Goal: Information Seeking & Learning: Understand process/instructions

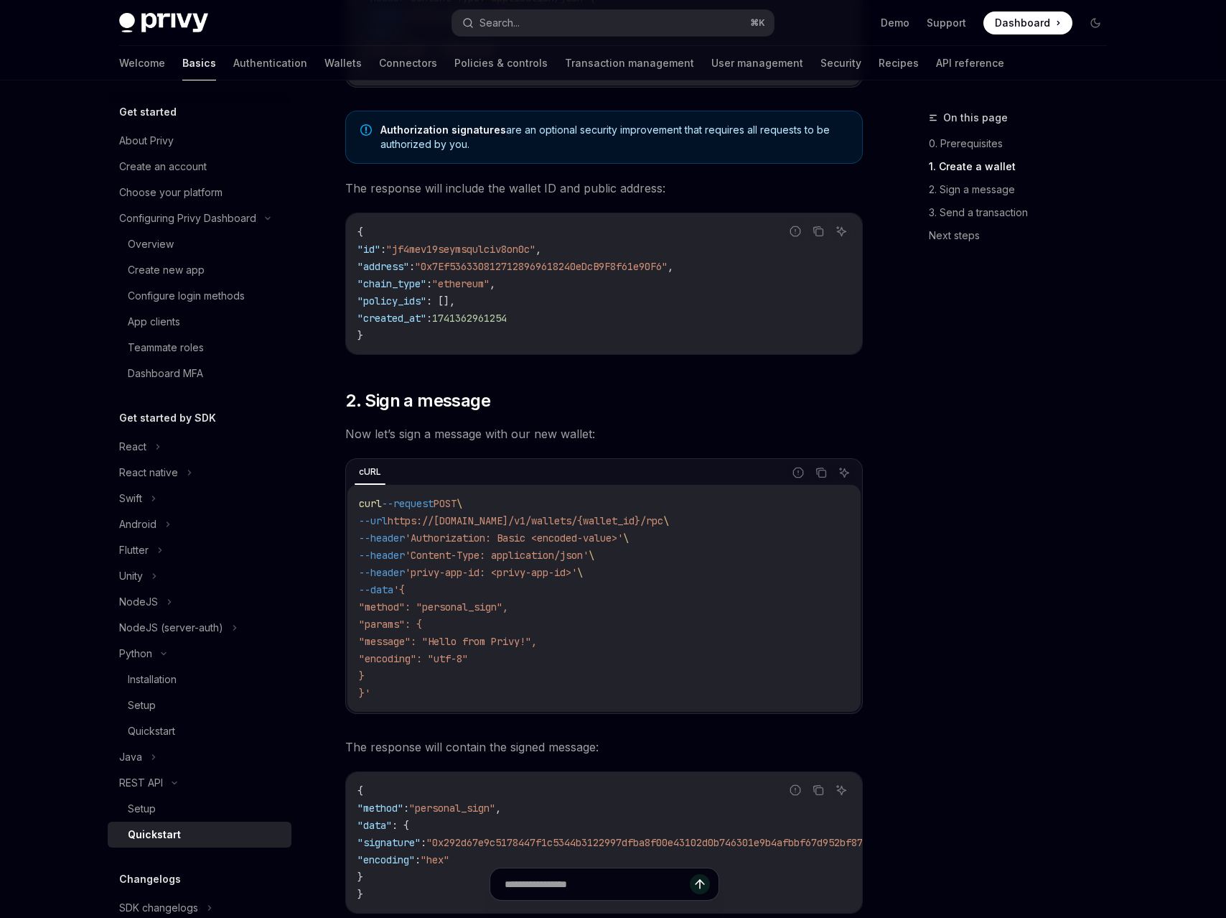
scroll to position [491, 0]
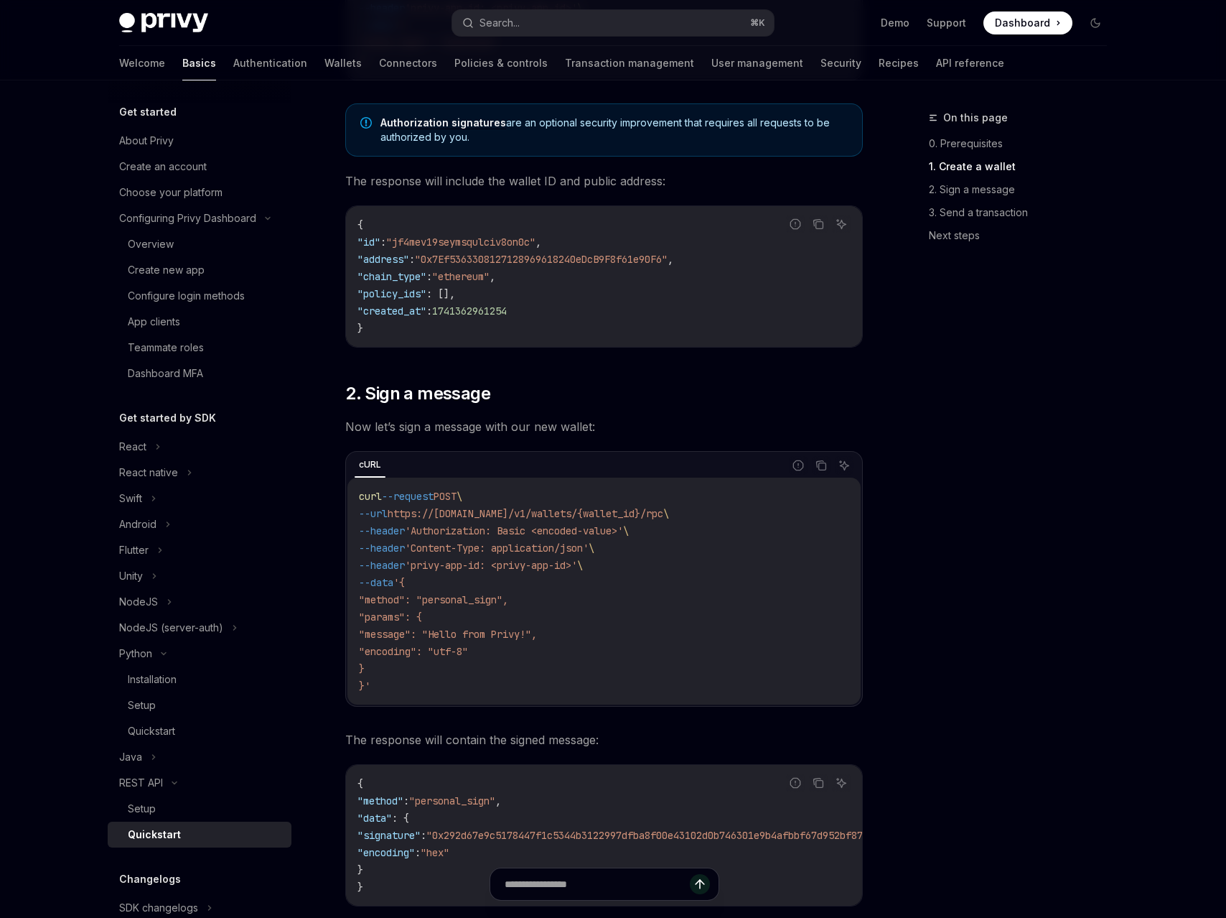
click at [631, 520] on code "curl --request POST \ --url https://[DOMAIN_NAME]/v1/wallets/{wallet_id}/rpc \ …" at bounding box center [604, 590] width 490 height 207
drag, startPoint x: 436, startPoint y: 523, endPoint x: 614, endPoint y: 520, distance: 178.1
click at [612, 520] on code "curl --request POST \ --url https://[DOMAIN_NAME]/v1/wallets/{wallet_id}/rpc \ …" at bounding box center [604, 590] width 490 height 207
click at [615, 520] on code "curl --request POST \ --url https://[DOMAIN_NAME]/v1/wallets/{wallet_id}/rpc \ …" at bounding box center [604, 590] width 490 height 207
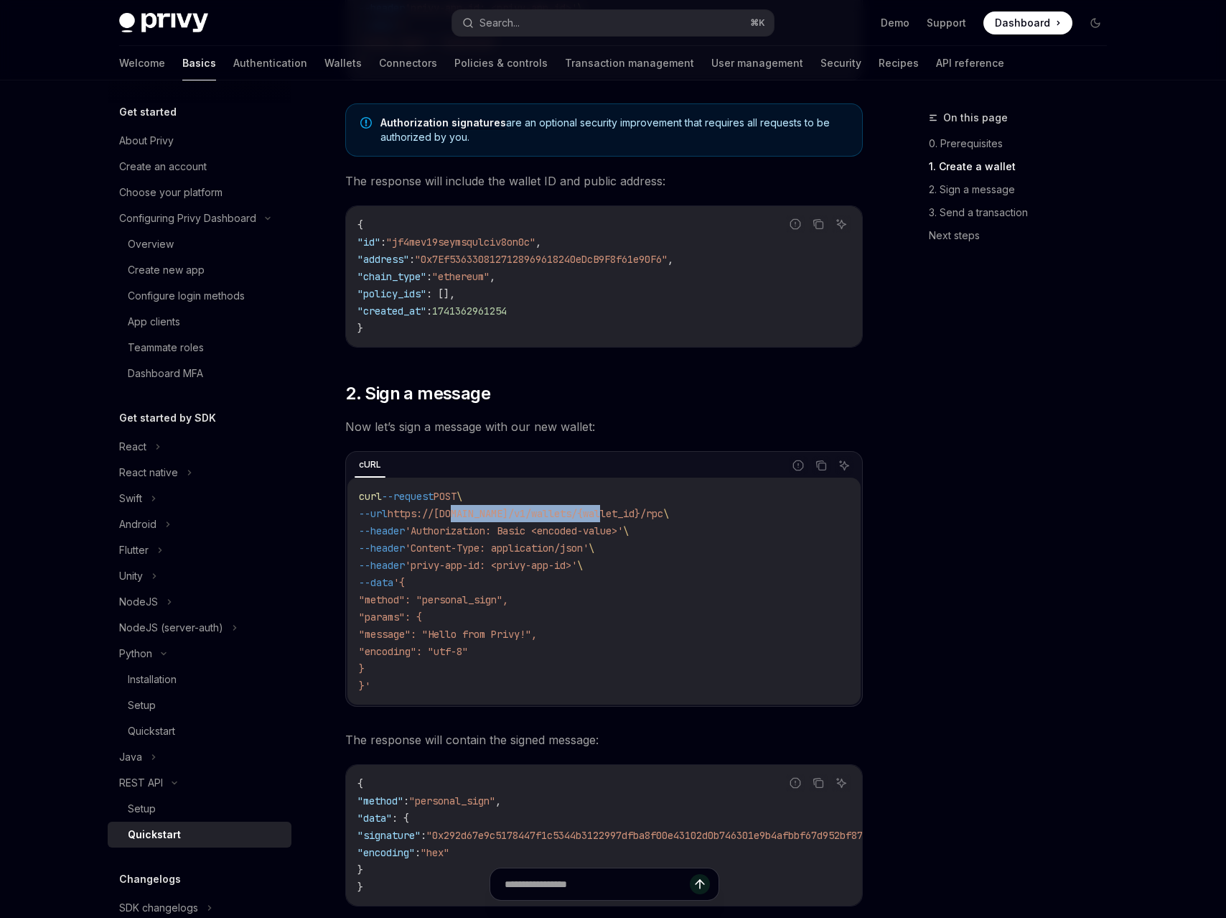
drag, startPoint x: 468, startPoint y: 514, endPoint x: 658, endPoint y: 516, distance: 190.3
click at [648, 516] on span "https://[DOMAIN_NAME]/v1/wallets/{wallet_id}/rpc" at bounding box center [526, 513] width 276 height 13
drag, startPoint x: 457, startPoint y: 539, endPoint x: 622, endPoint y: 539, distance: 165.1
click at [616, 539] on code "curl --request POST \ --url https://[DOMAIN_NAME]/v1/wallets/{wallet_id}/rpc \ …" at bounding box center [604, 590] width 490 height 207
click at [594, 541] on span "\" at bounding box center [592, 547] width 6 height 13
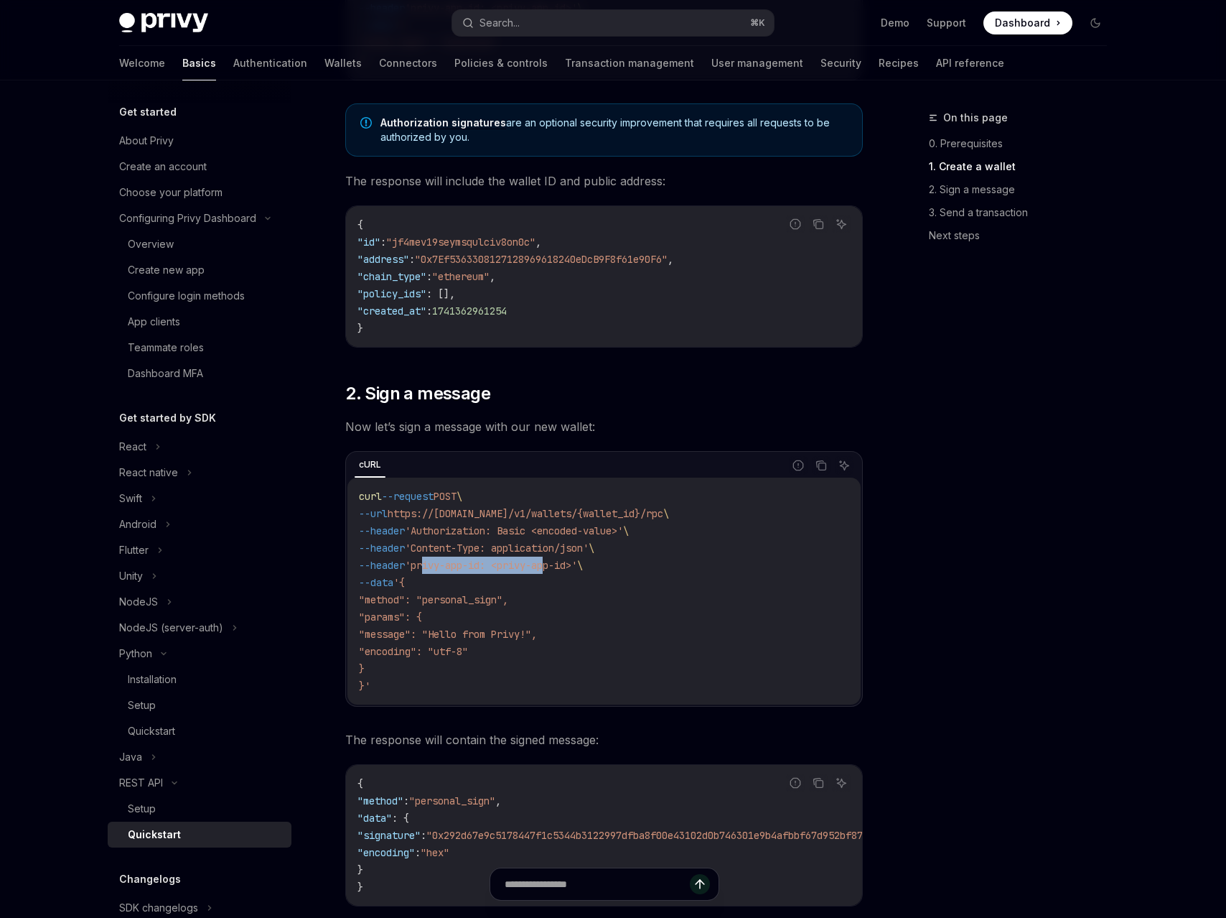
drag, startPoint x: 440, startPoint y: 569, endPoint x: 632, endPoint y: 575, distance: 192.5
click at [577, 570] on span "'privy-app-id: <privy-app-id>'" at bounding box center [491, 565] width 172 height 13
click at [632, 575] on code "curl --request POST \ --url https://[DOMAIN_NAME]/v1/wallets/{wallet_id}/rpc \ …" at bounding box center [604, 590] width 490 height 207
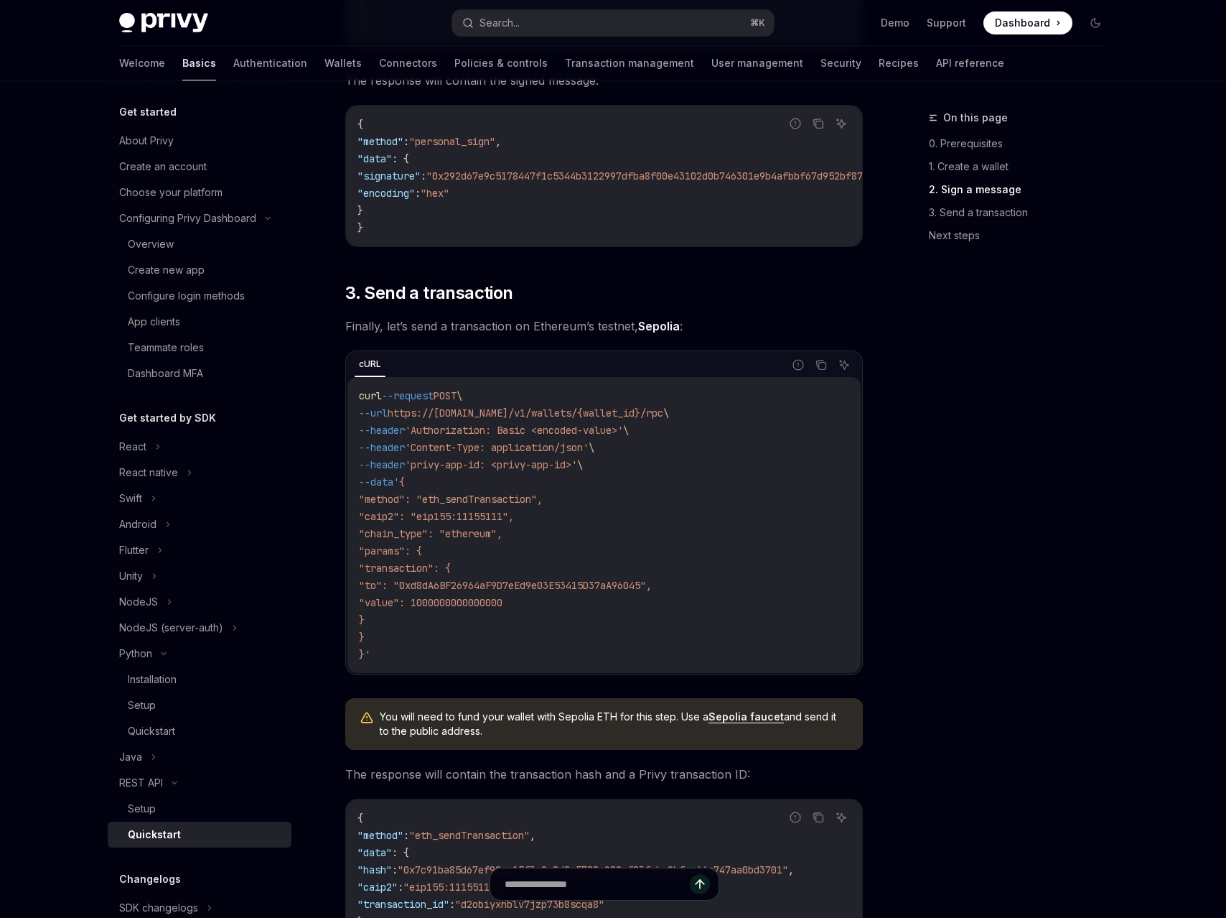
scroll to position [1151, 0]
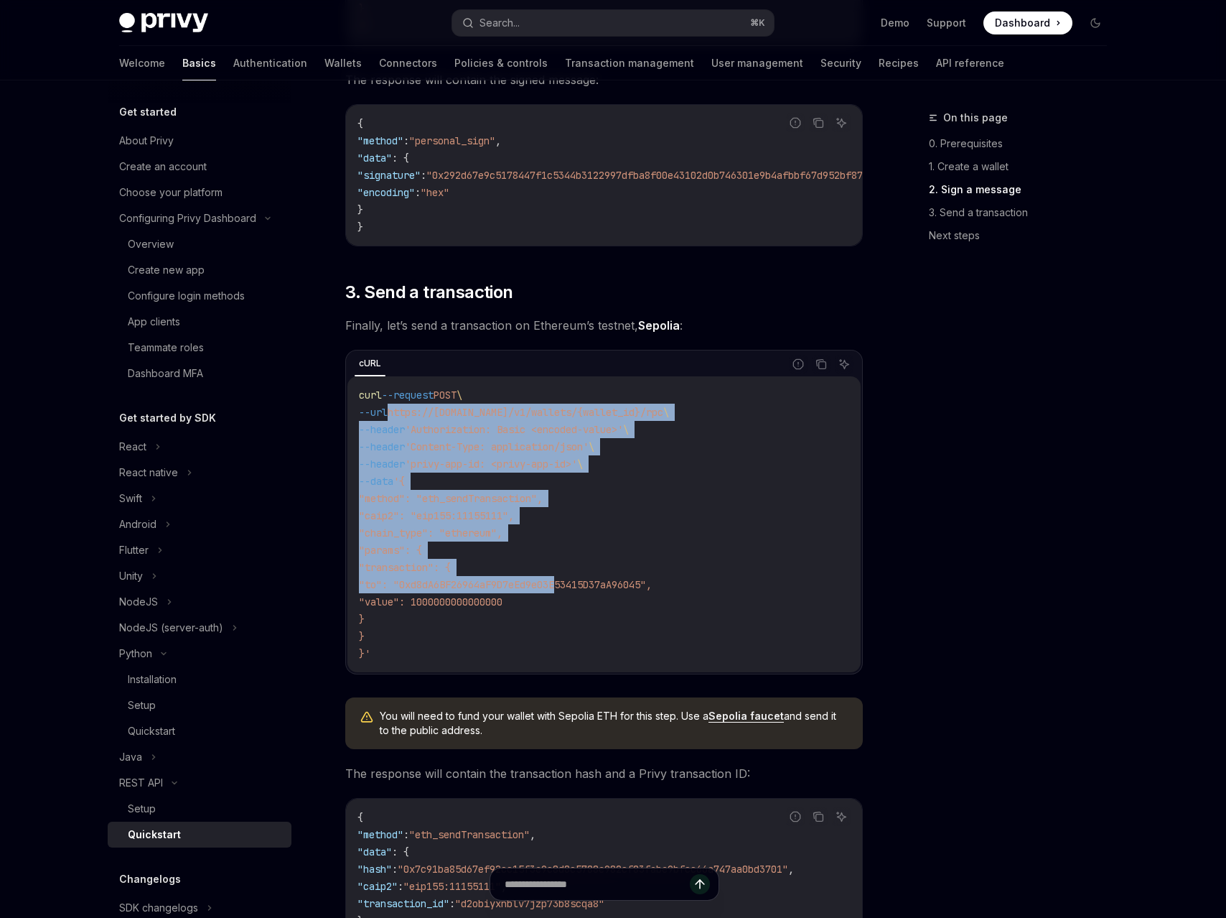
drag, startPoint x: 402, startPoint y: 425, endPoint x: 565, endPoint y: 606, distance: 243.5
click at [565, 604] on code "curl --request POST \ --url https://[DOMAIN_NAME]/v1/wallets/{wallet_id}/rpc \ …" at bounding box center [604, 524] width 490 height 276
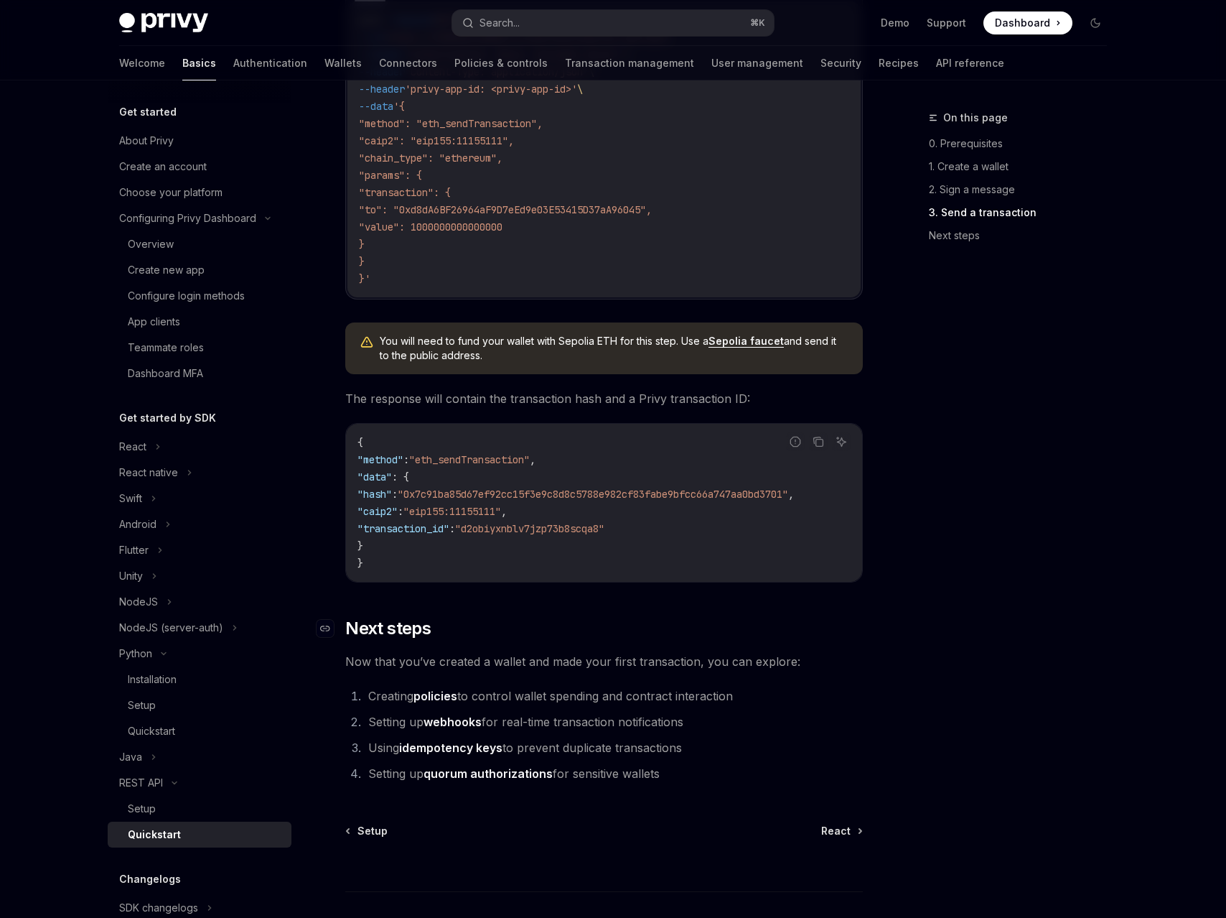
scroll to position [1559, 0]
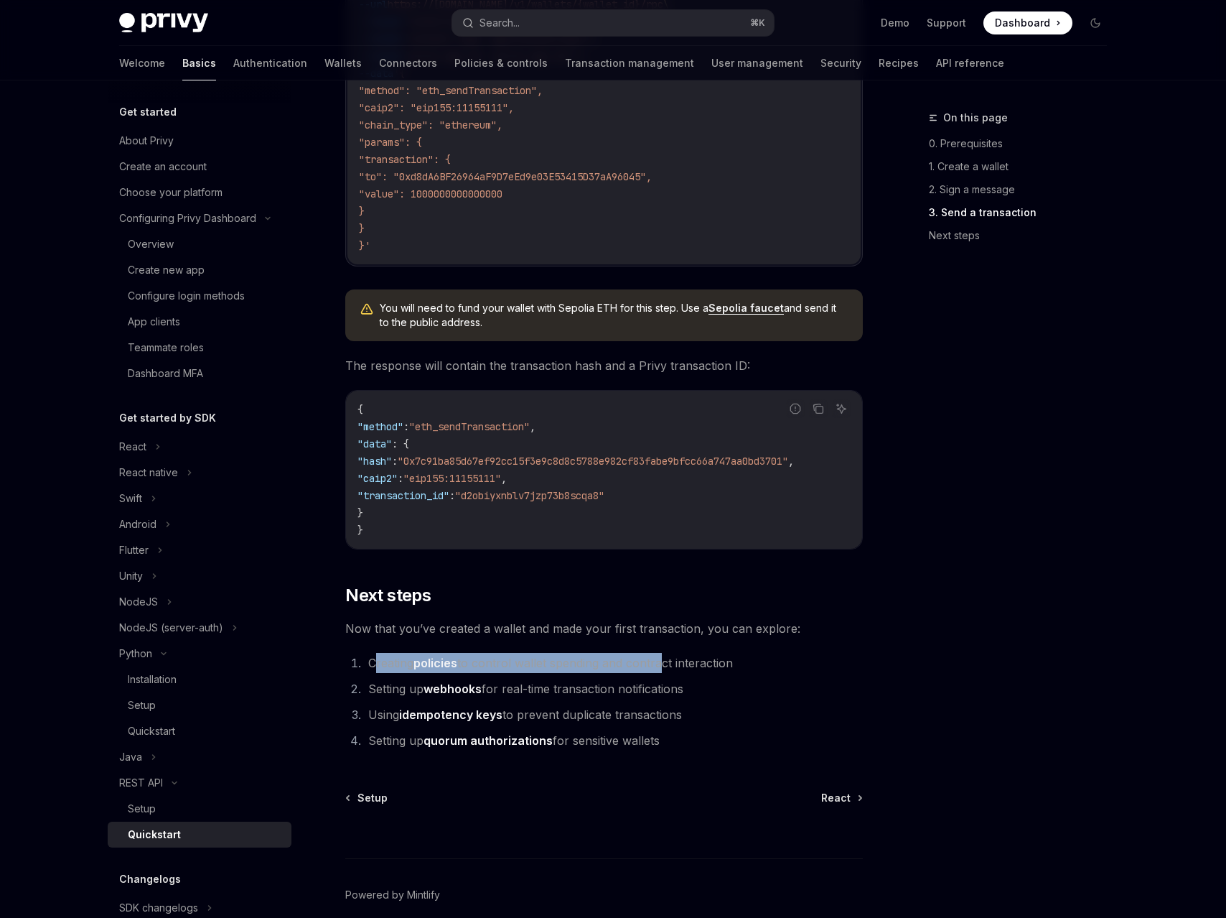
drag, startPoint x: 374, startPoint y: 673, endPoint x: 668, endPoint y: 673, distance: 294.4
click at [668, 673] on li "Creating policies to control wallet spending and contract interaction" at bounding box center [613, 663] width 499 height 20
drag, startPoint x: 481, startPoint y: 704, endPoint x: 528, endPoint y: 704, distance: 46.7
drag, startPoint x: 592, startPoint y: 702, endPoint x: 574, endPoint y: 701, distance: 18.7
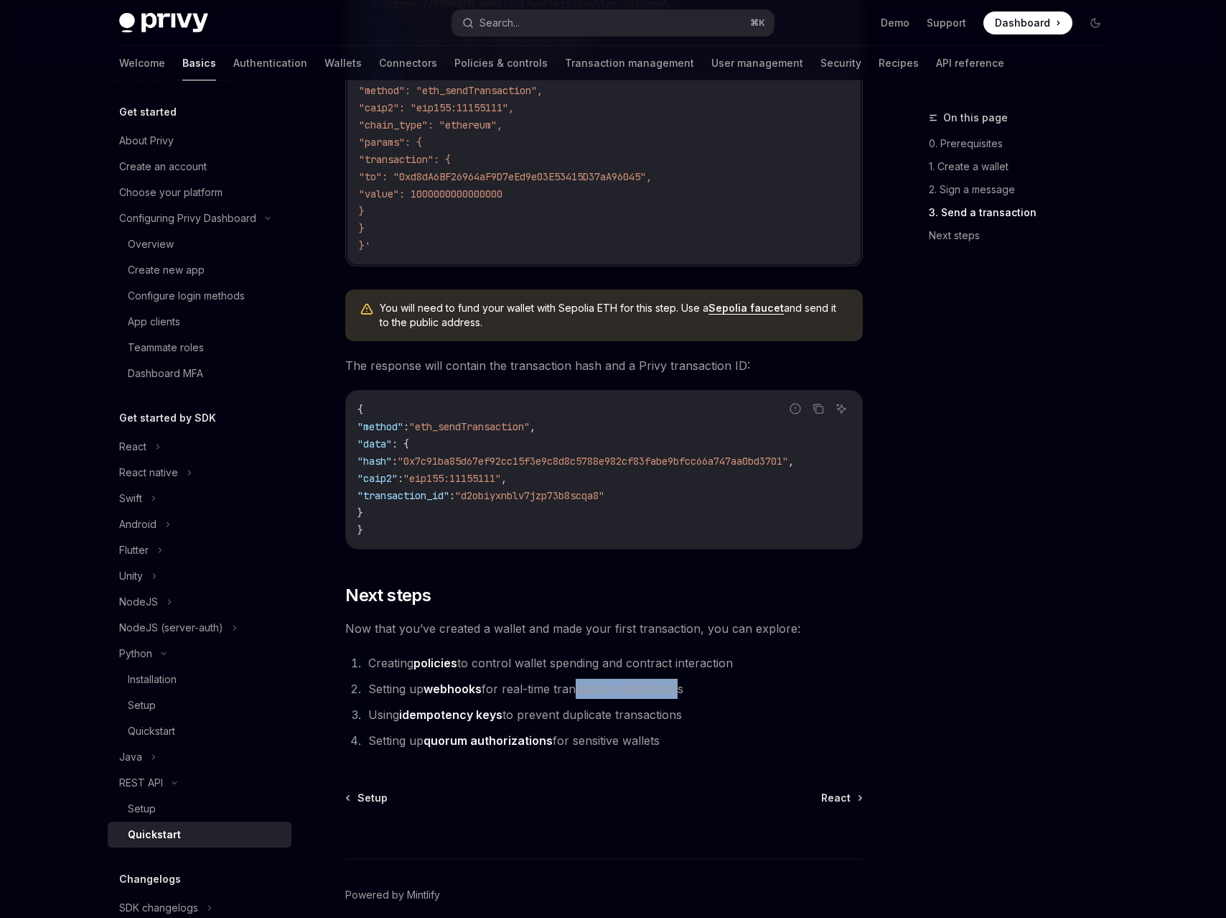
click at [574, 699] on li "Setting up webhooks for real-time transaction notifications" at bounding box center [613, 688] width 499 height 20
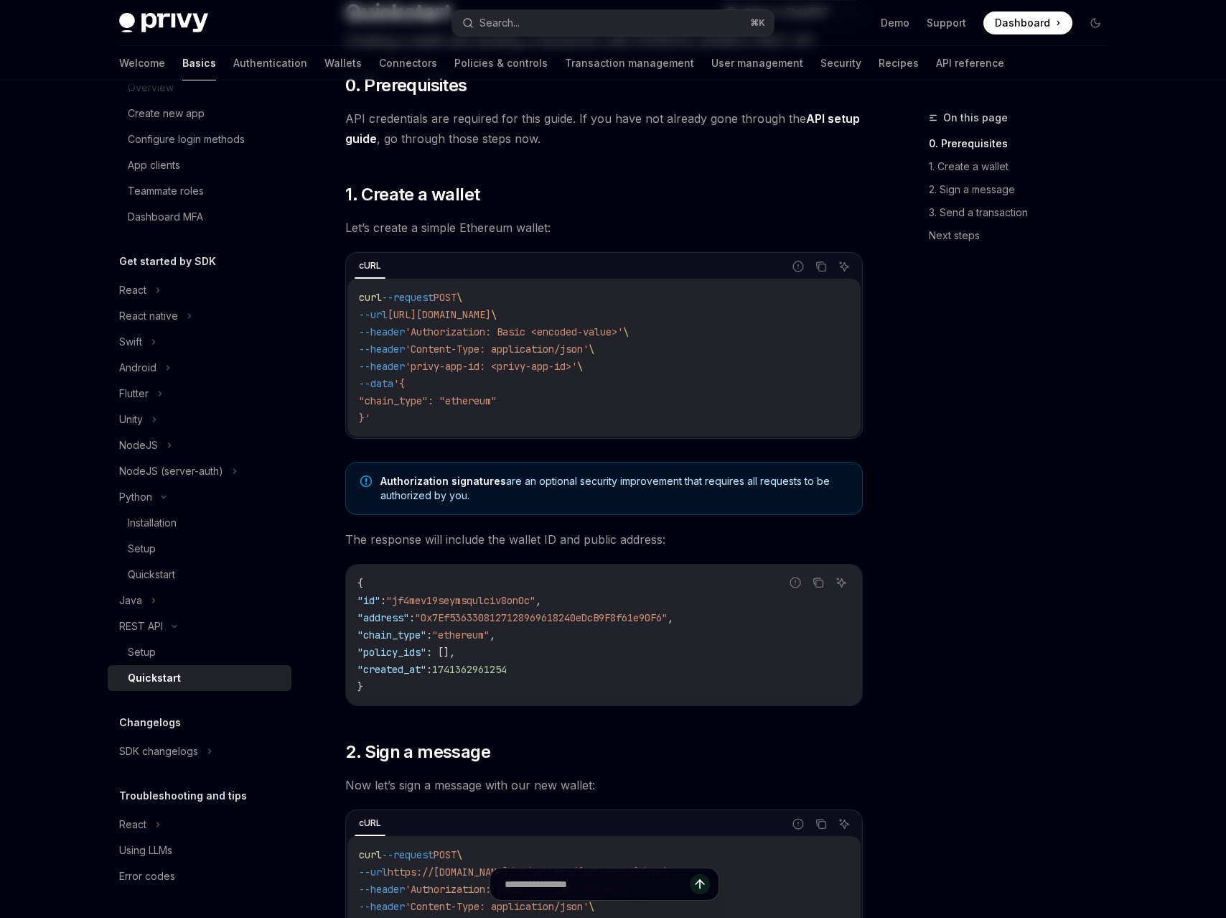
scroll to position [0, 0]
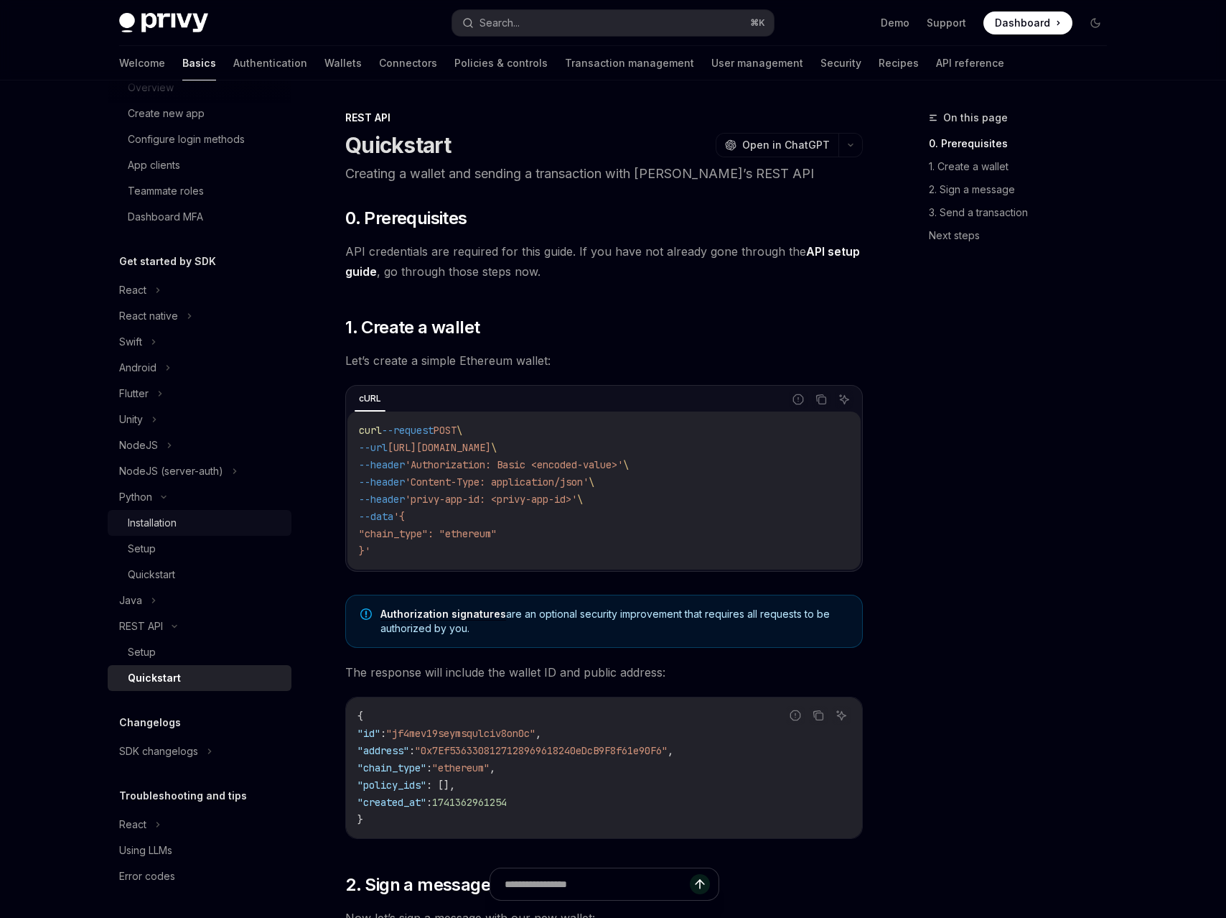
click at [153, 523] on div "Installation" at bounding box center [152, 522] width 49 height 17
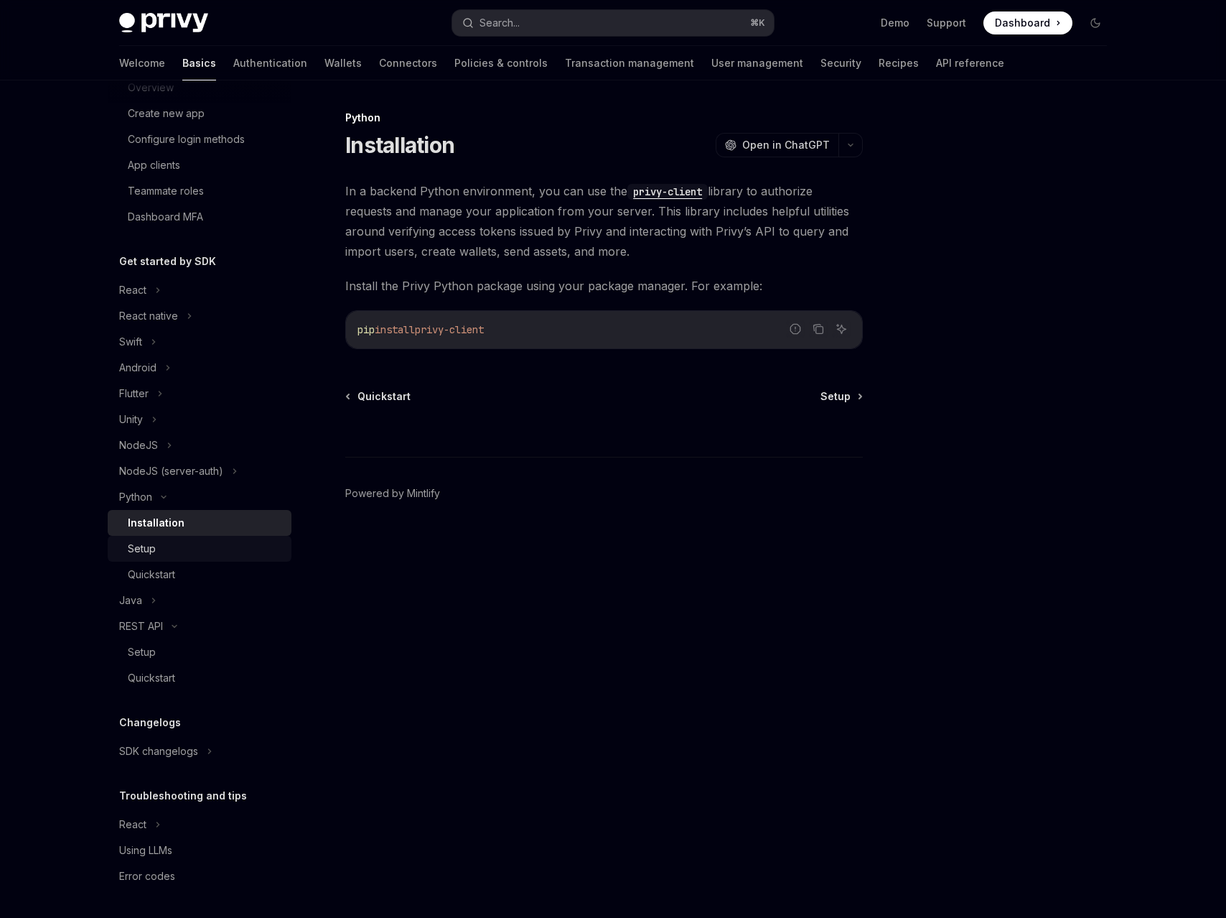
click at [180, 546] on div "Setup" at bounding box center [205, 548] width 155 height 17
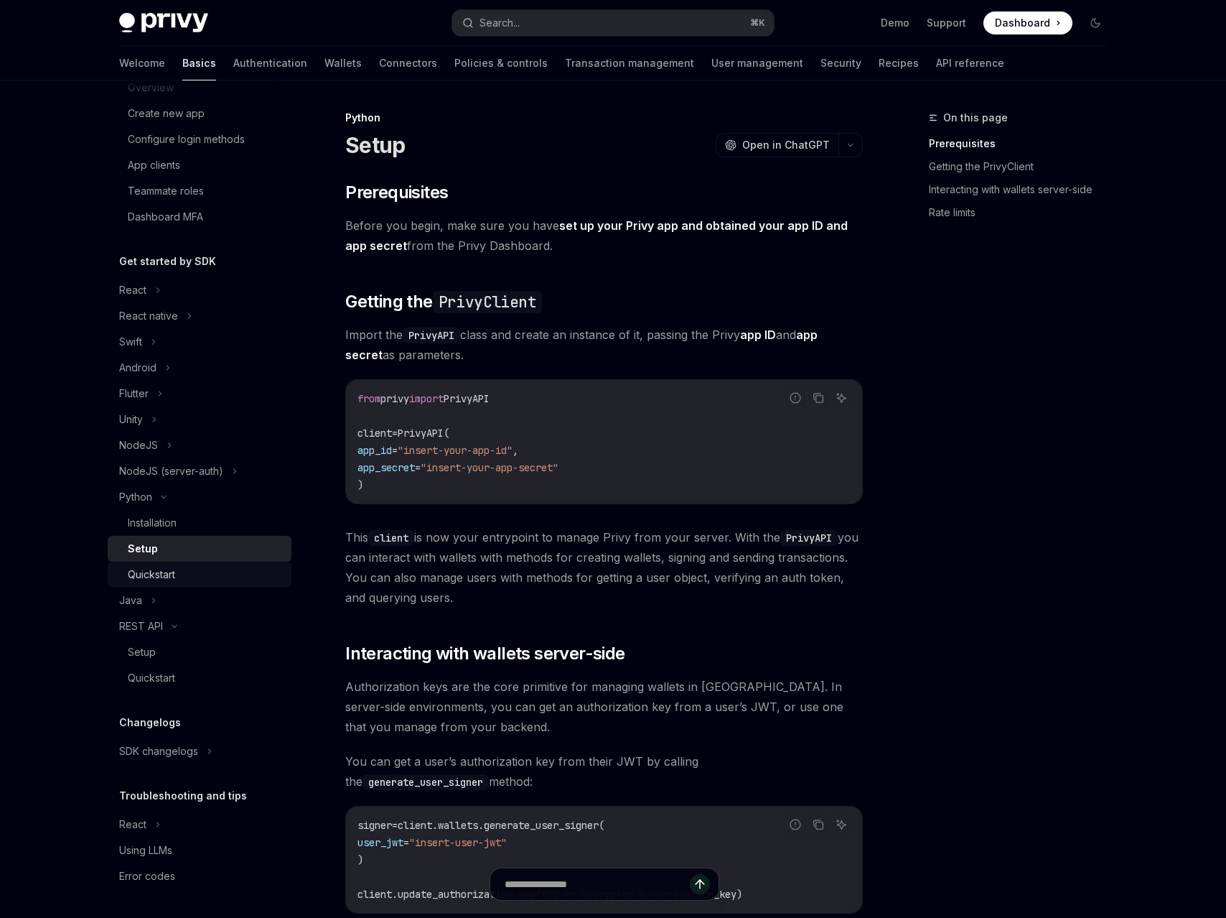
click at [183, 579] on div "Quickstart" at bounding box center [205, 574] width 155 height 17
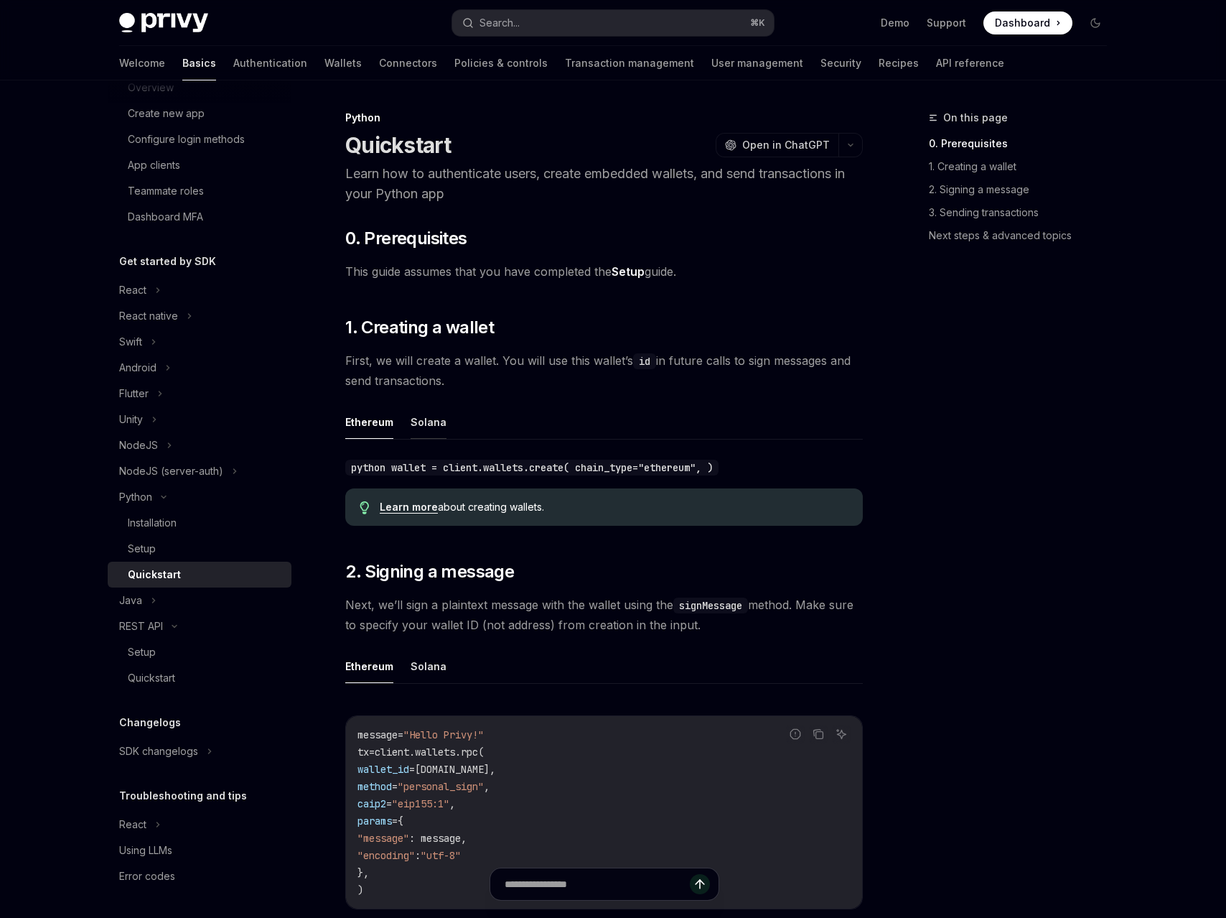
click at [413, 427] on button "Solana" at bounding box center [429, 422] width 36 height 34
click at [378, 424] on button "Ethereum" at bounding box center [369, 422] width 48 height 34
drag, startPoint x: 363, startPoint y: 457, endPoint x: 678, endPoint y: 475, distance: 315.7
click at [678, 475] on div "python wallet = client.wallets.create( chain_type="ethereum", )" at bounding box center [604, 467] width 518 height 20
click at [678, 475] on code "python wallet = client.wallets.create( chain_type="ethereum", )" at bounding box center [531, 467] width 373 height 16
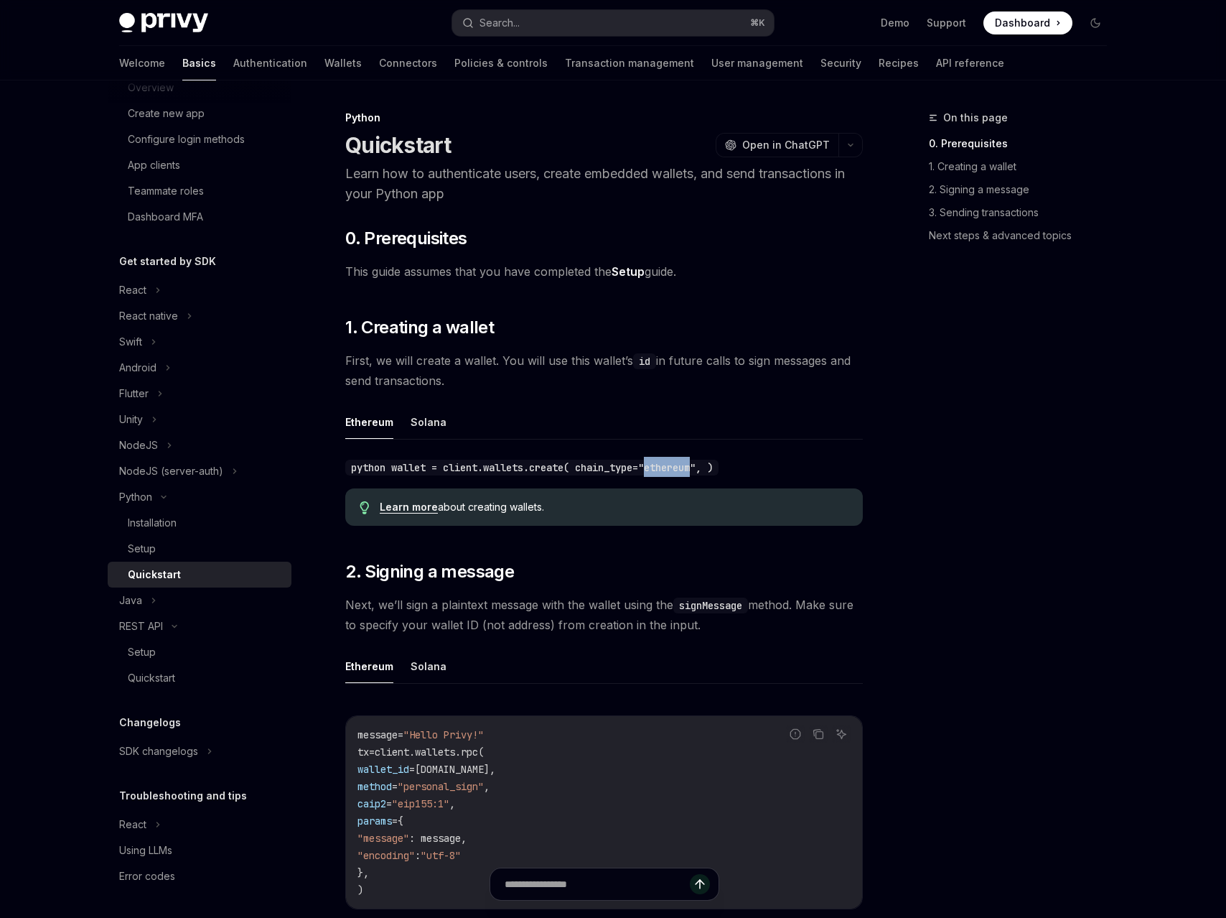
click at [678, 475] on code "python wallet = client.wallets.create( chain_type="ethereum", )" at bounding box center [531, 467] width 373 height 16
drag, startPoint x: 398, startPoint y: 368, endPoint x: 760, endPoint y: 373, distance: 361.2
click at [760, 373] on span "First, we will create a wallet. You will use this wallet’s id in future calls t…" at bounding box center [604, 370] width 518 height 40
click at [658, 365] on span "First, we will create a wallet. You will use this wallet’s id in future calls t…" at bounding box center [604, 370] width 518 height 40
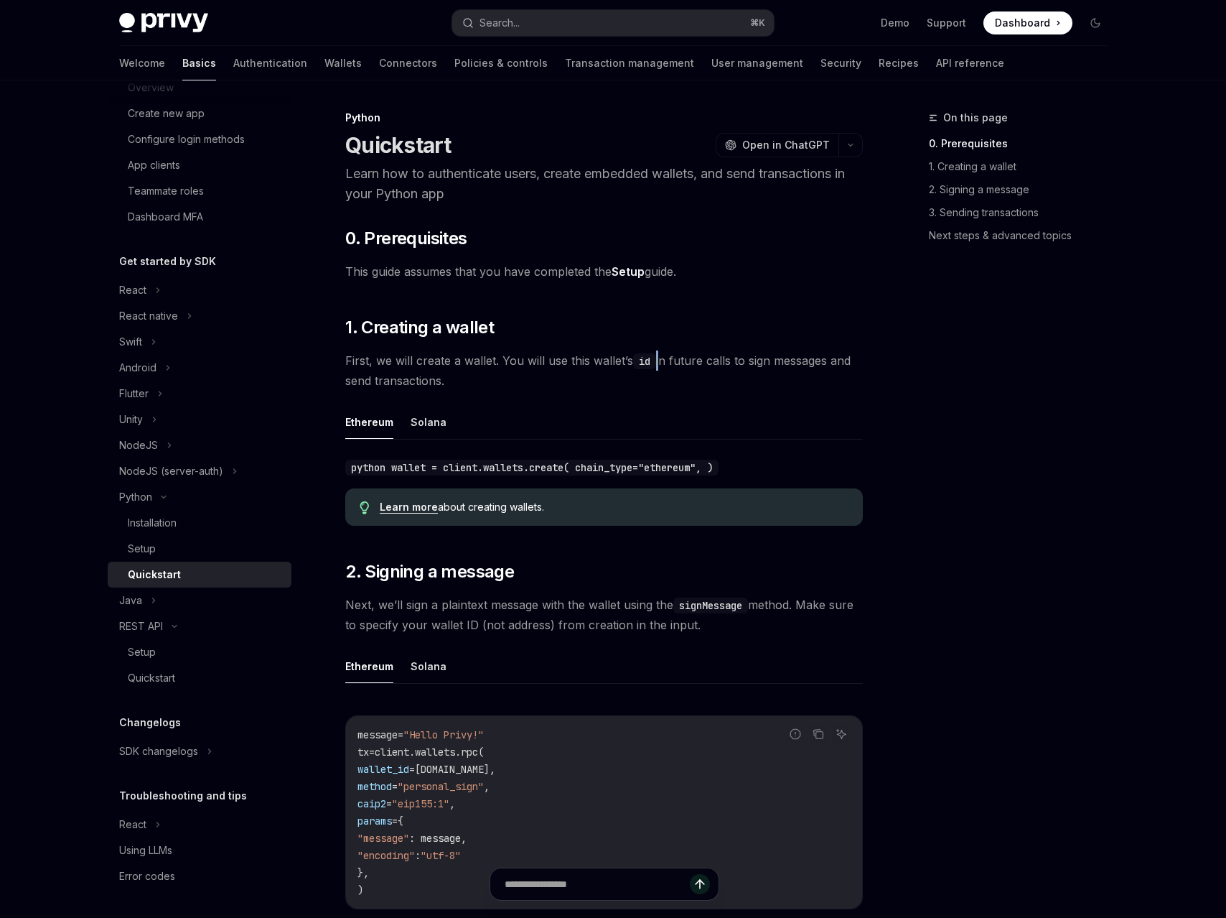
click at [658, 365] on span "First, we will create a wallet. You will use this wallet’s id in future calls t…" at bounding box center [604, 370] width 518 height 40
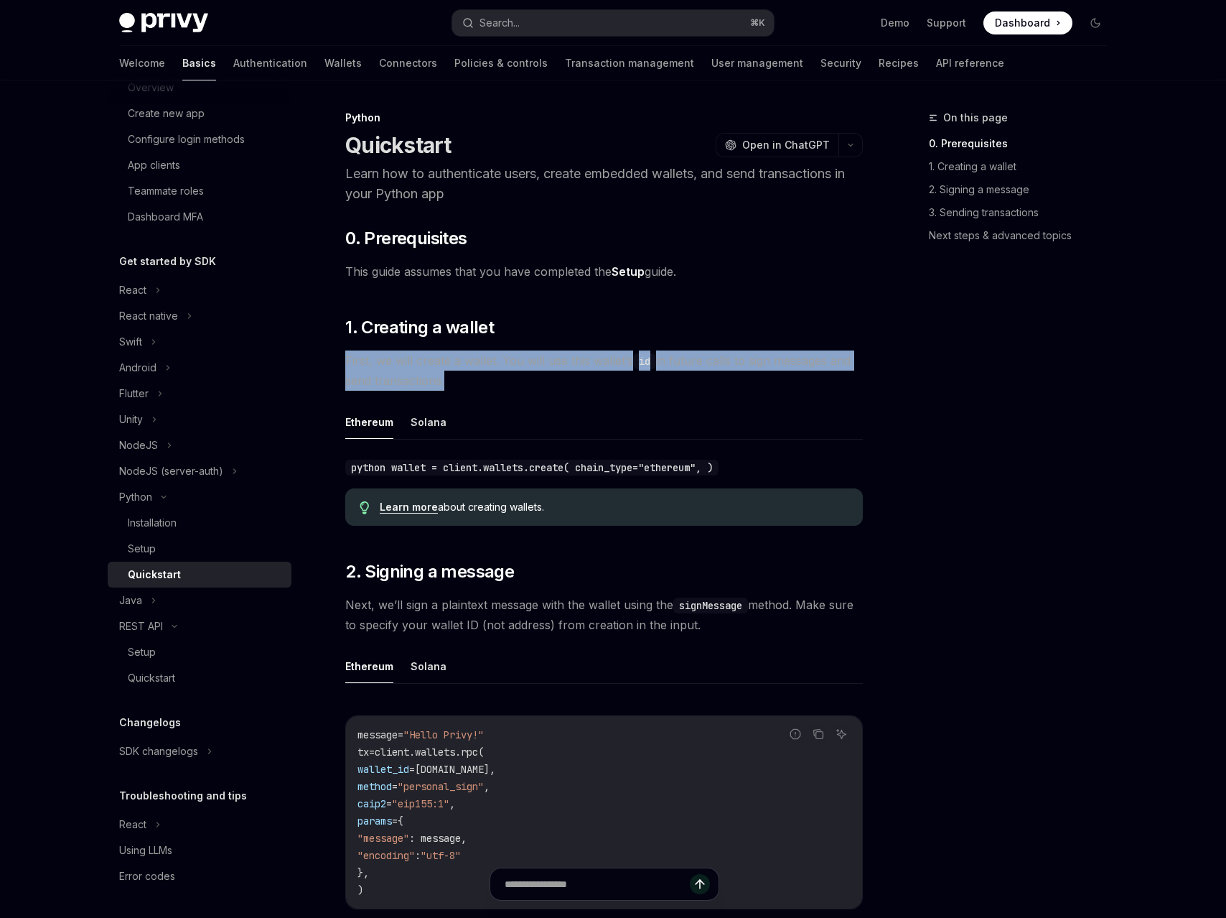
click at [658, 365] on span "First, we will create a wallet. You will use this wallet’s id in future calls t…" at bounding box center [604, 370] width 518 height 40
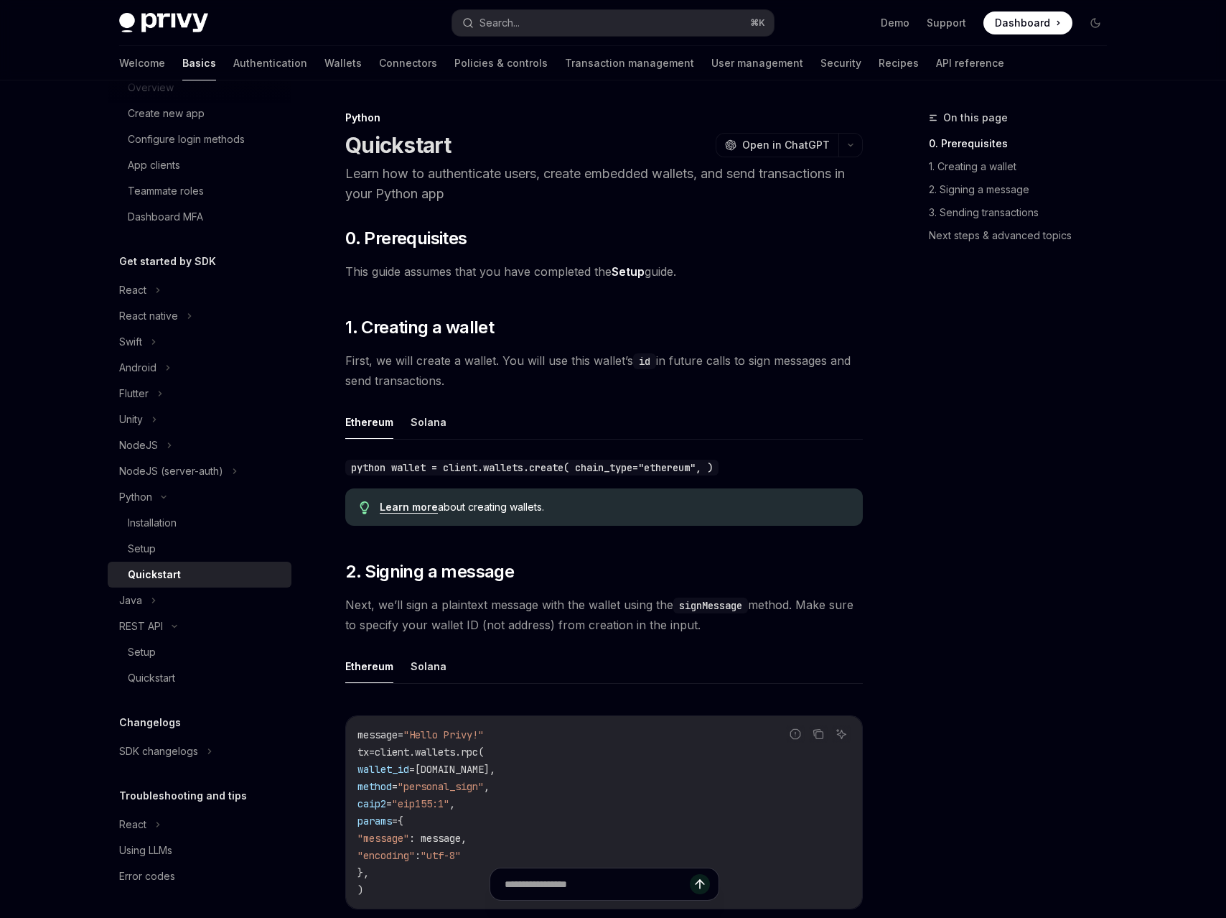
click at [683, 371] on span "First, we will create a wallet. You will use this wallet’s id in future calls t…" at bounding box center [604, 370] width 518 height 40
drag, startPoint x: 454, startPoint y: 463, endPoint x: 578, endPoint y: 471, distance: 123.7
click at [545, 468] on code "python wallet = client.wallets.create( chain_type="ethereum", )" at bounding box center [531, 467] width 373 height 16
click at [578, 471] on code "python wallet = client.wallets.create( chain_type="ethereum", )" at bounding box center [531, 467] width 373 height 16
click at [638, 269] on link "Setup" at bounding box center [628, 271] width 33 height 15
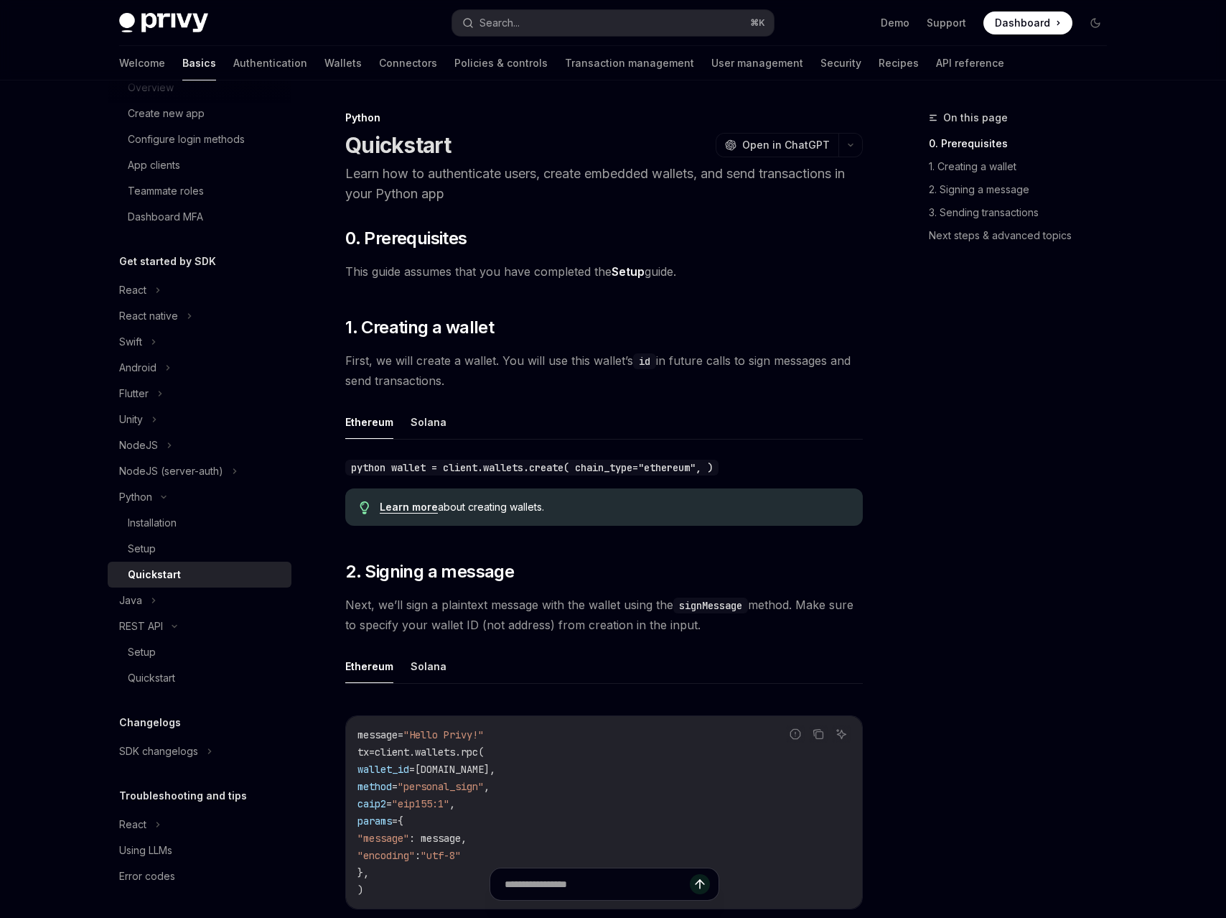
type textarea "*"
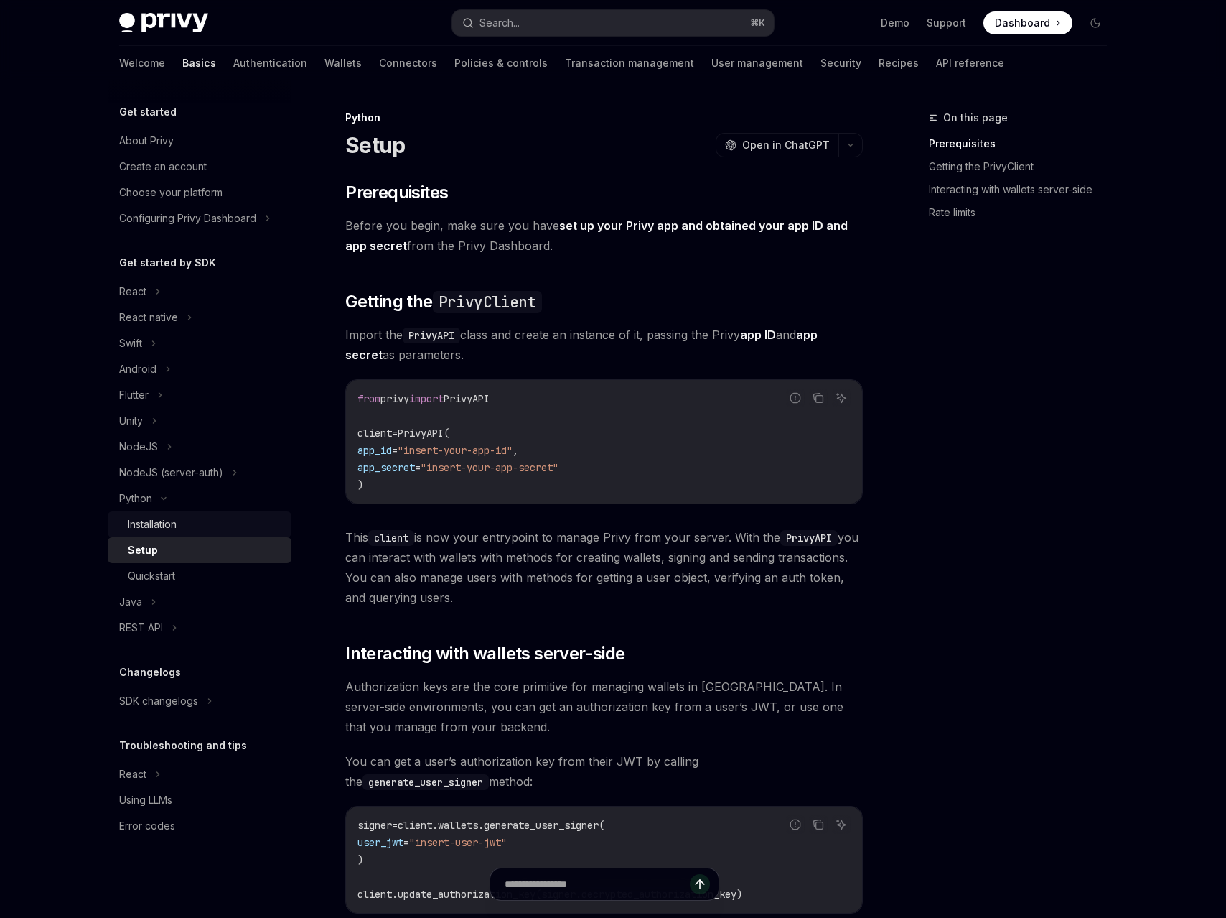
click at [187, 530] on div "Installation" at bounding box center [205, 523] width 155 height 17
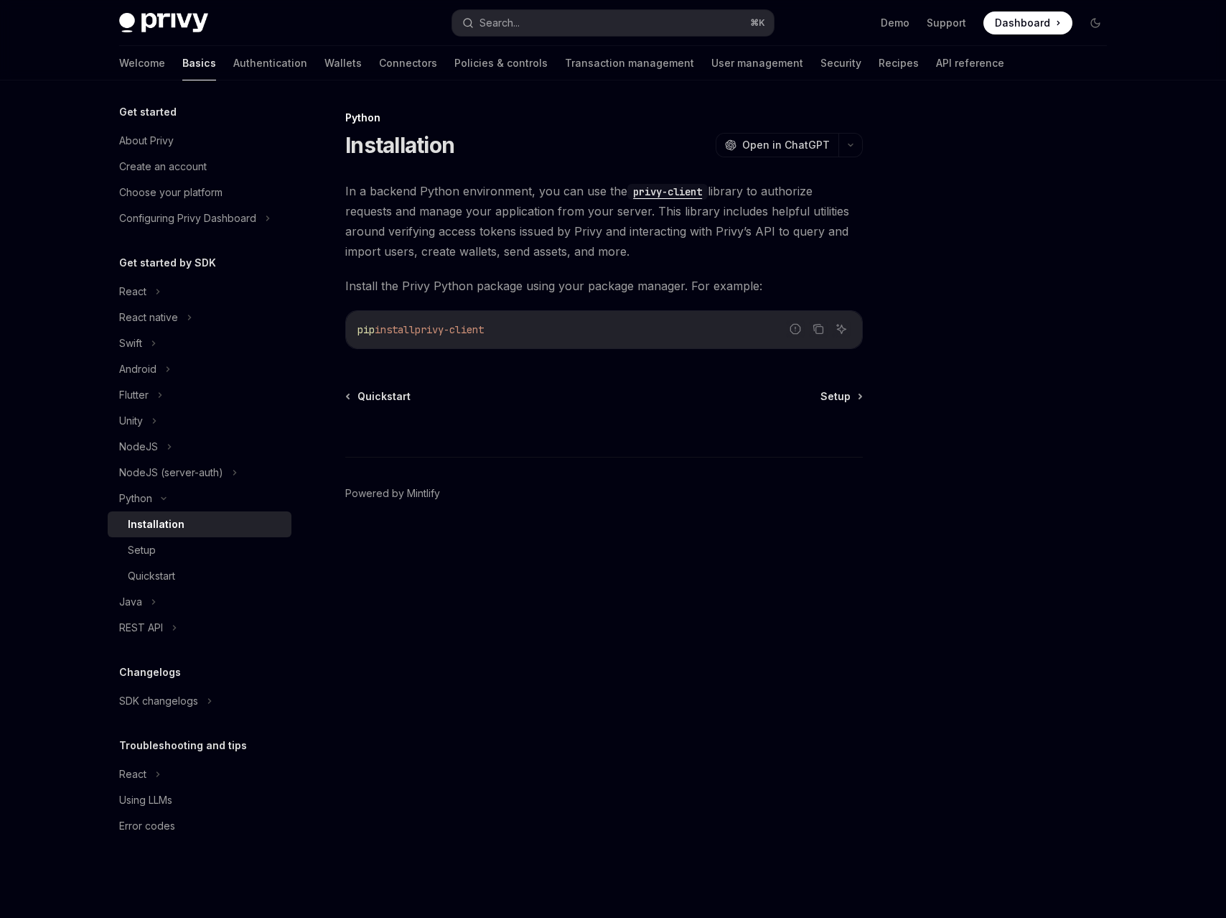
drag, startPoint x: 361, startPoint y: 331, endPoint x: 501, endPoint y: 331, distance: 140.0
click at [484, 331] on span "pip install privy-client" at bounding box center [421, 329] width 126 height 13
click at [484, 331] on span "privy-client" at bounding box center [449, 329] width 69 height 13
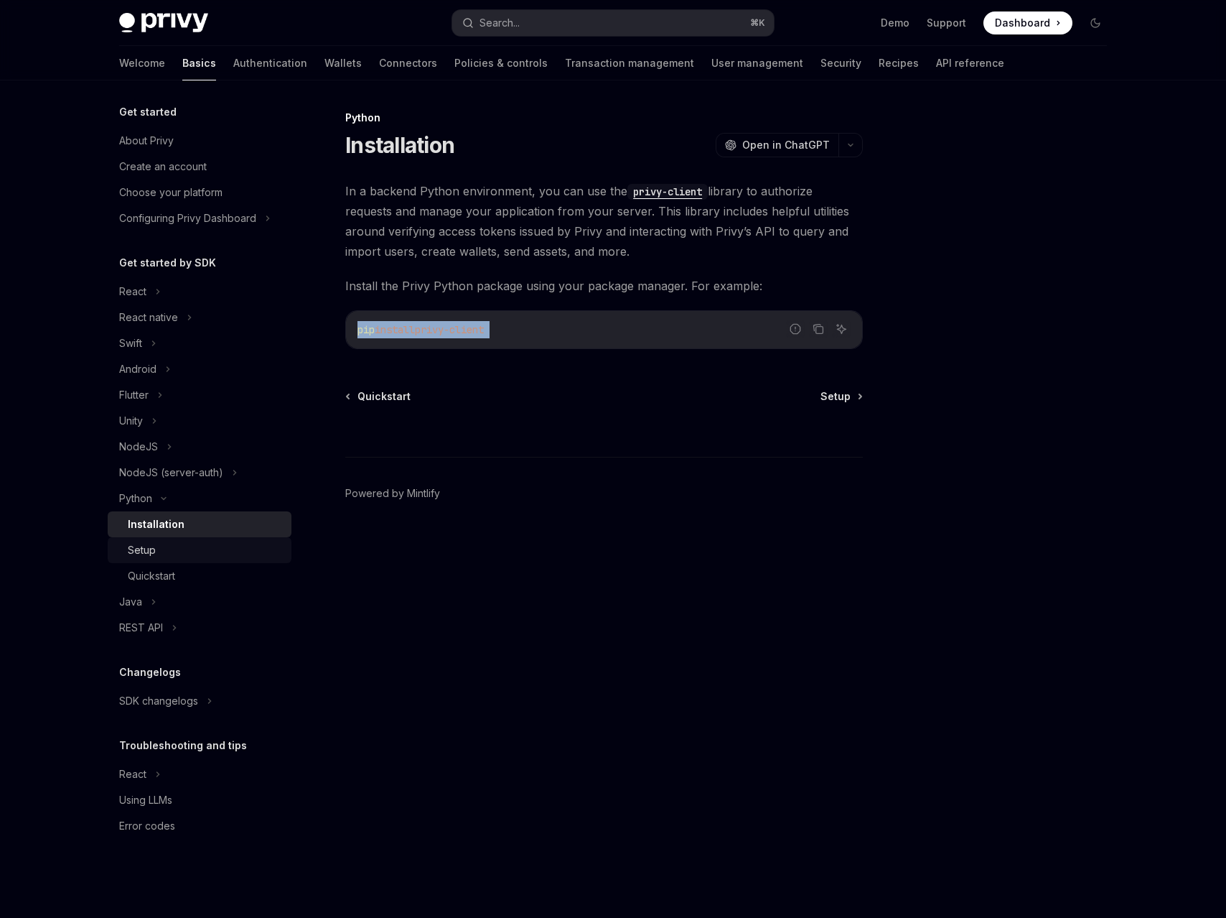
click at [159, 554] on div "Setup" at bounding box center [205, 549] width 155 height 17
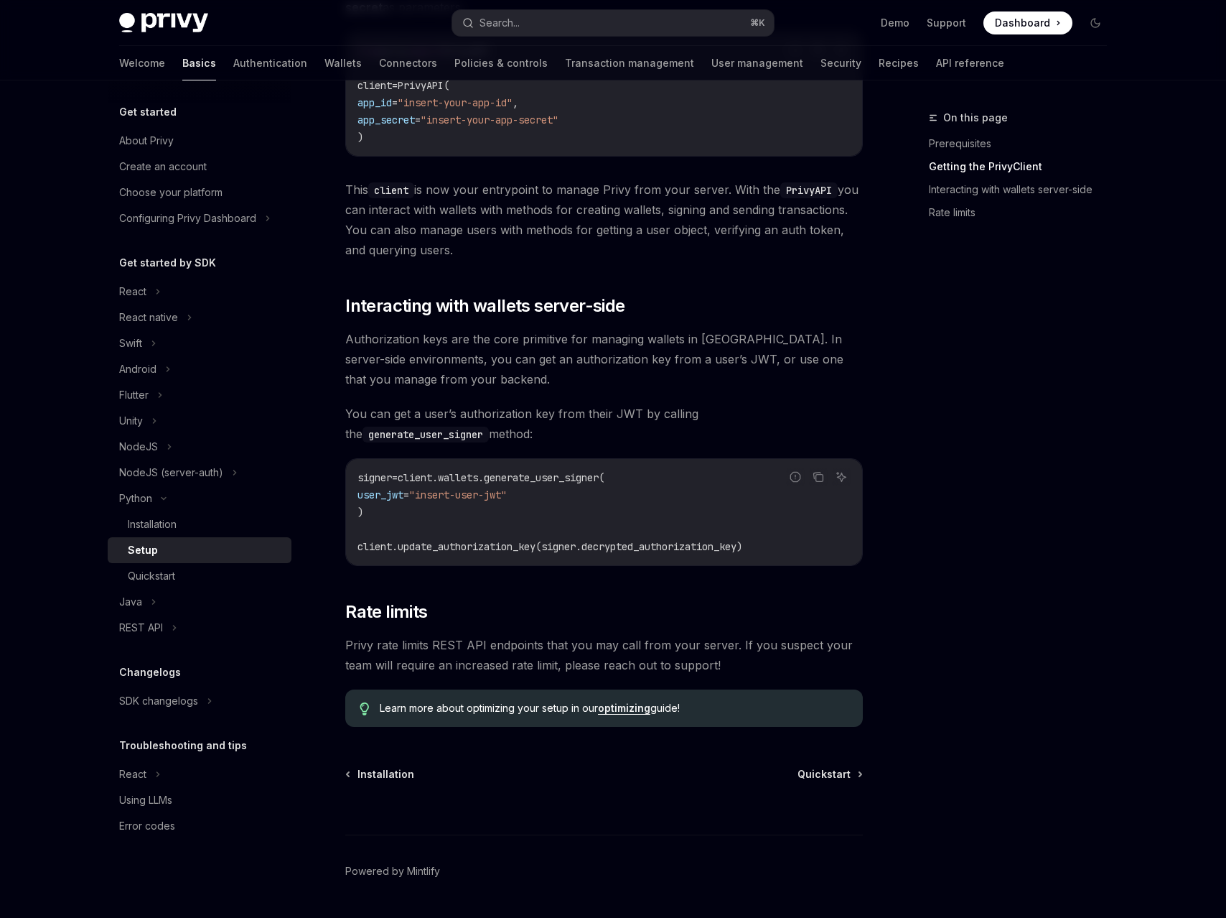
scroll to position [363, 0]
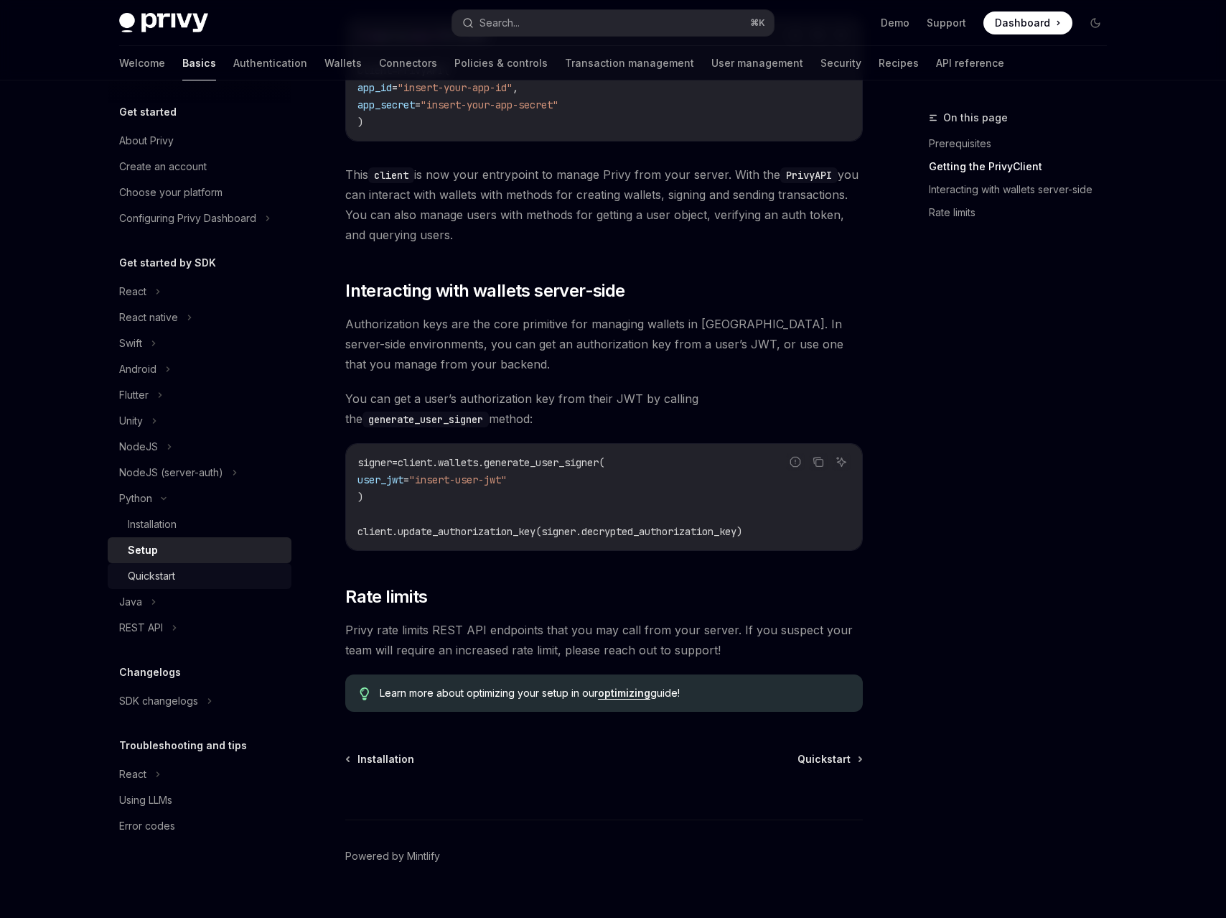
click at [184, 569] on div "Quickstart" at bounding box center [205, 575] width 155 height 17
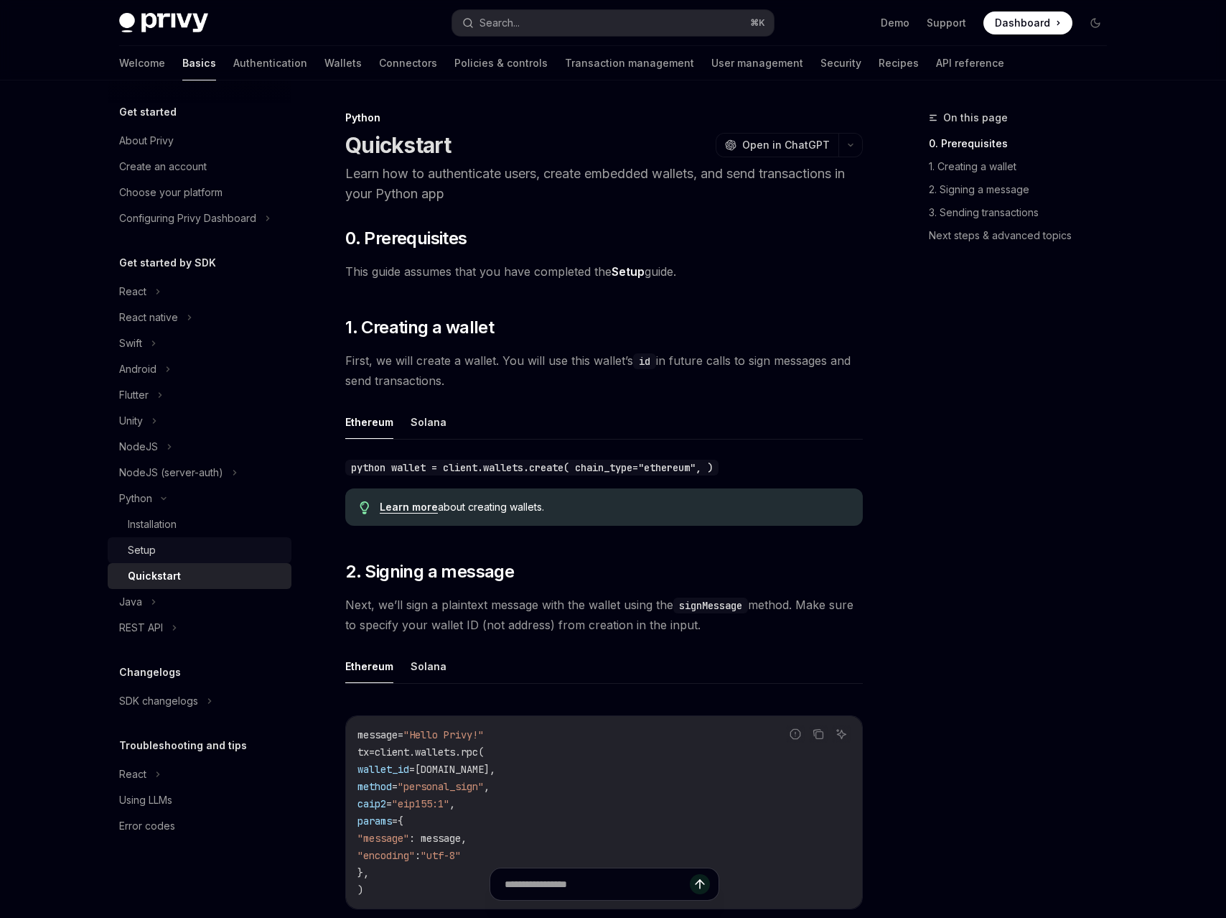
click at [192, 556] on div "Setup" at bounding box center [205, 549] width 155 height 17
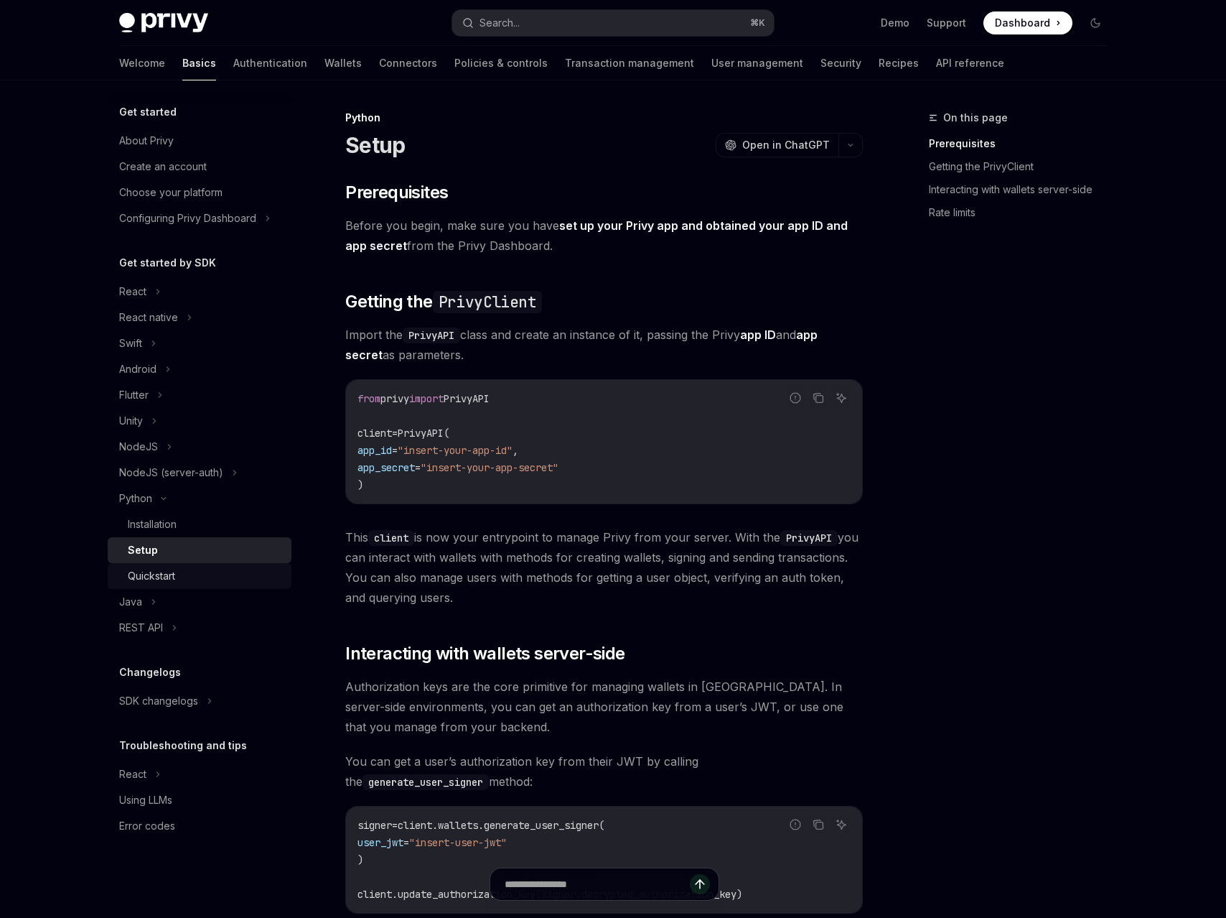
click at [205, 576] on div "Quickstart" at bounding box center [205, 575] width 155 height 17
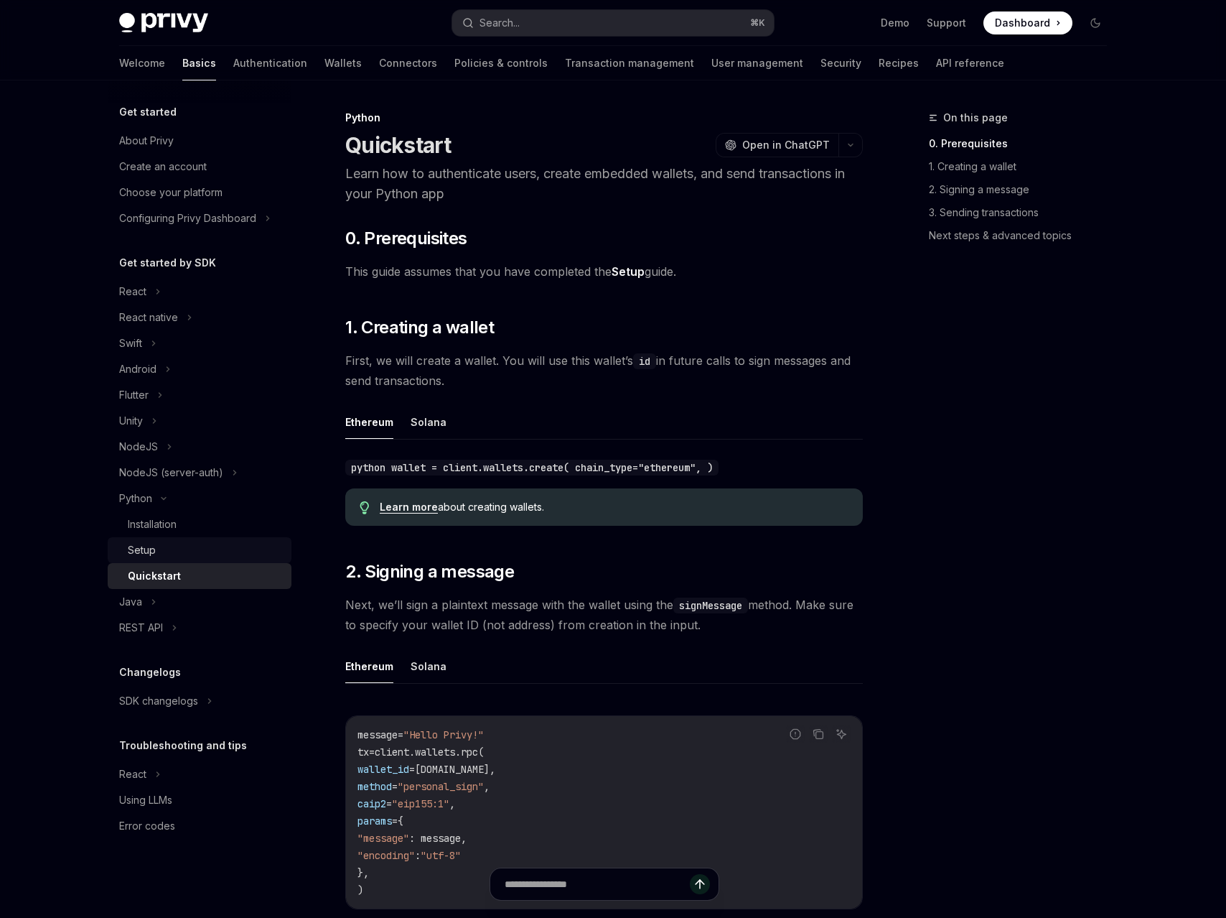
click at [203, 552] on div "Setup" at bounding box center [205, 549] width 155 height 17
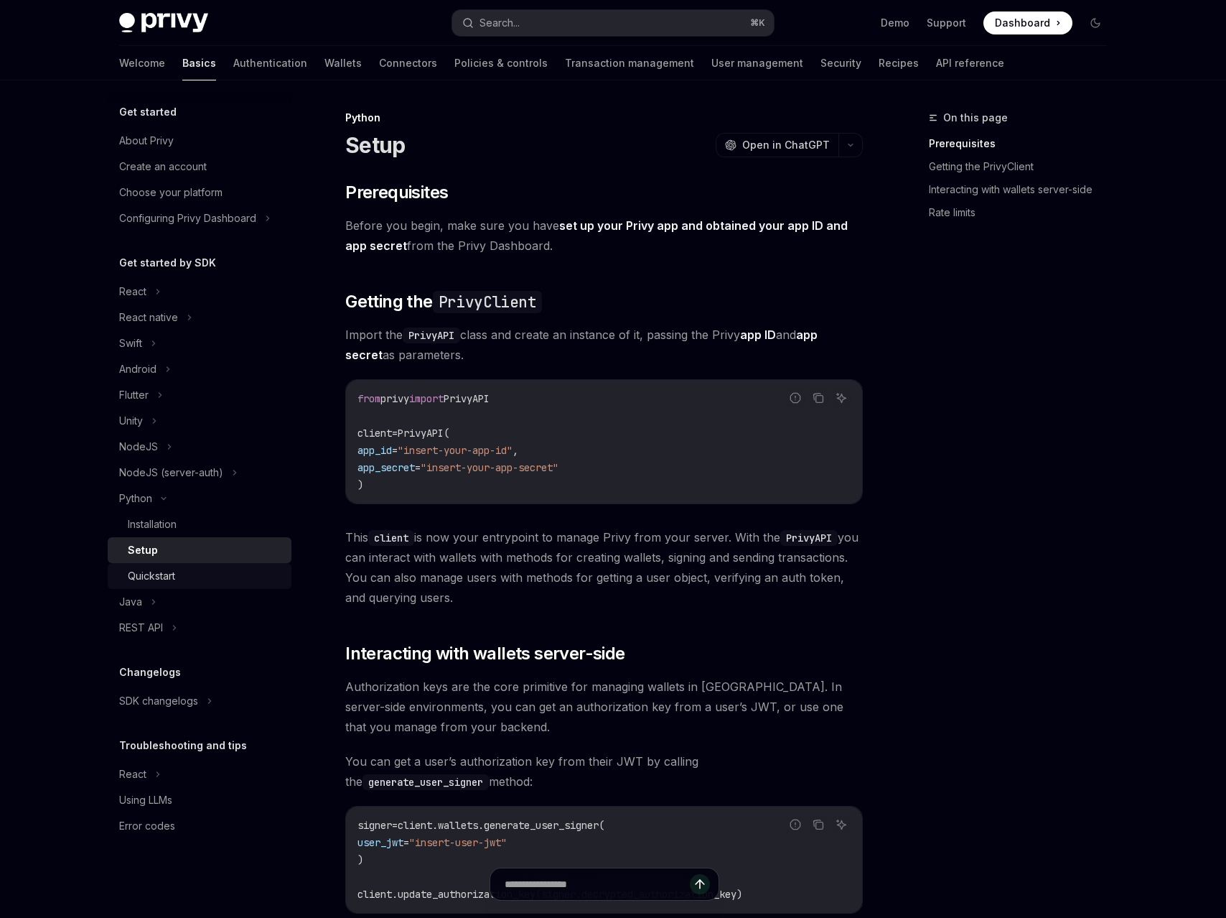
click at [200, 575] on div "Quickstart" at bounding box center [205, 575] width 155 height 17
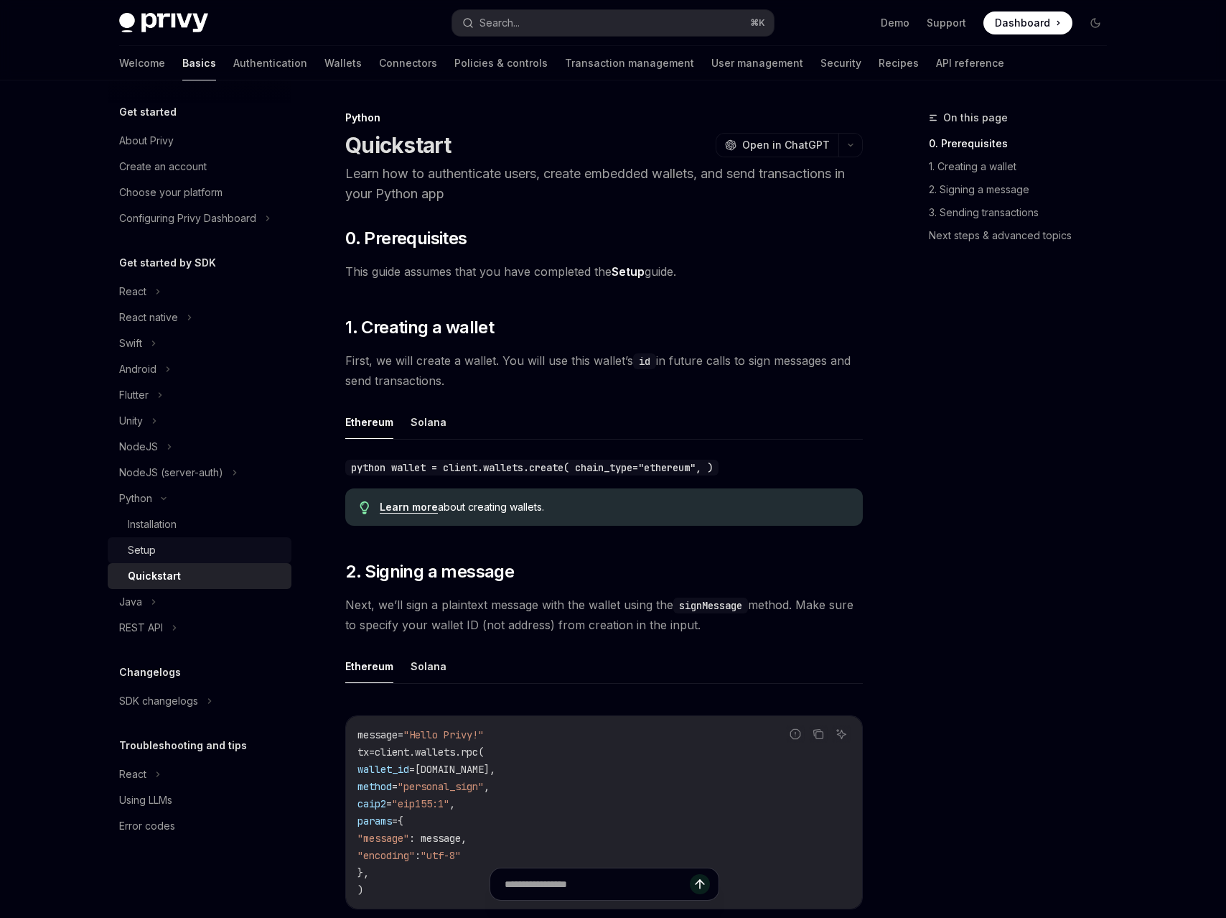
click at [198, 555] on div "Setup" at bounding box center [205, 549] width 155 height 17
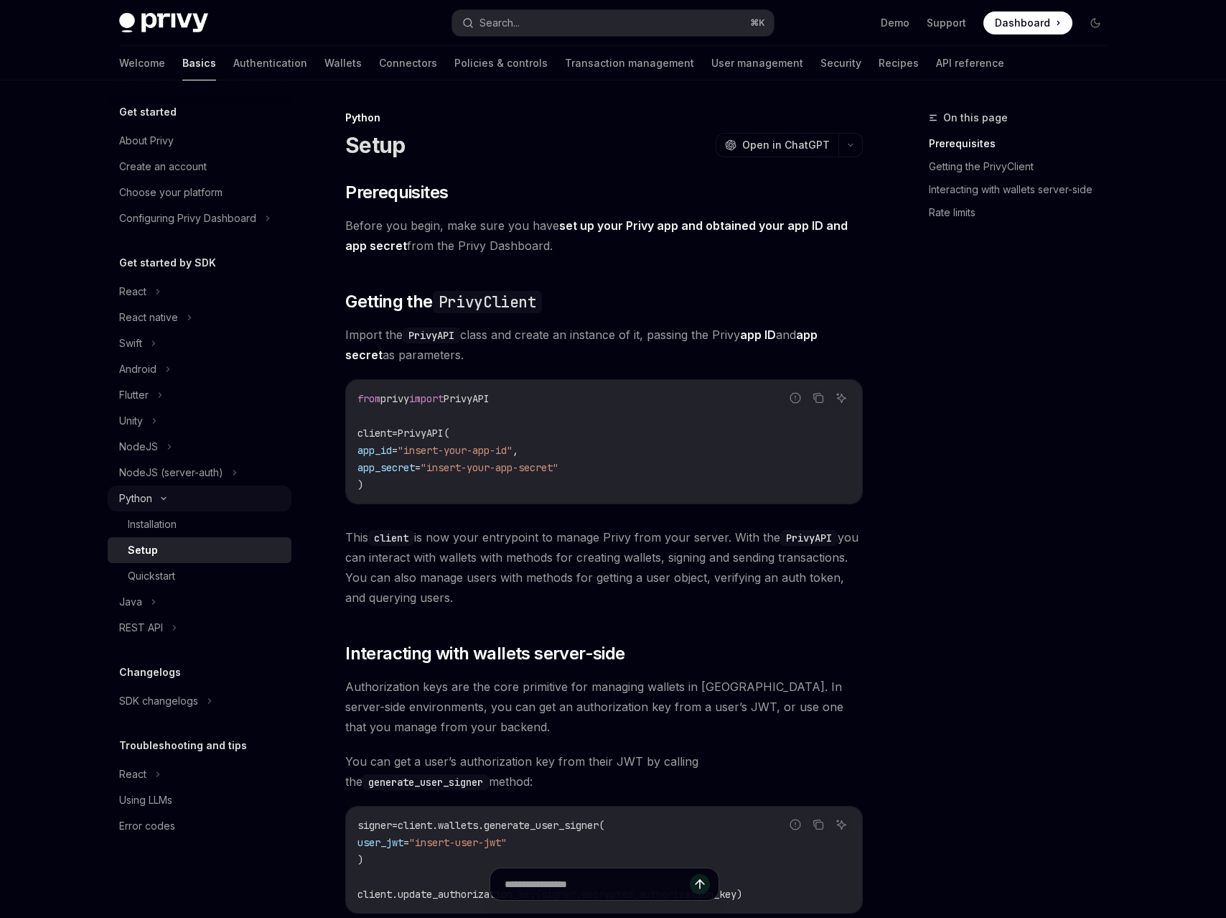
click at [197, 505] on div "Python" at bounding box center [200, 498] width 184 height 26
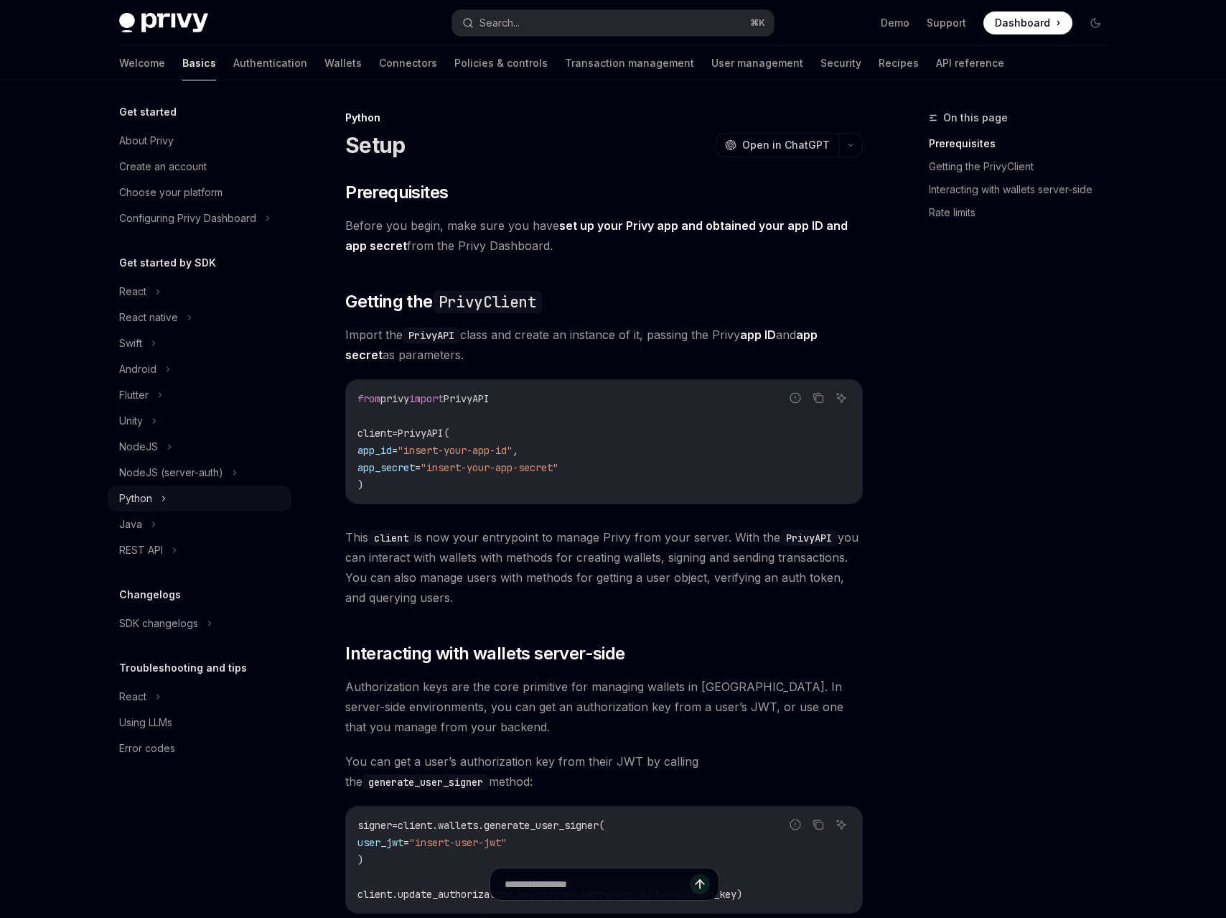
click at [195, 507] on div "Python" at bounding box center [200, 498] width 184 height 26
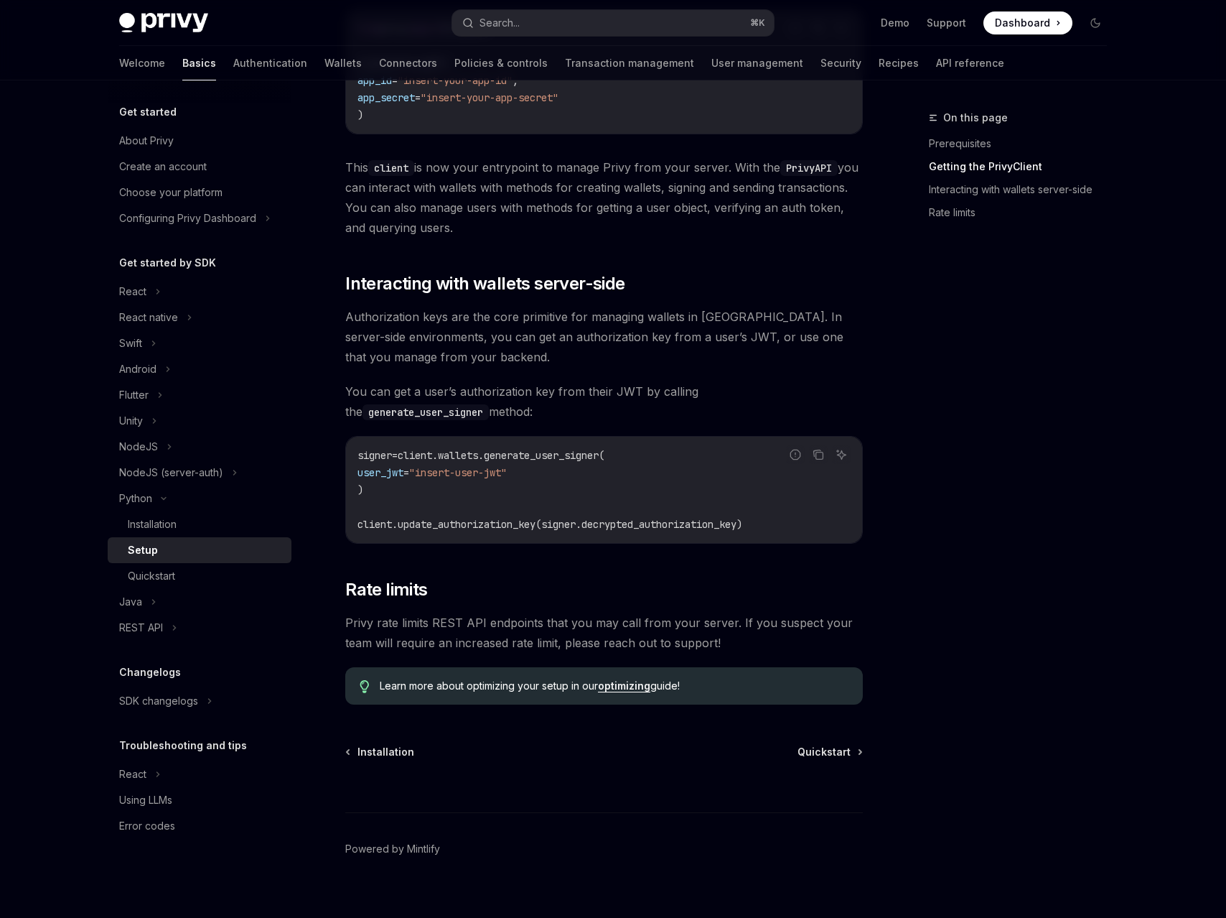
scroll to position [376, 0]
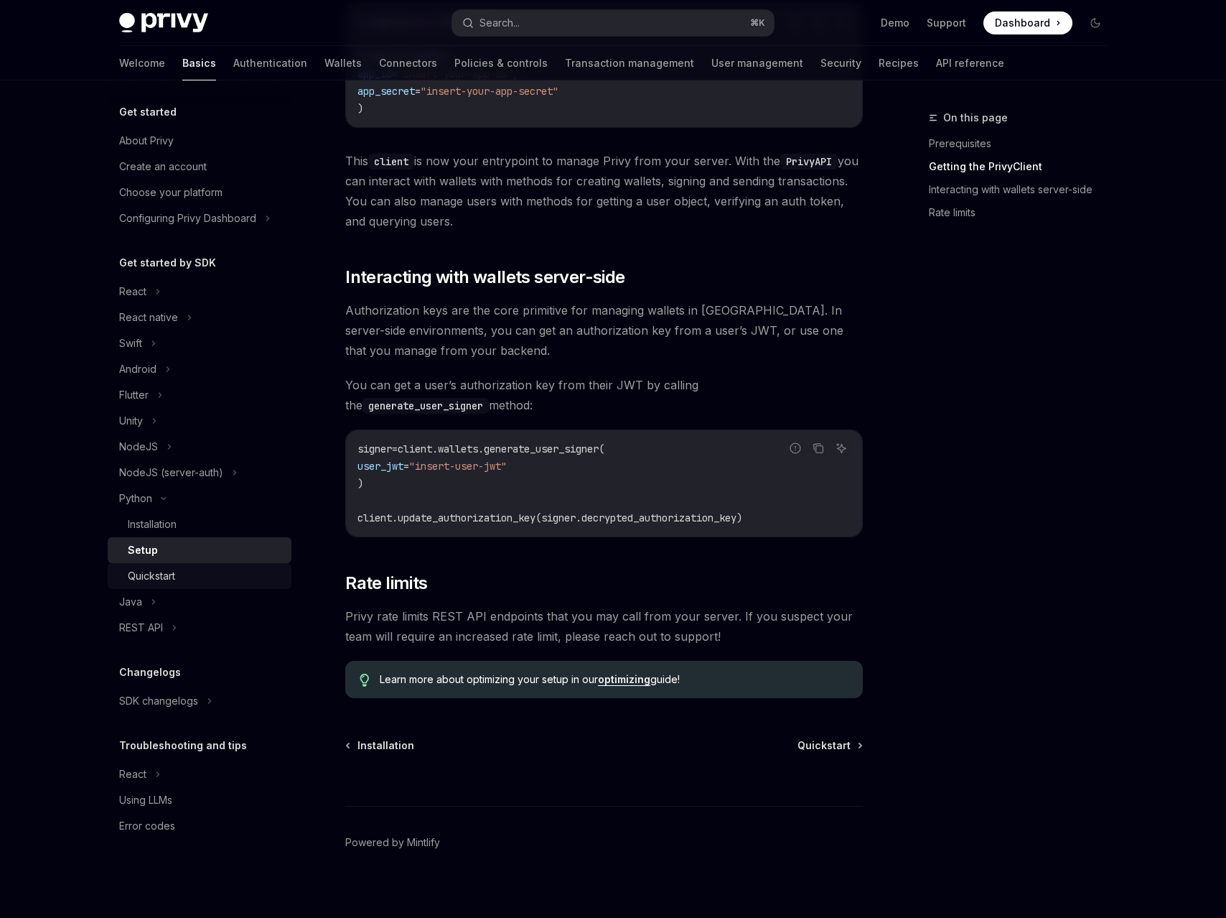
click at [219, 571] on div "Quickstart" at bounding box center [205, 575] width 155 height 17
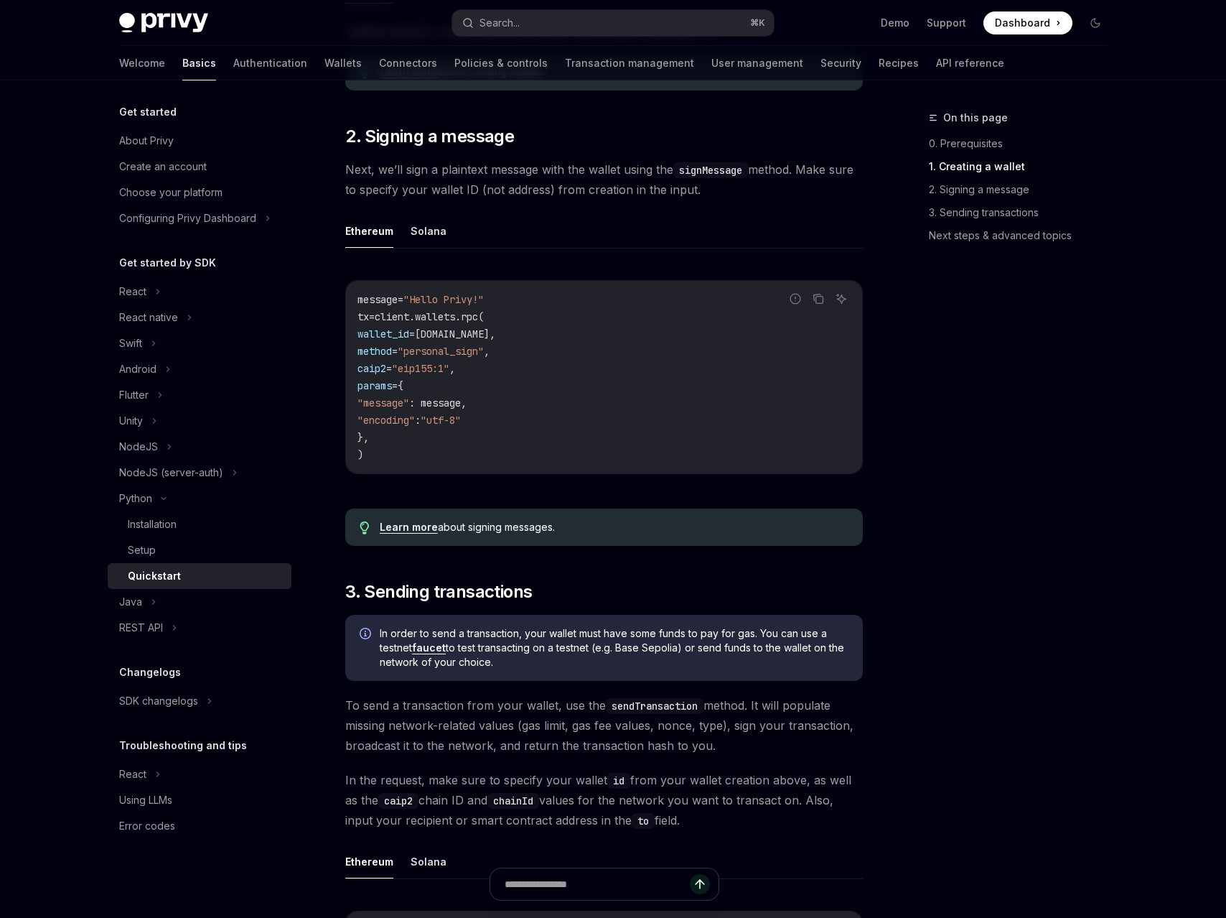
scroll to position [437, 0]
click at [414, 527] on link "Learn more" at bounding box center [409, 525] width 58 height 13
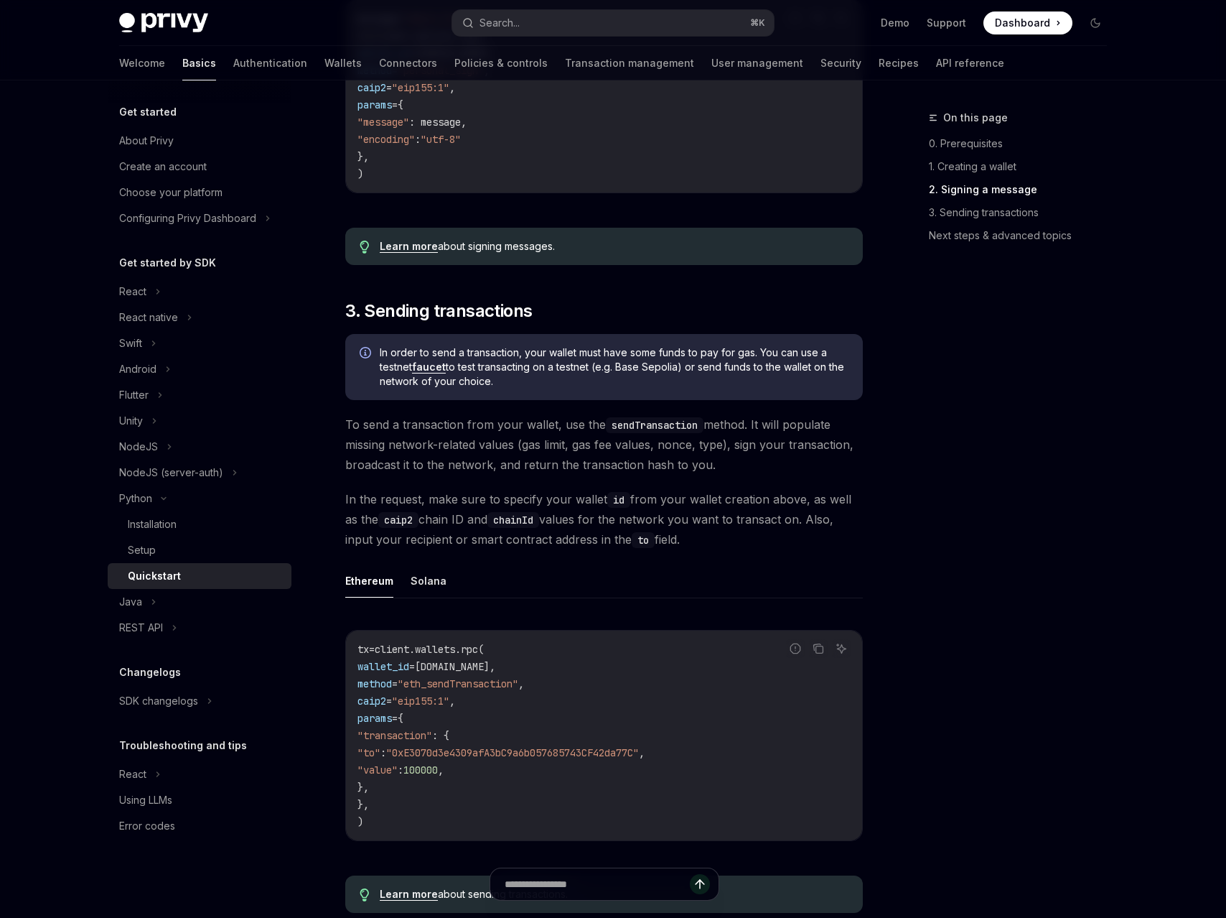
scroll to position [716, 0]
type textarea "*"
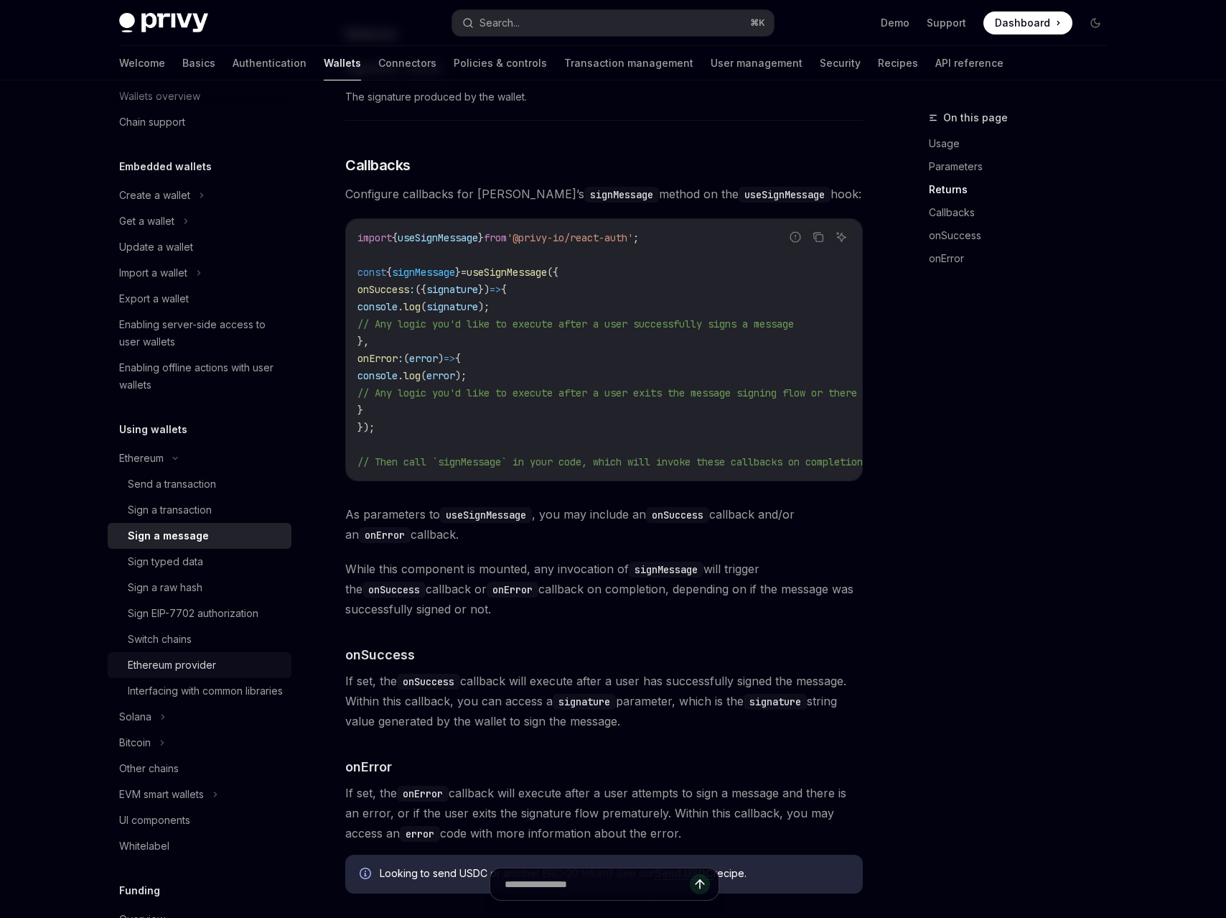
scroll to position [43, 0]
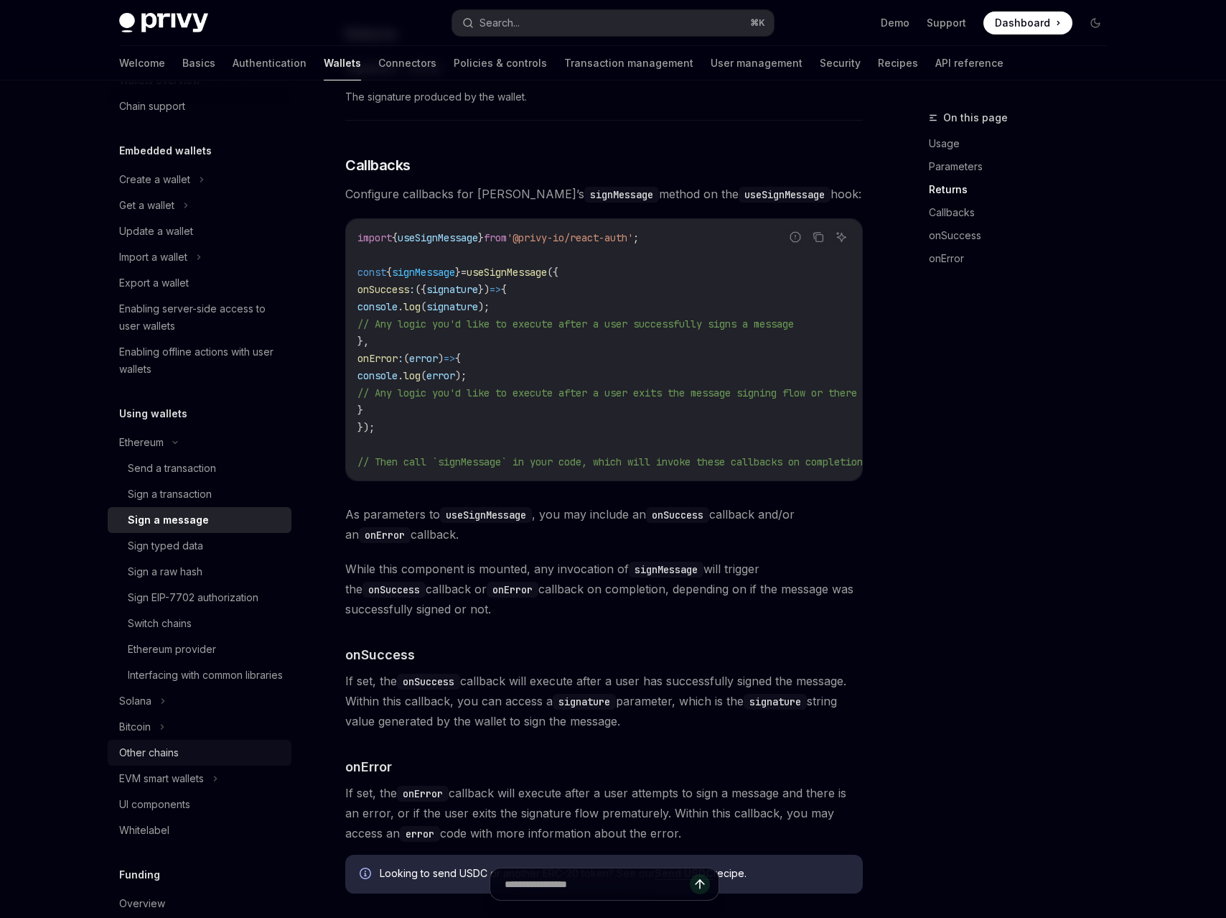
click at [201, 761] on div "Other chains" at bounding box center [201, 752] width 164 height 17
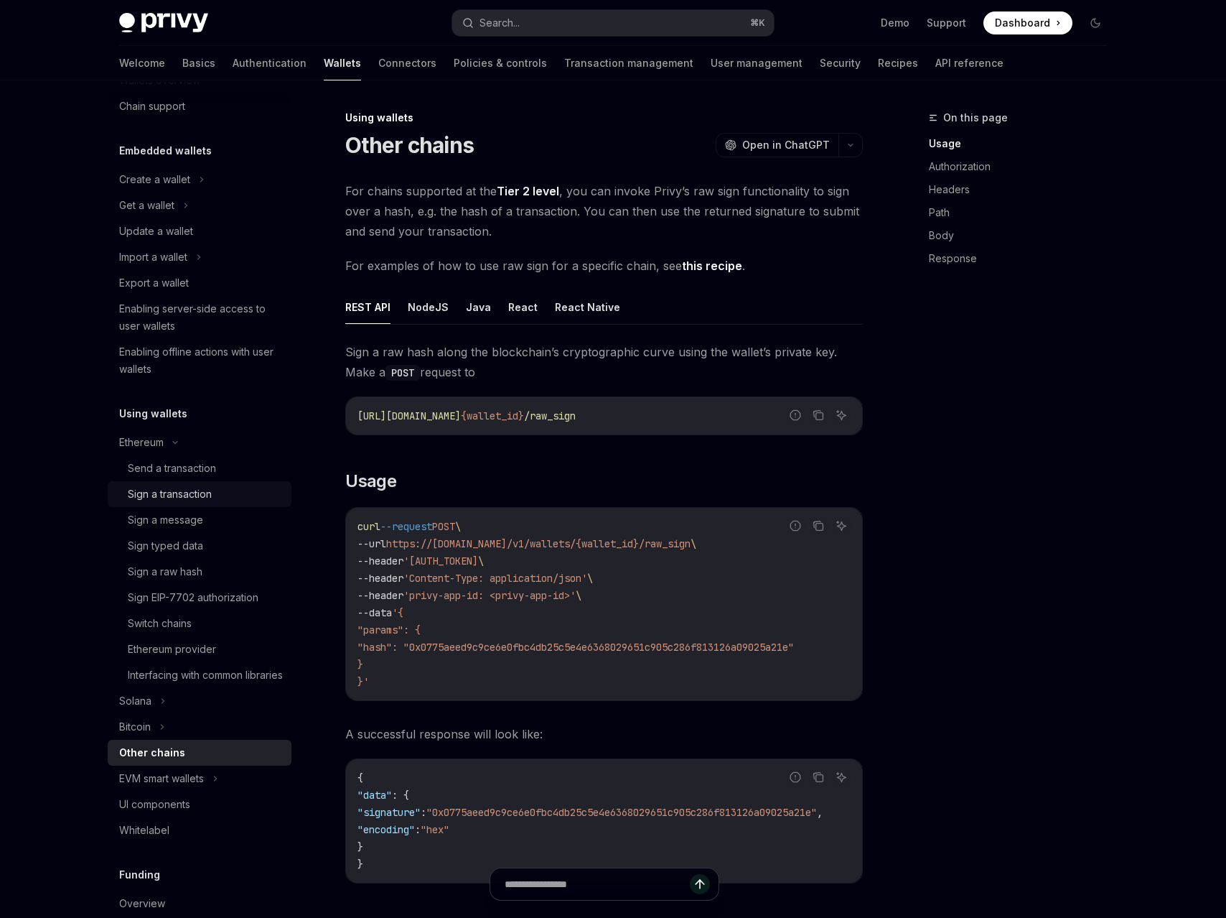
click at [205, 481] on link "Sign a transaction" at bounding box center [200, 494] width 184 height 26
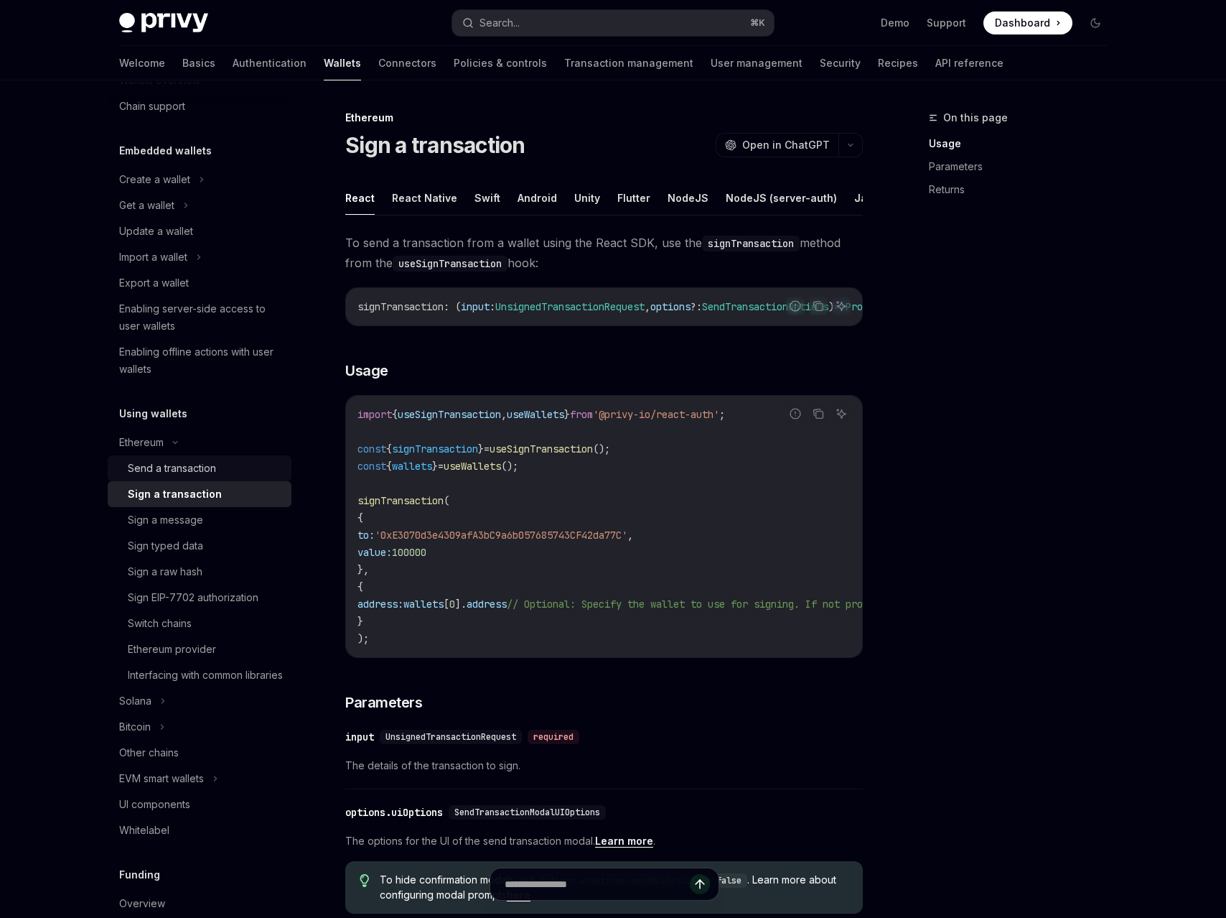
click at [207, 477] on link "Send a transaction" at bounding box center [200, 468] width 184 height 26
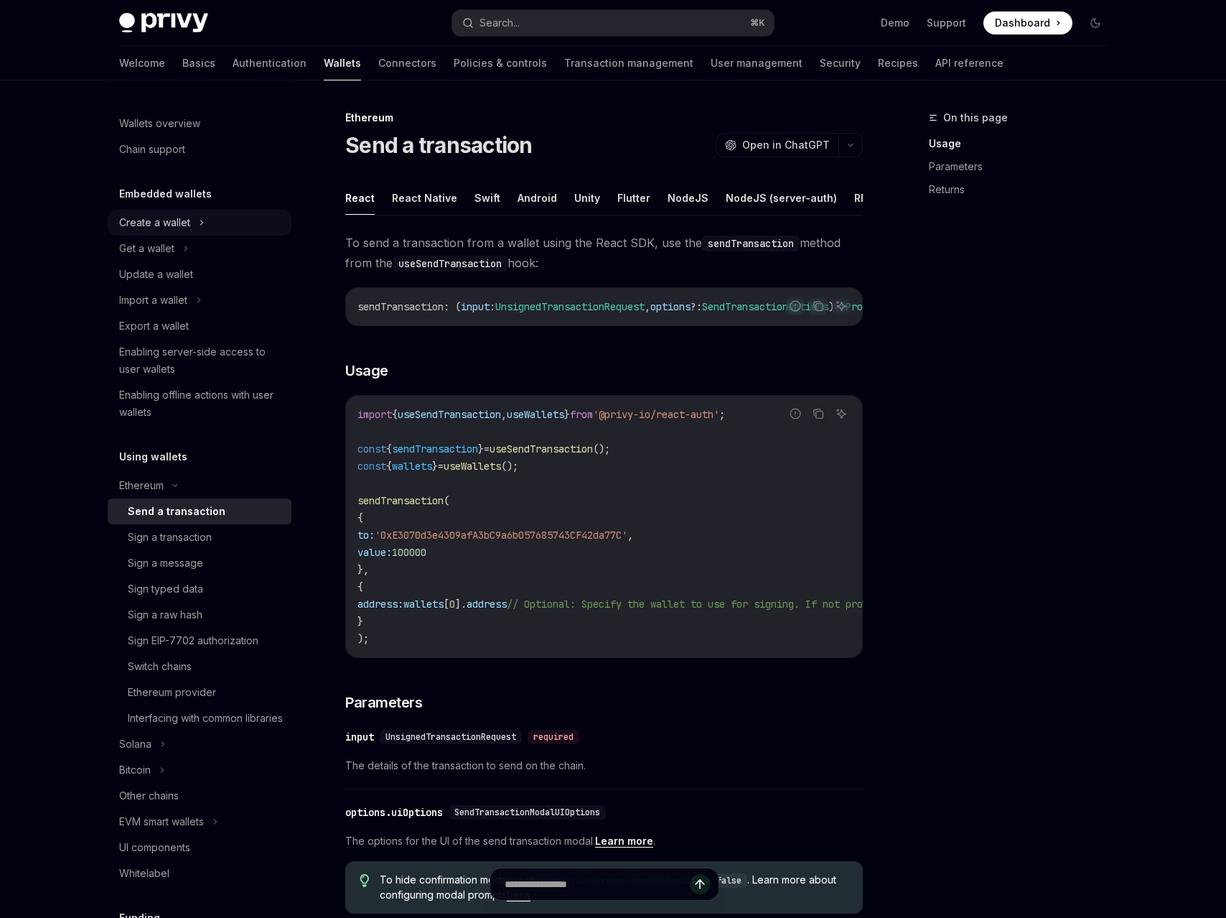
click at [200, 233] on div "Create a wallet" at bounding box center [200, 223] width 184 height 26
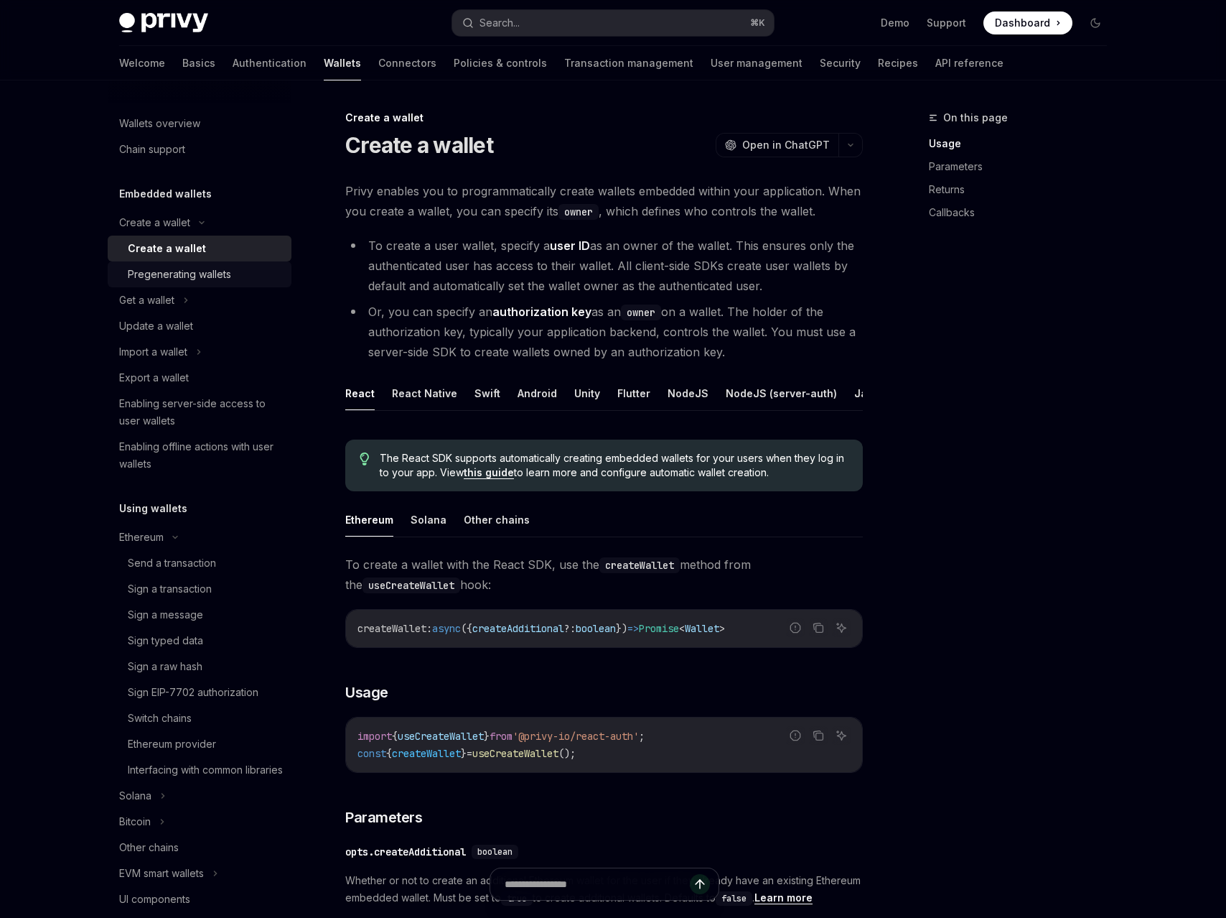
click at [208, 274] on div "Pregenerating wallets" at bounding box center [179, 274] width 103 height 17
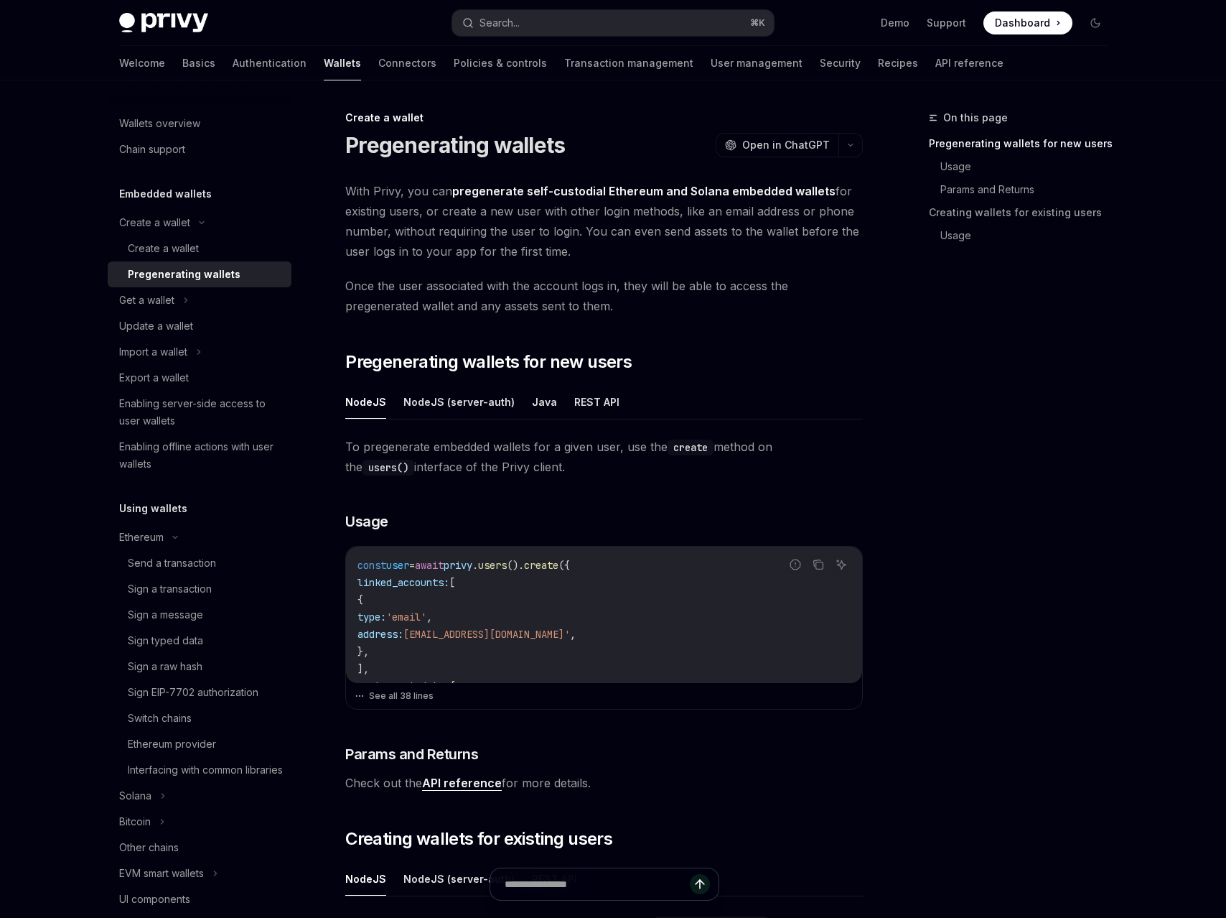
scroll to position [20, 0]
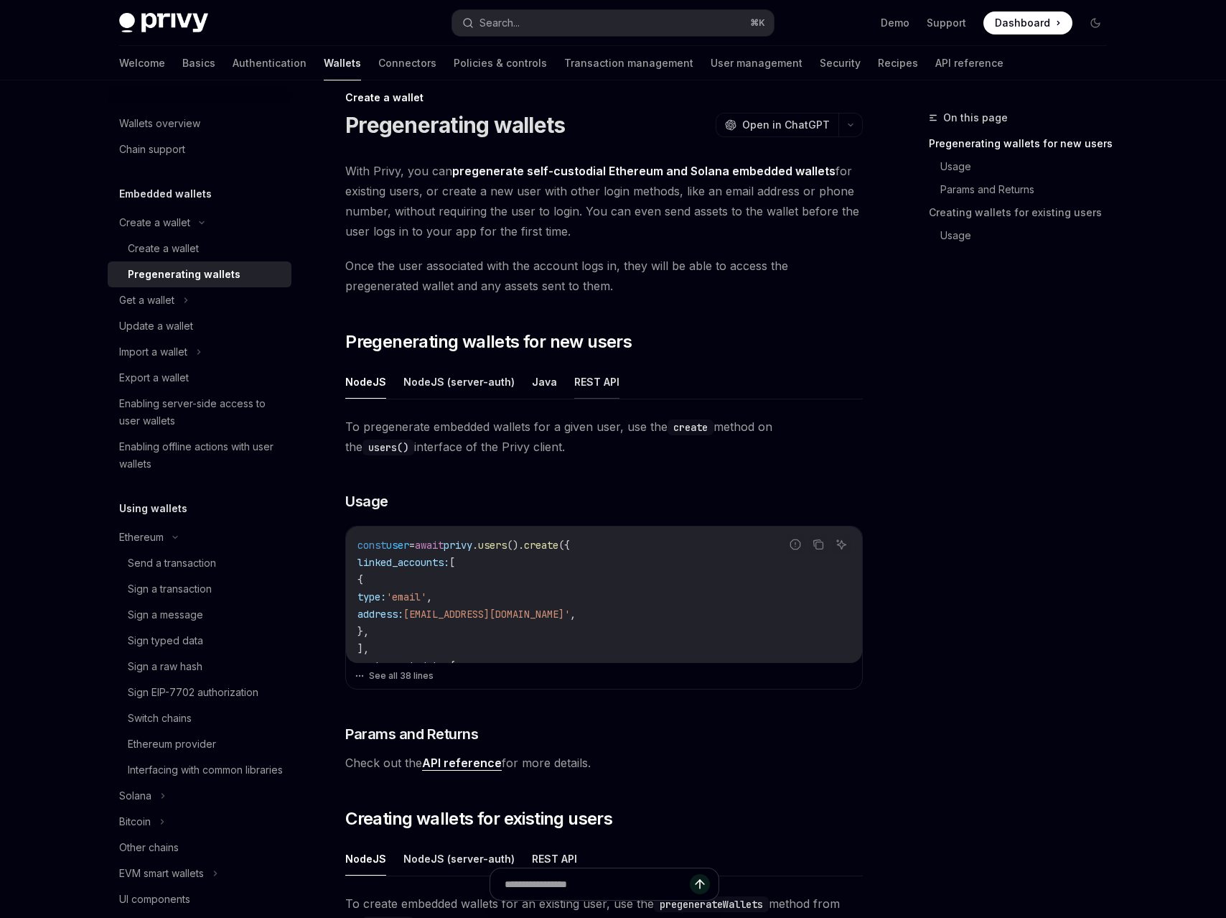
click at [582, 383] on button "REST API" at bounding box center [596, 382] width 45 height 34
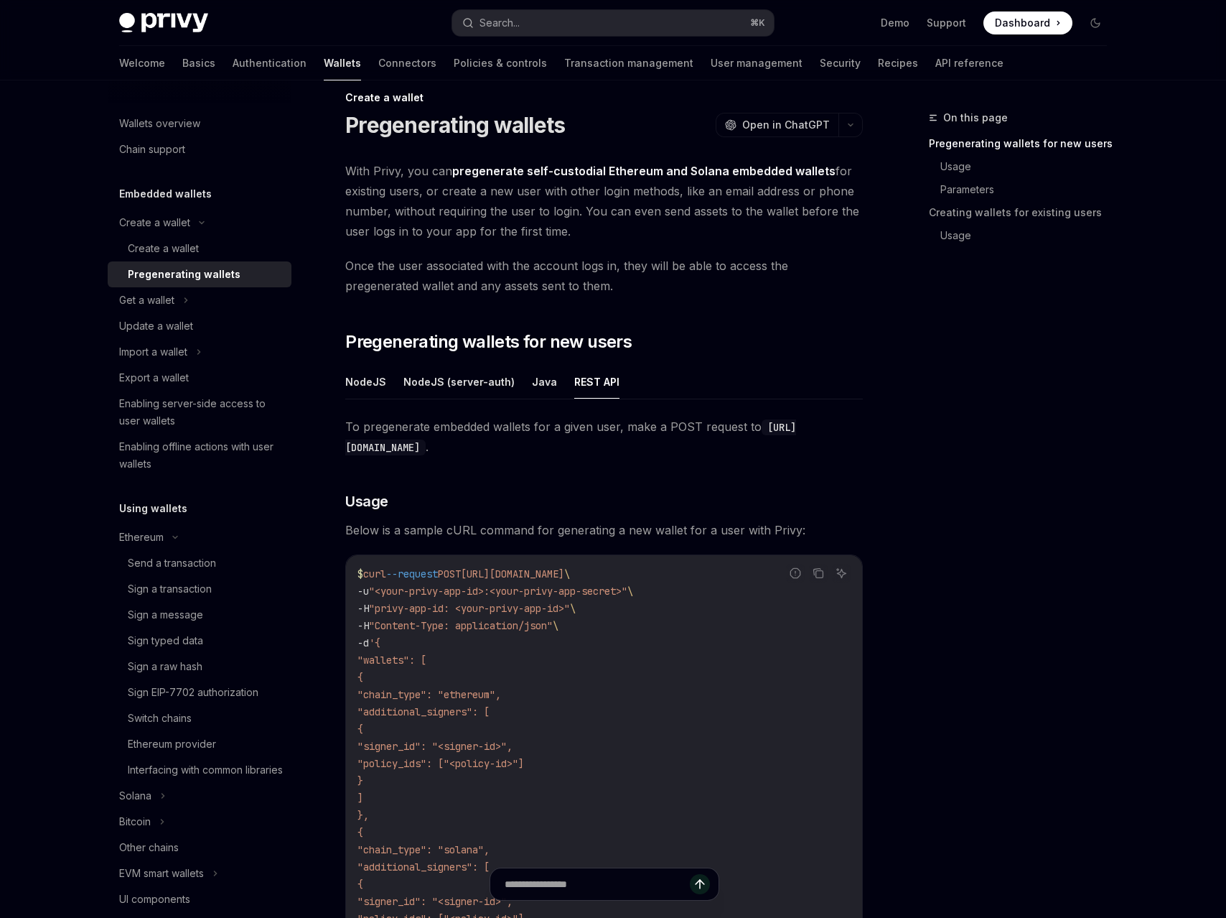
scroll to position [31, 0]
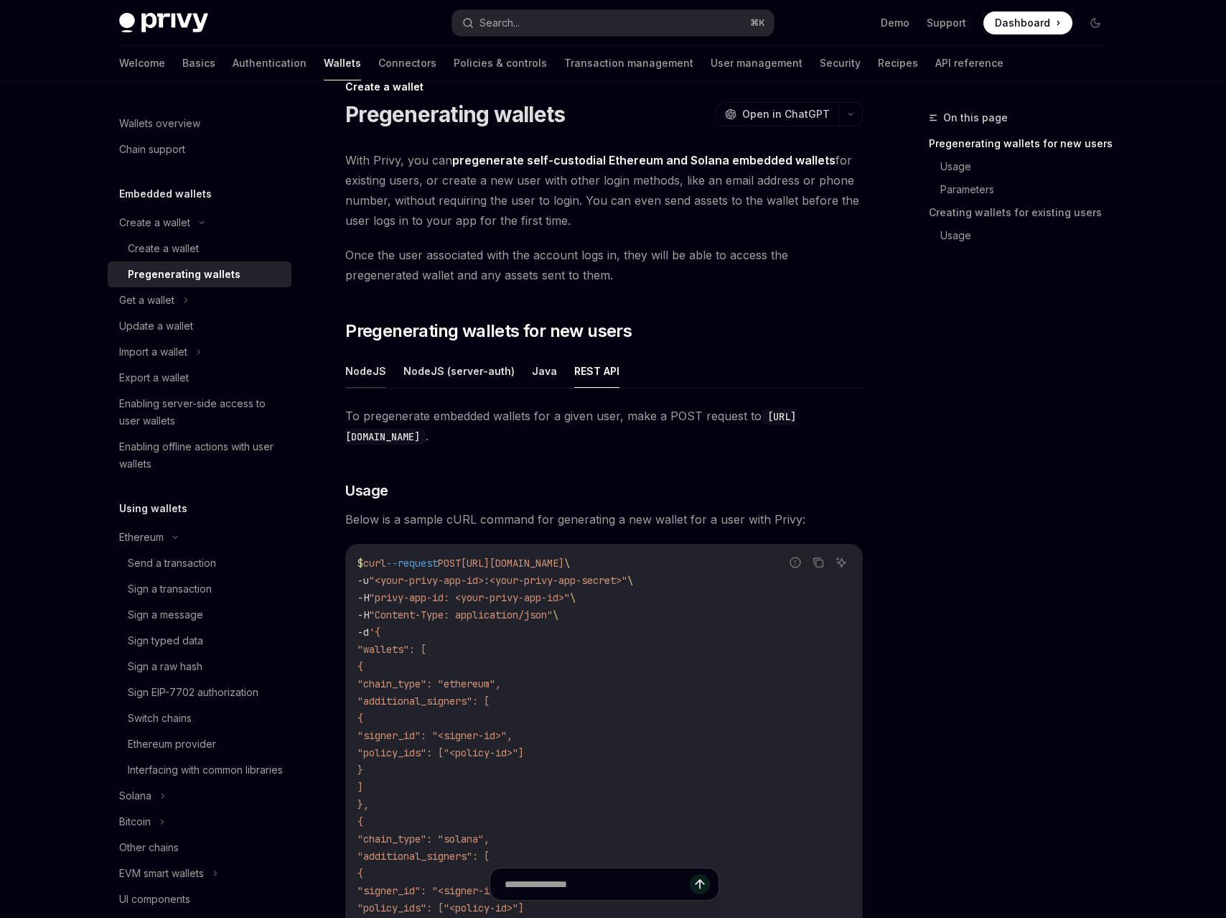
click at [370, 372] on button "NodeJS" at bounding box center [365, 371] width 41 height 34
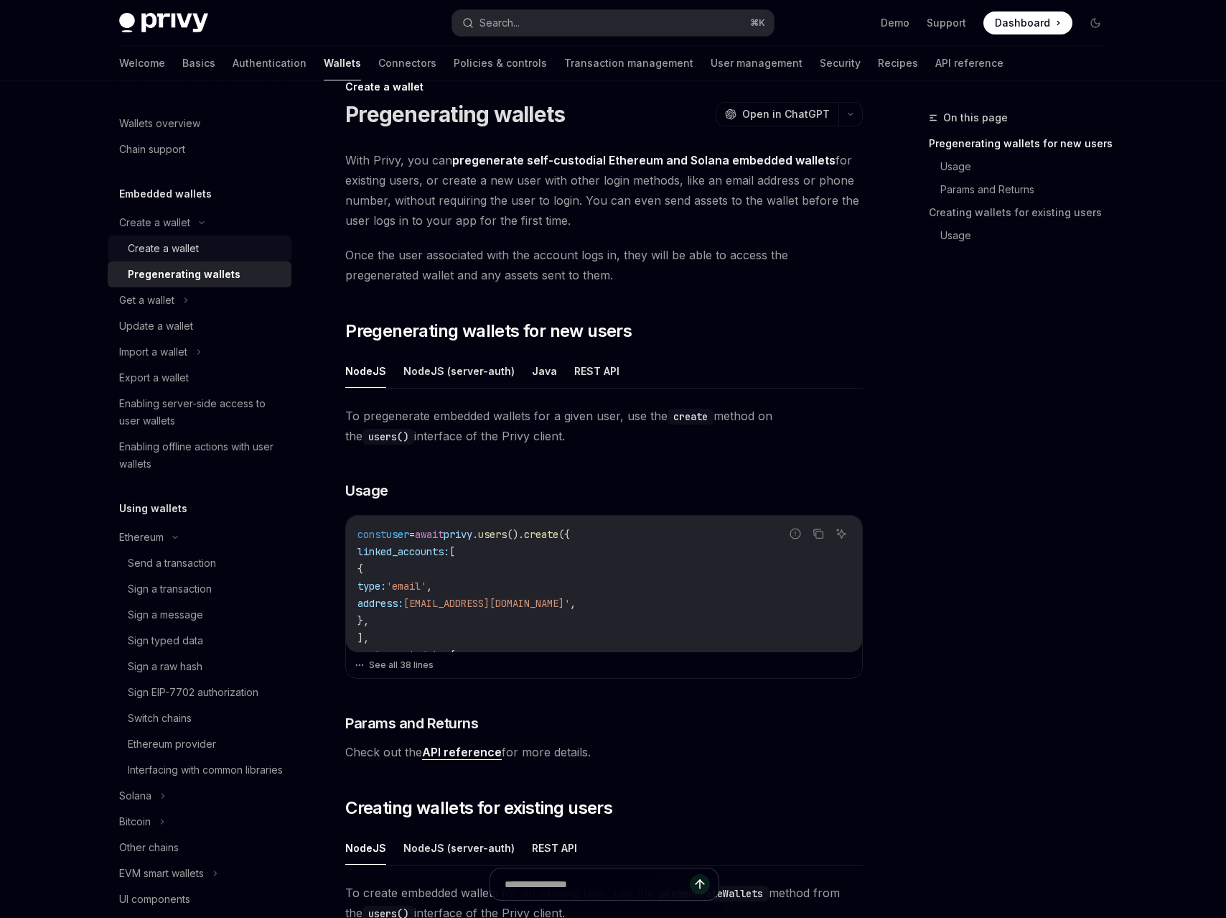
click at [224, 254] on div "Create a wallet" at bounding box center [205, 248] width 155 height 17
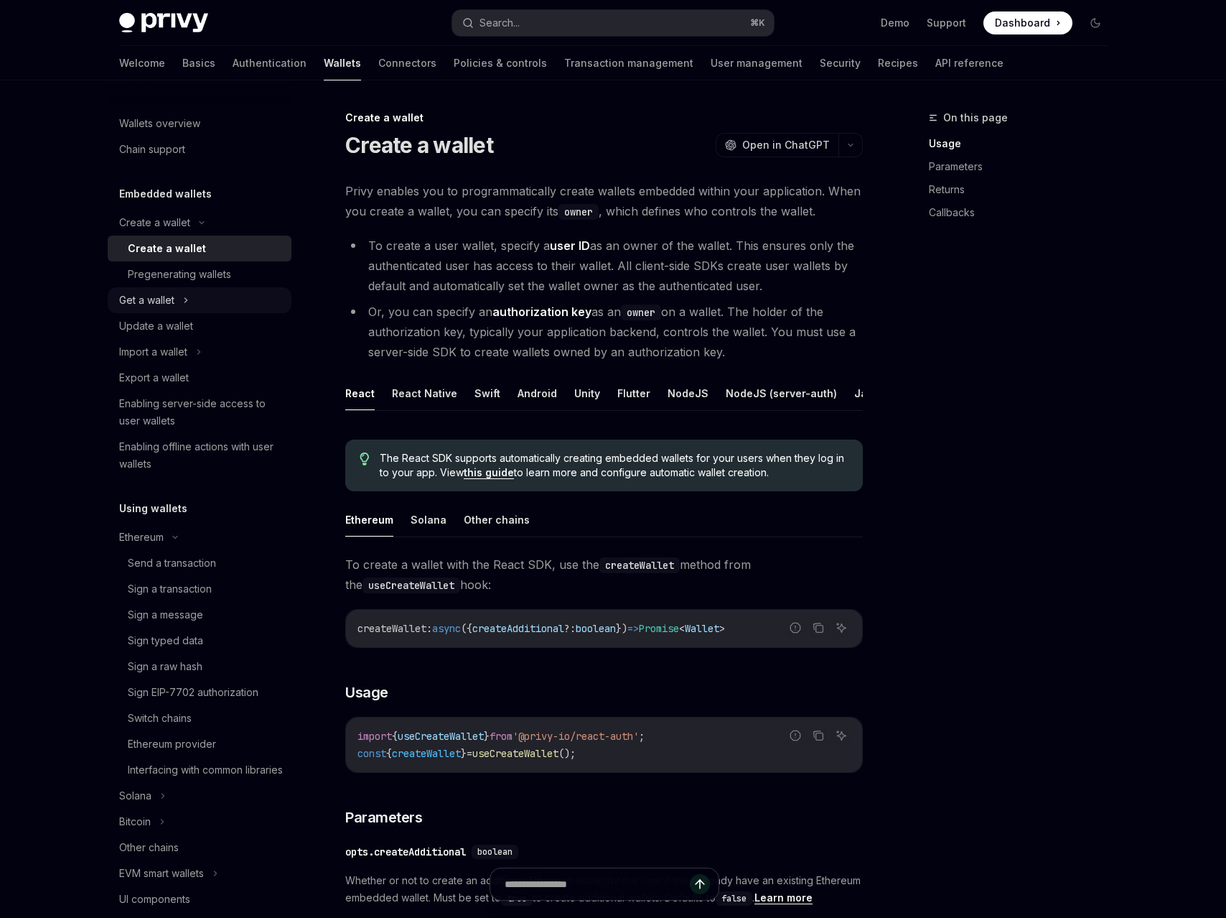
click at [202, 308] on div "Get a wallet" at bounding box center [200, 300] width 184 height 26
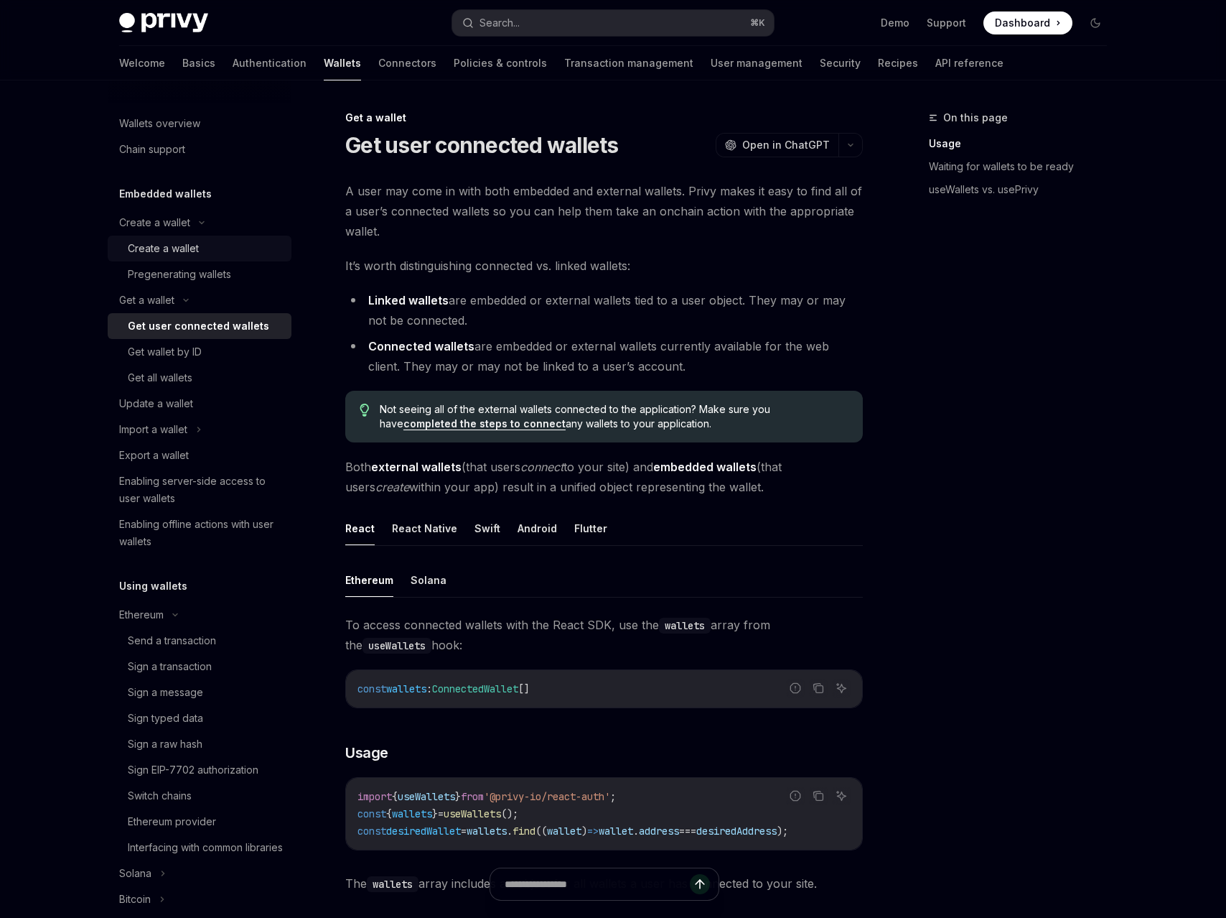
click at [205, 243] on div "Create a wallet" at bounding box center [205, 248] width 155 height 17
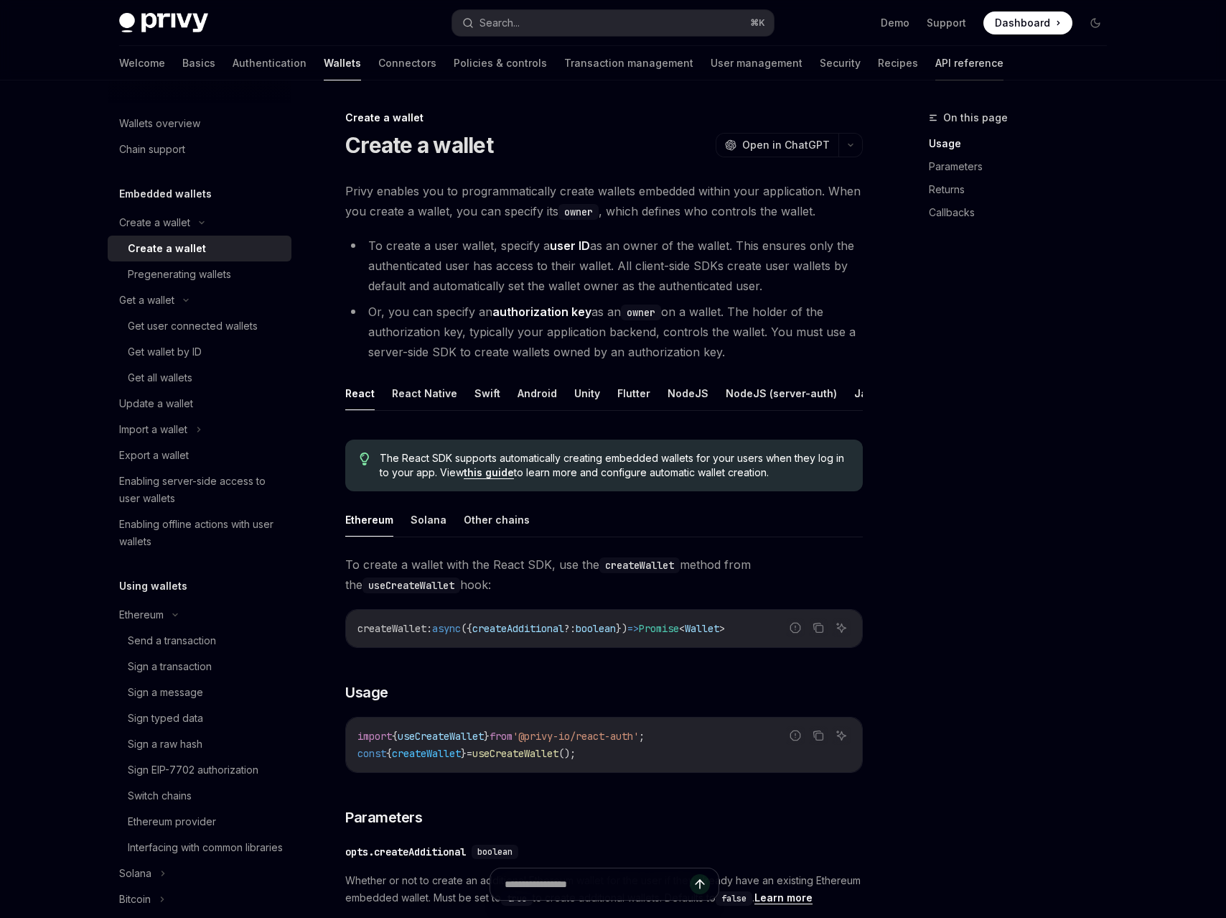
click at [935, 65] on link "API reference" at bounding box center [969, 63] width 68 height 34
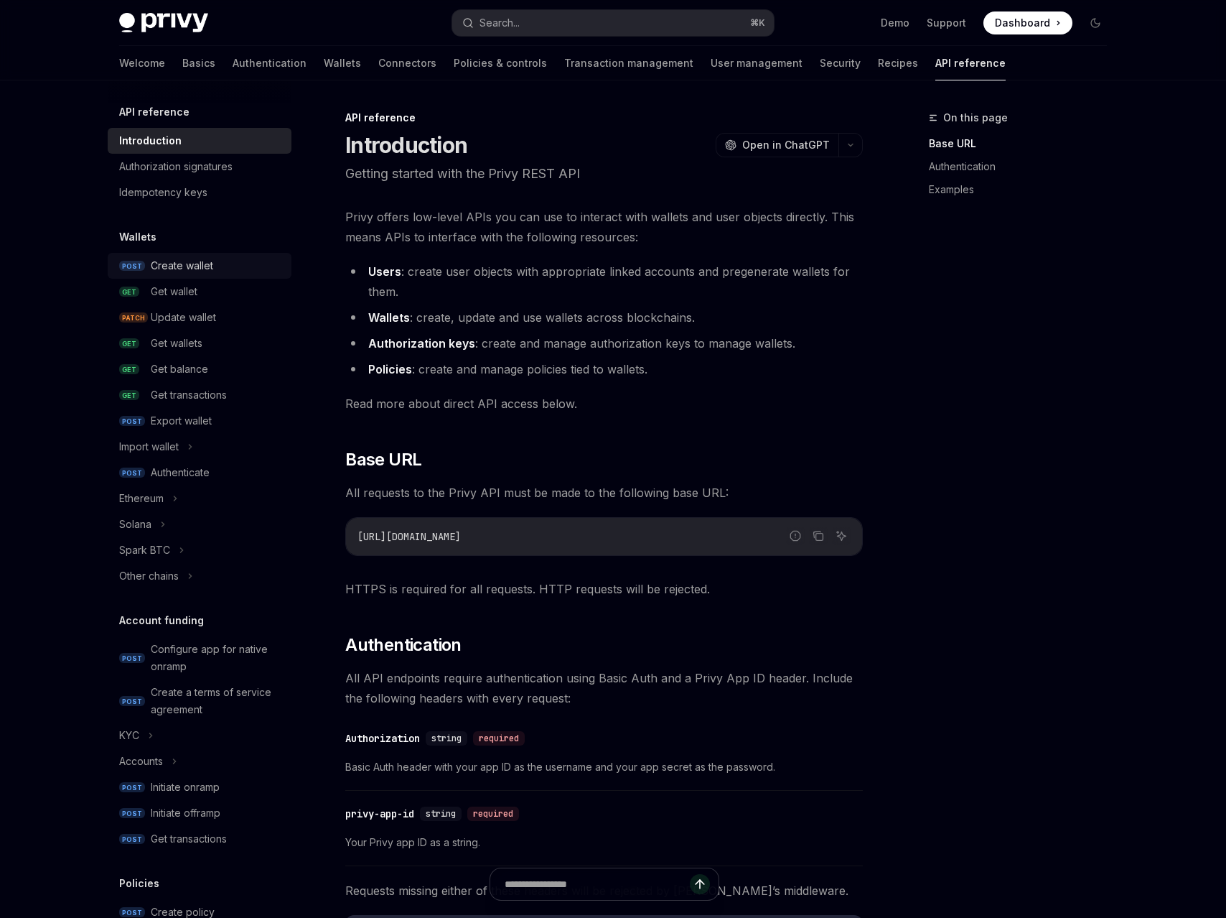
click at [182, 269] on div "Create wallet" at bounding box center [182, 265] width 62 height 17
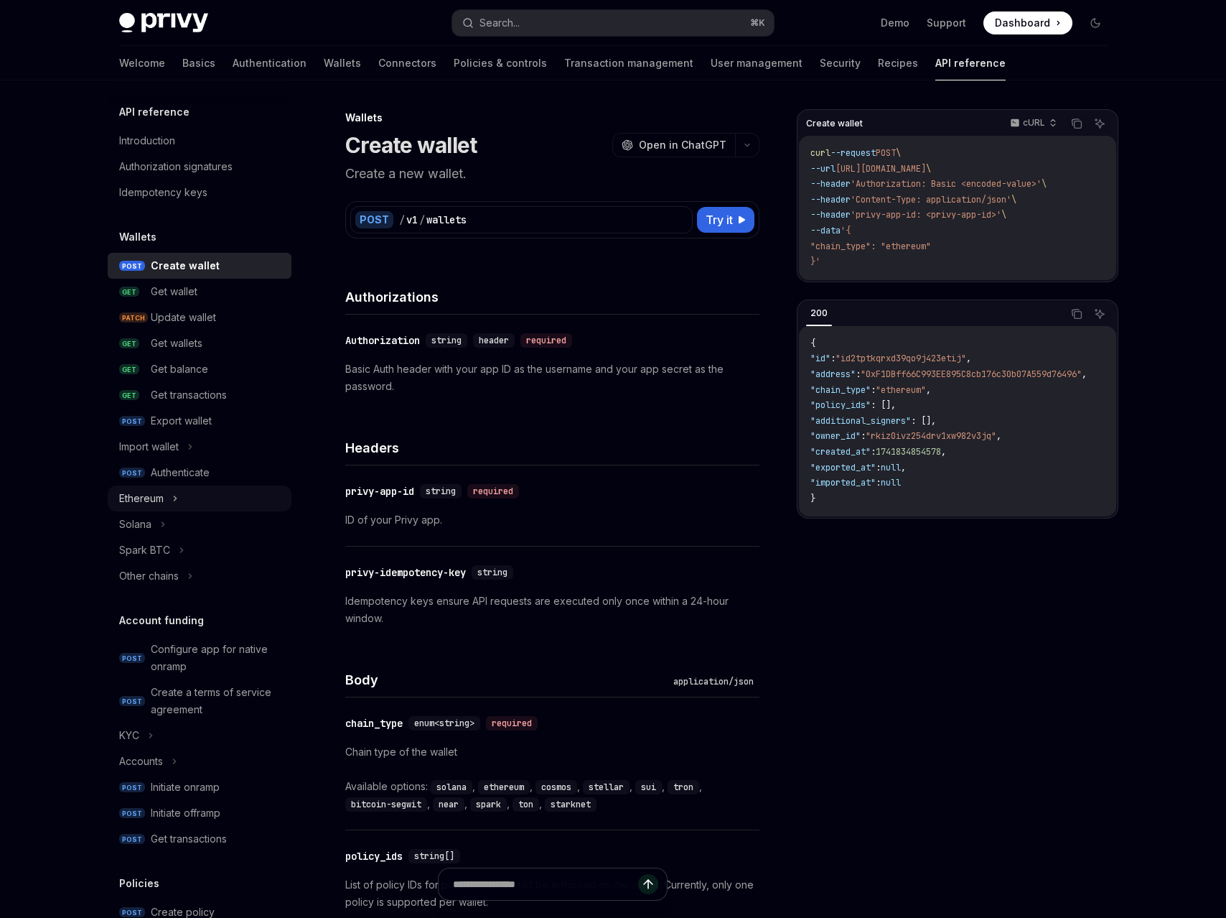
click at [179, 500] on div "Ethereum" at bounding box center [200, 498] width 184 height 26
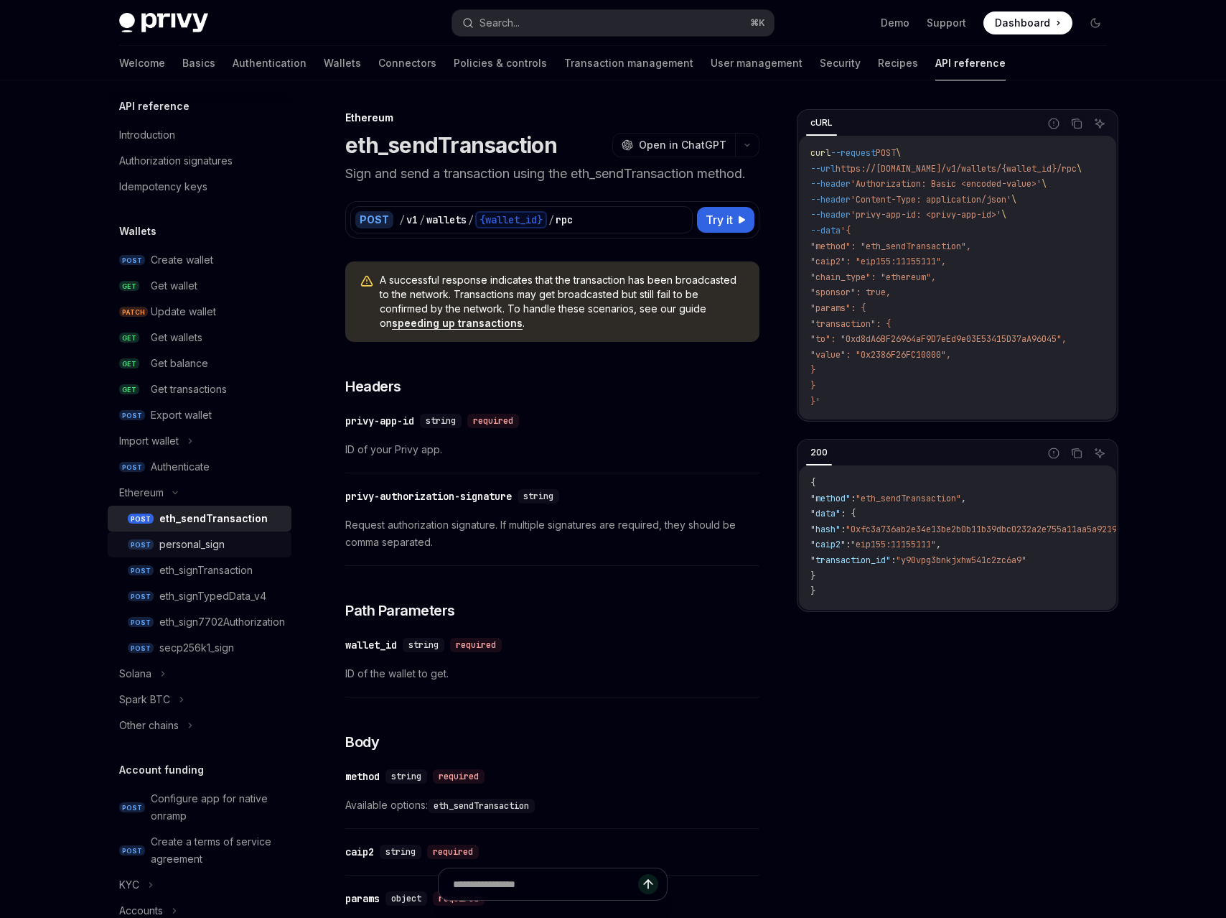
scroll to position [8, 0]
click at [255, 548] on div "personal_sign" at bounding box center [220, 541] width 123 height 17
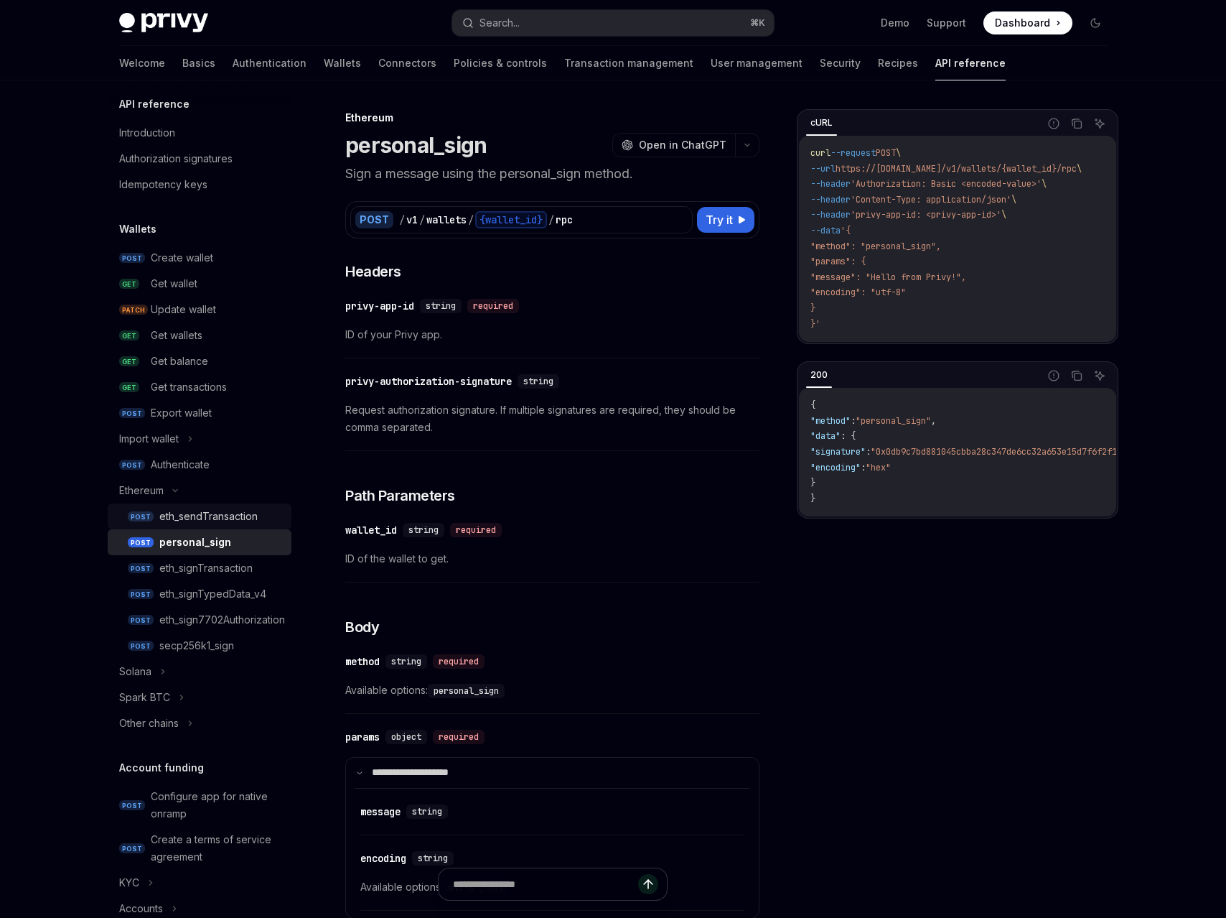
click at [251, 518] on div "eth_sendTransaction" at bounding box center [208, 516] width 98 height 17
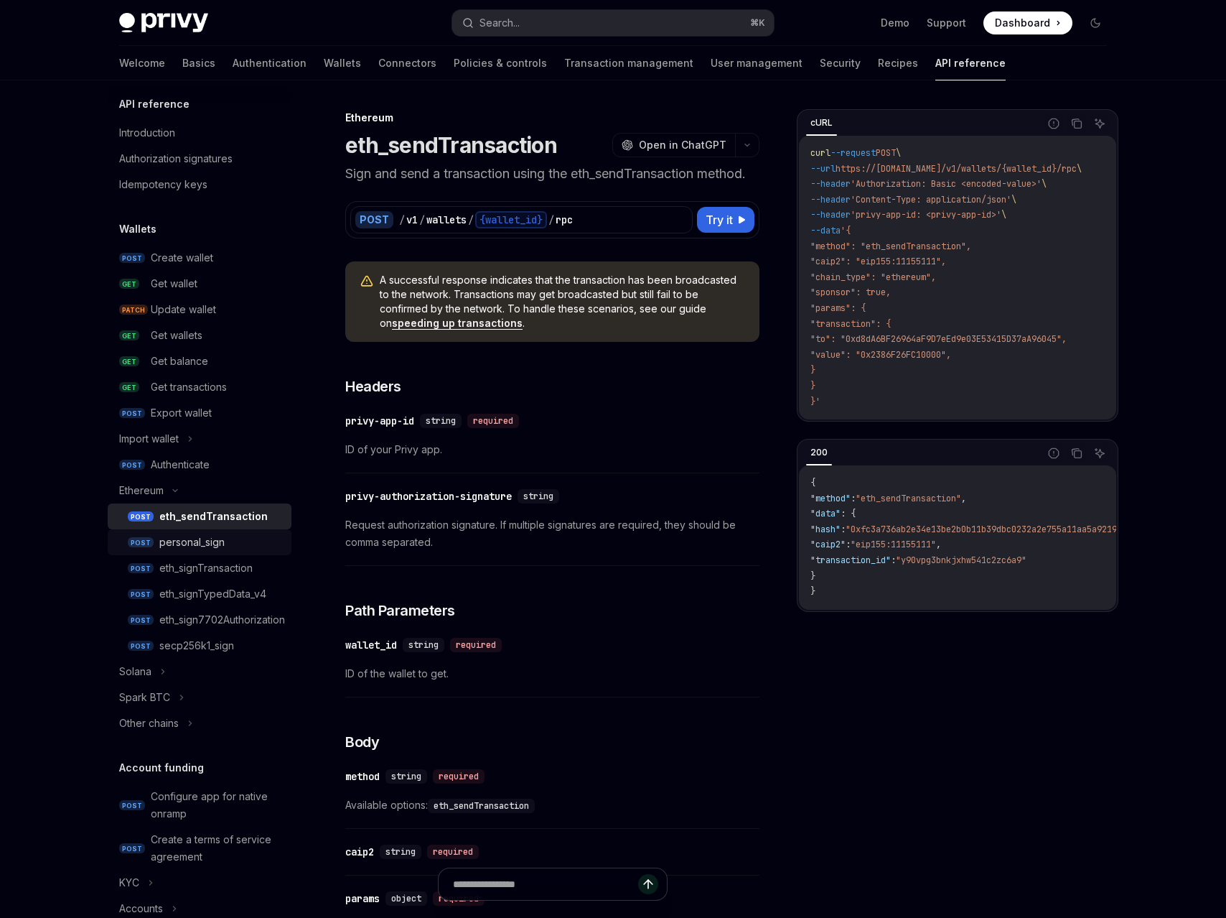
click at [246, 535] on div "personal_sign" at bounding box center [220, 541] width 123 height 17
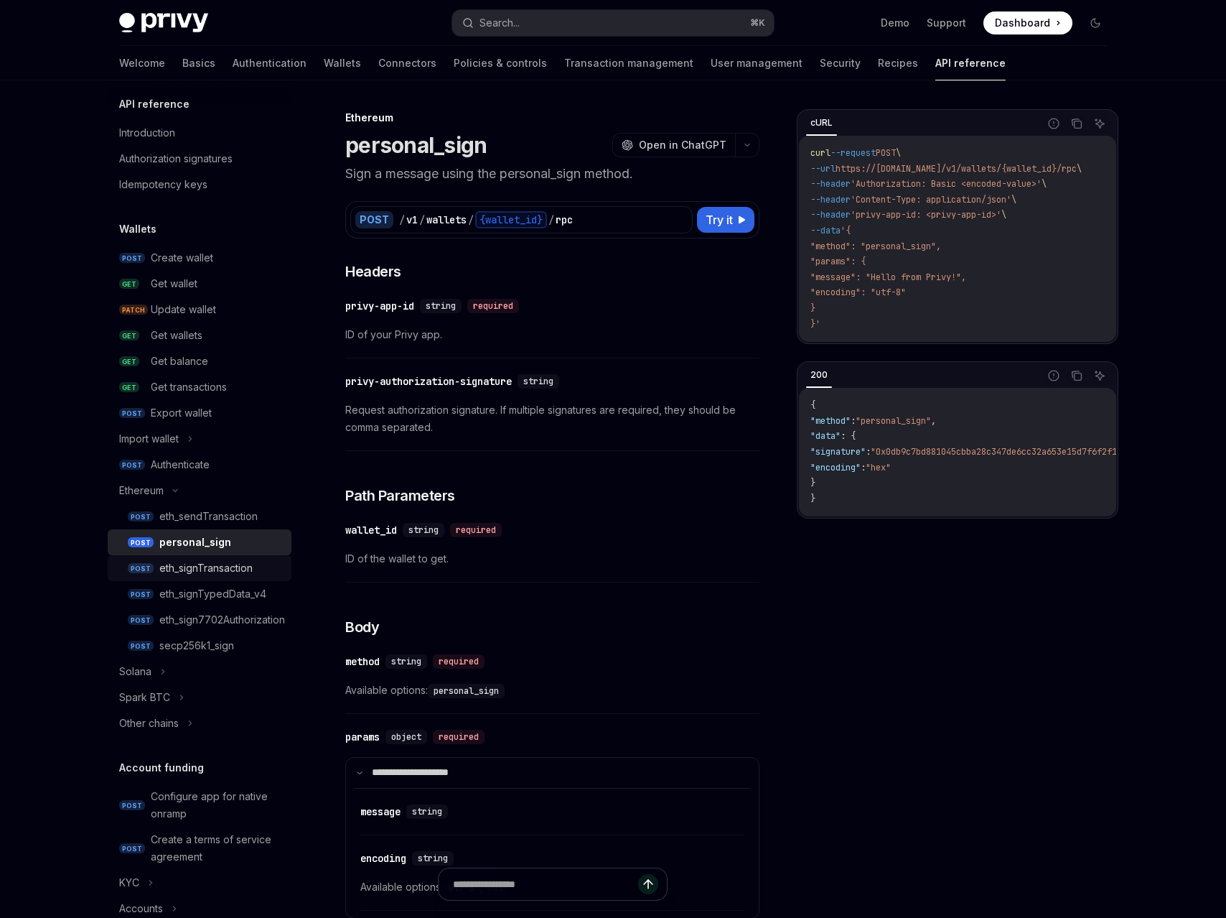
click at [246, 558] on link "POST eth_signTransaction" at bounding box center [200, 568] width 184 height 26
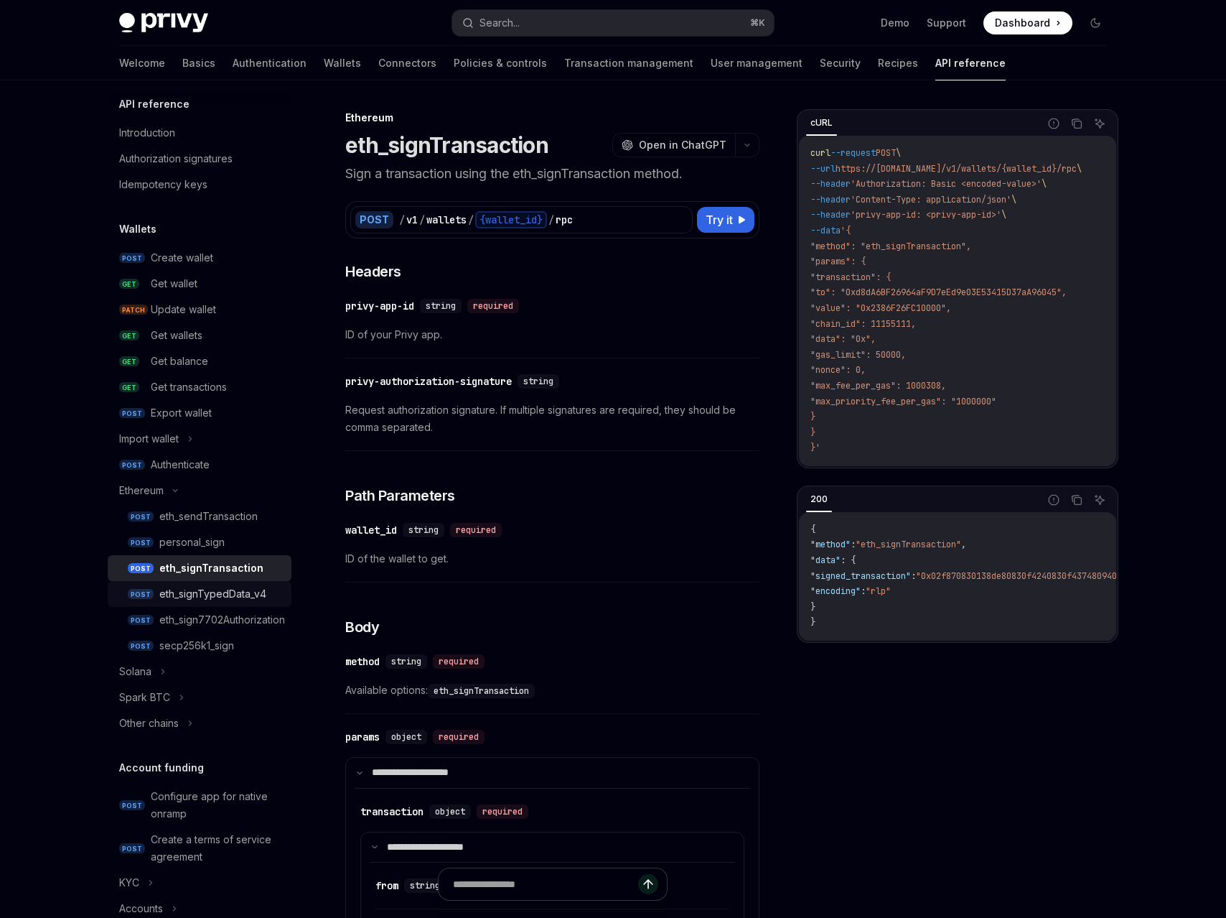
click at [242, 594] on div "eth_signTypedData_v4" at bounding box center [212, 593] width 107 height 17
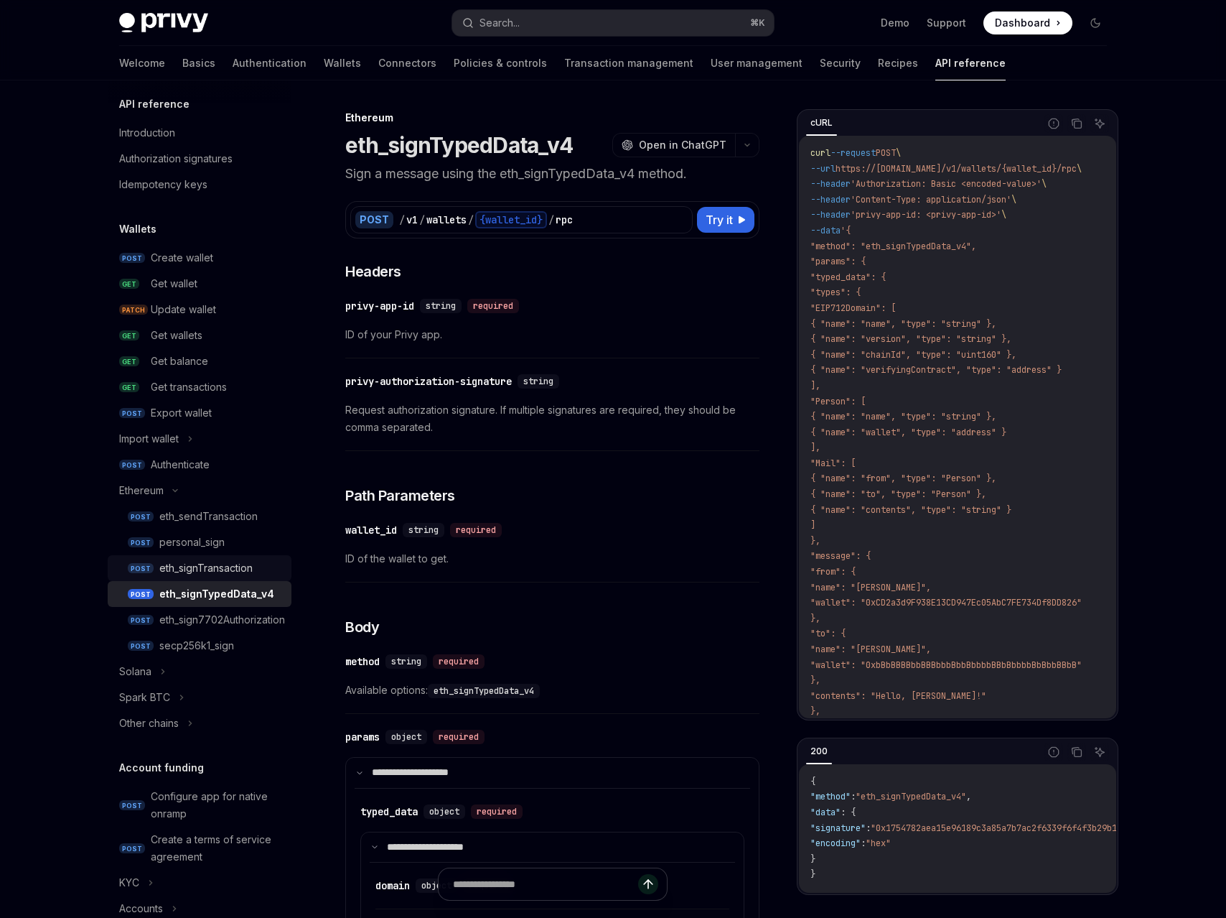
click at [238, 566] on div "eth_signTransaction" at bounding box center [205, 567] width 93 height 17
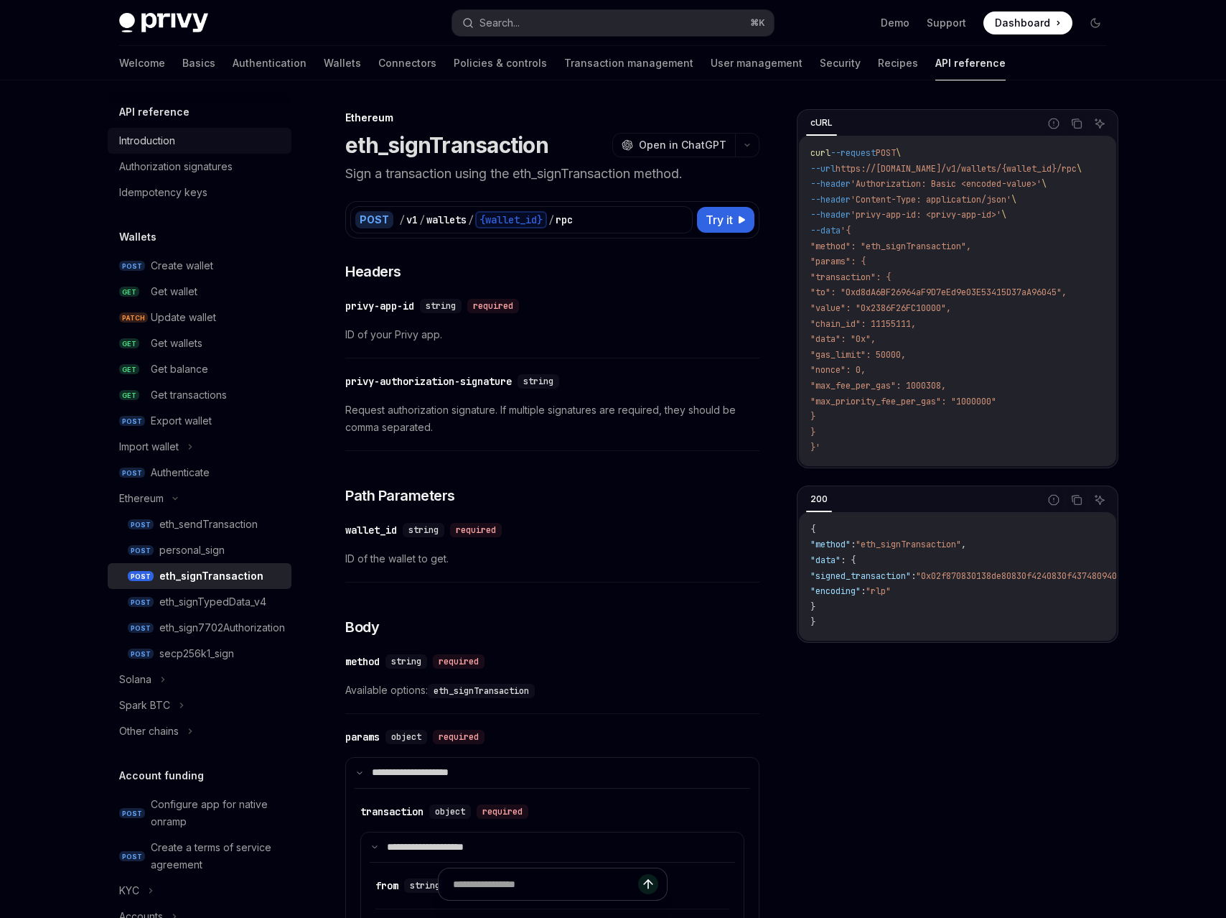
click at [146, 146] on div "Introduction" at bounding box center [147, 140] width 56 height 17
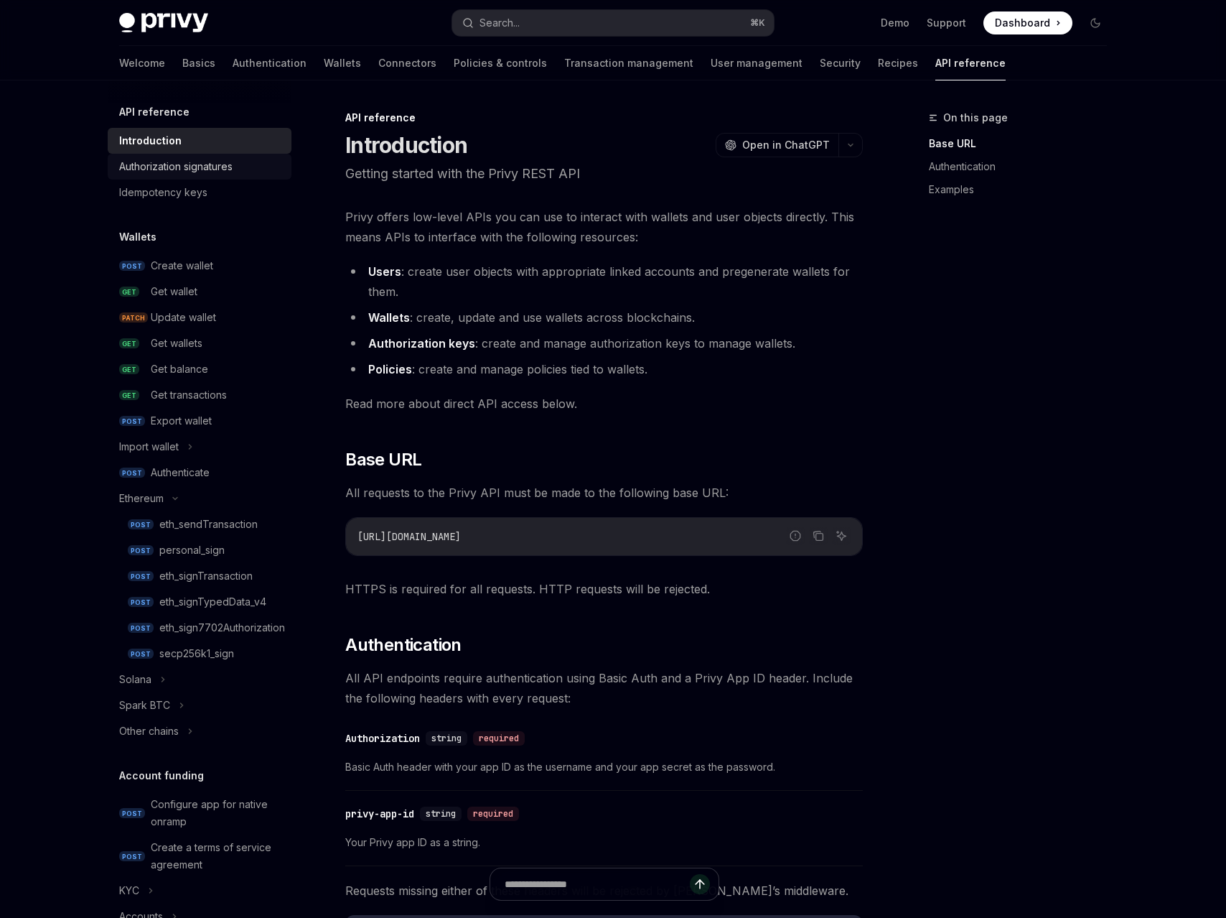
click at [159, 164] on div "Authorization signatures" at bounding box center [175, 166] width 113 height 17
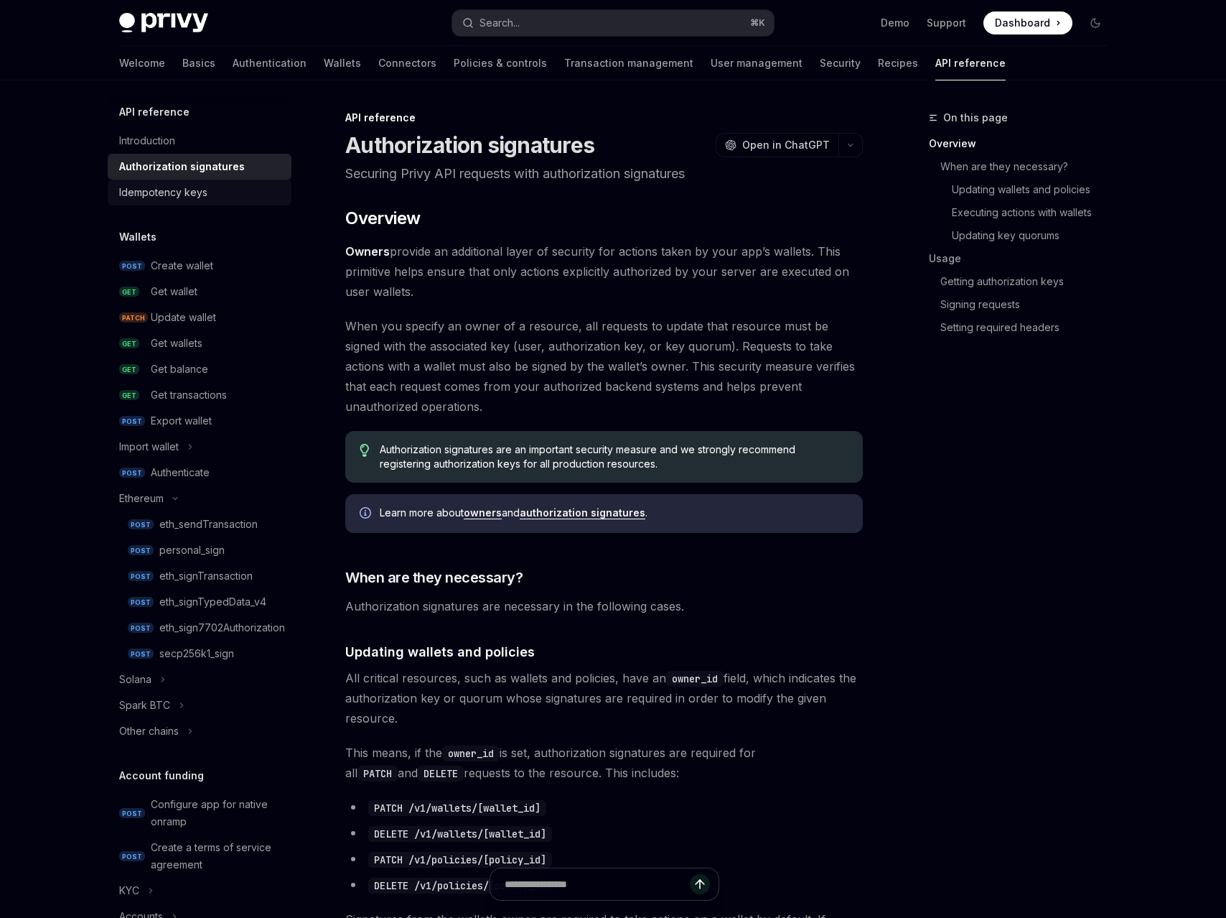
click at [162, 185] on div "Idempotency keys" at bounding box center [163, 192] width 88 height 17
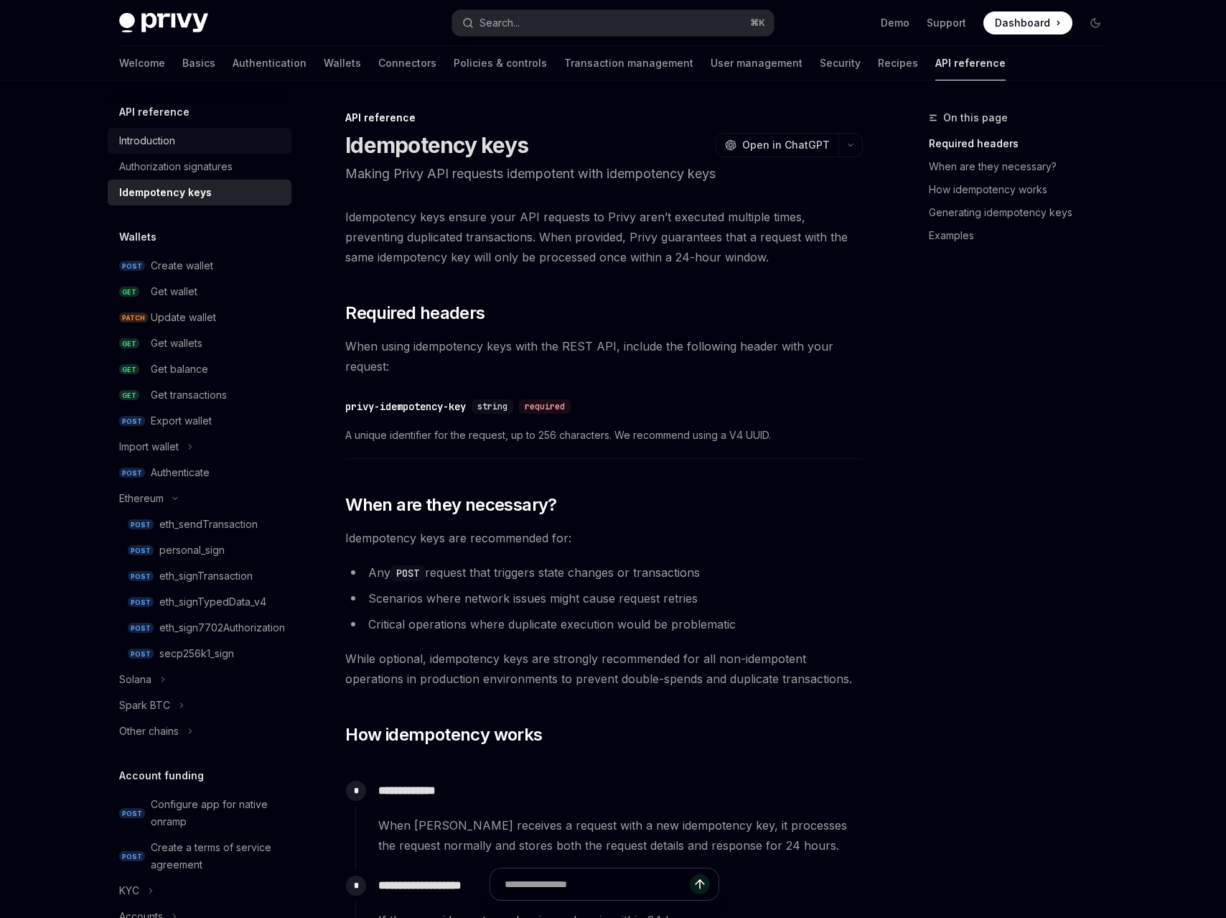
click at [159, 149] on div "Introduction" at bounding box center [147, 140] width 56 height 17
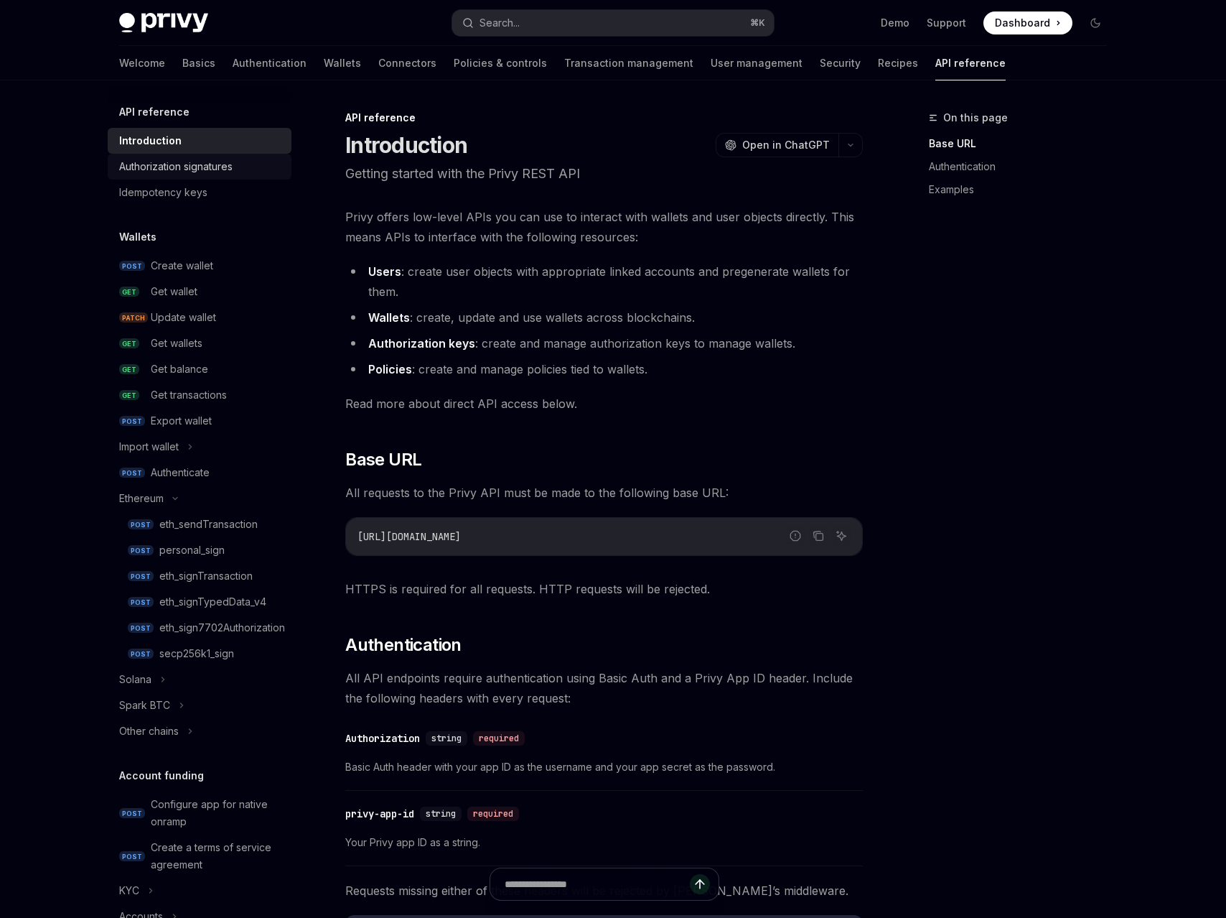
click at [156, 172] on div "Authorization signatures" at bounding box center [175, 166] width 113 height 17
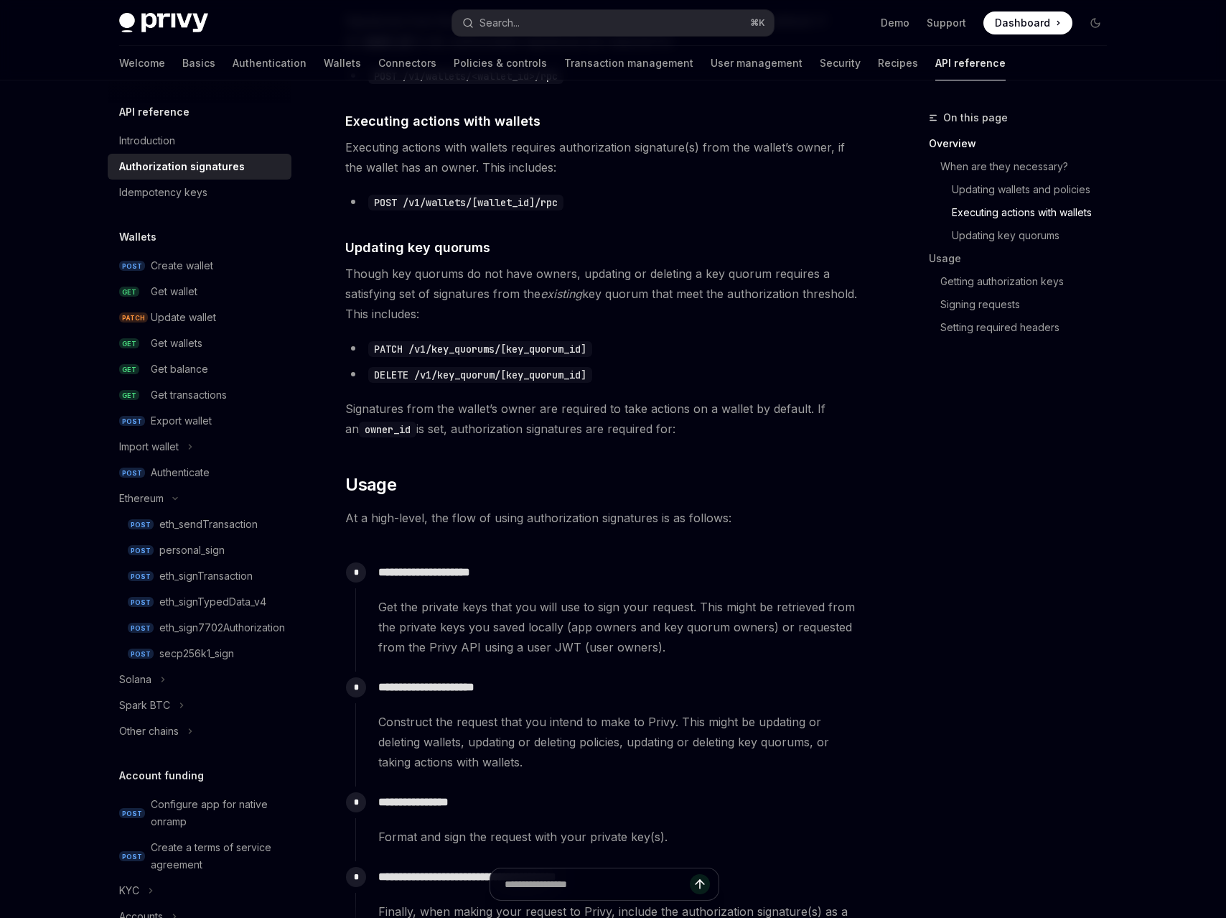
scroll to position [905, 0]
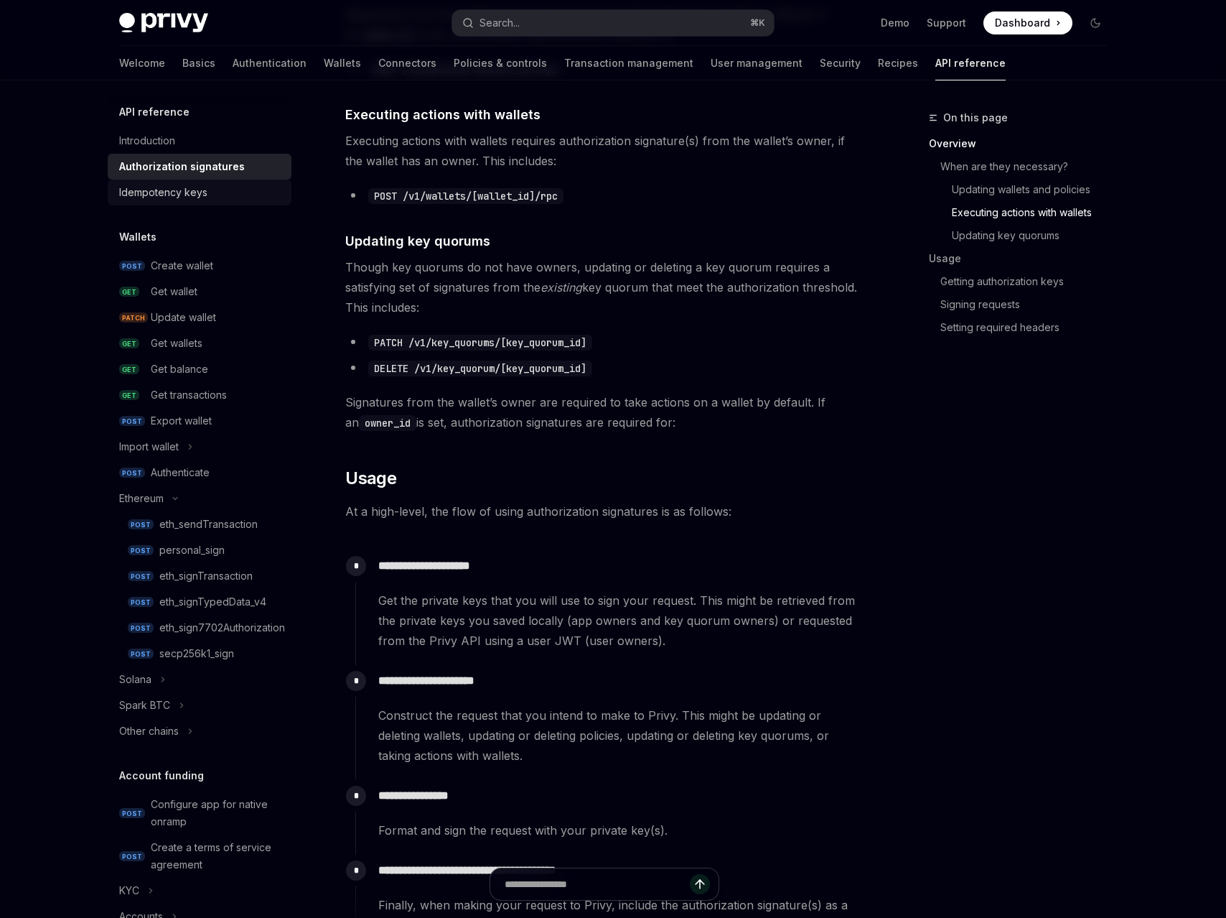
click at [228, 198] on div "Idempotency keys" at bounding box center [201, 192] width 164 height 17
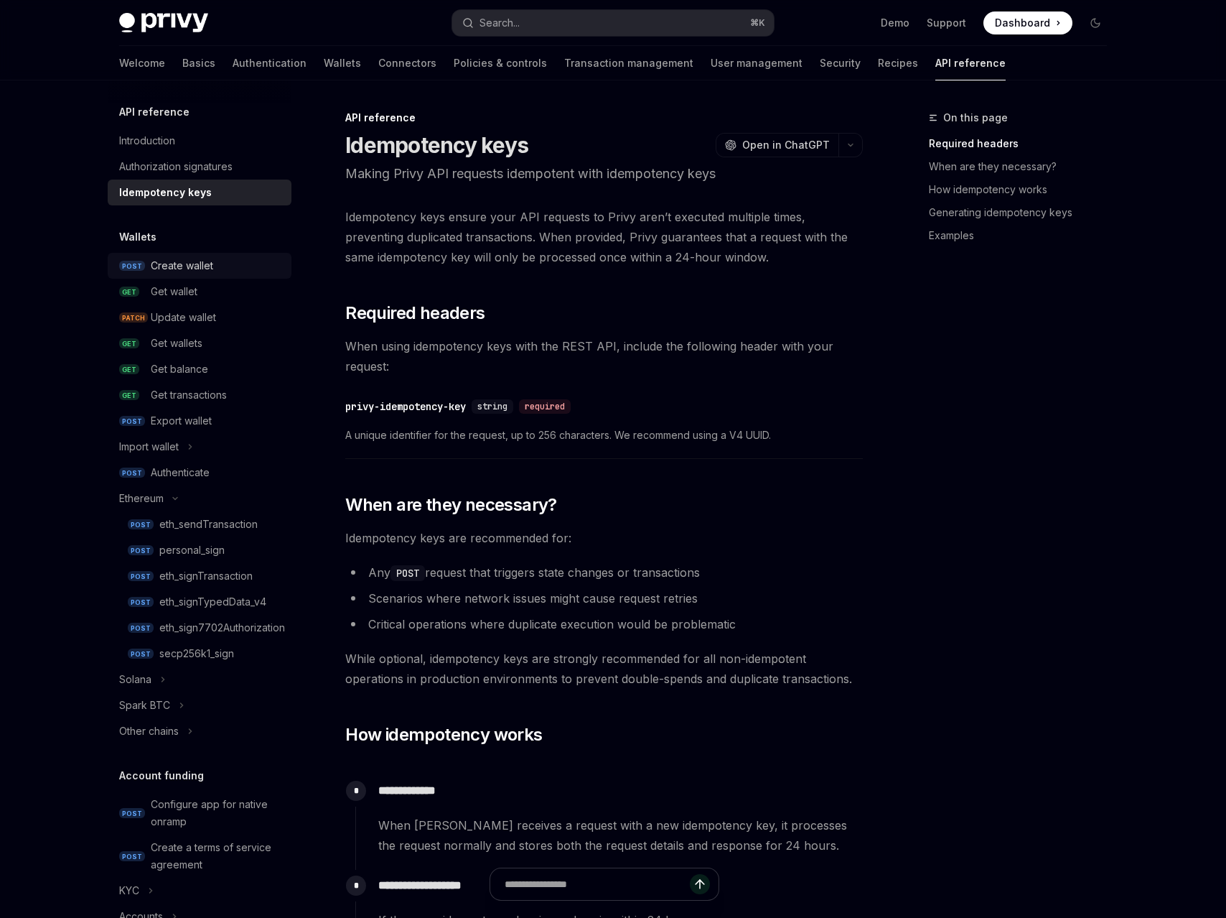
click at [216, 271] on div "Create wallet" at bounding box center [217, 265] width 132 height 17
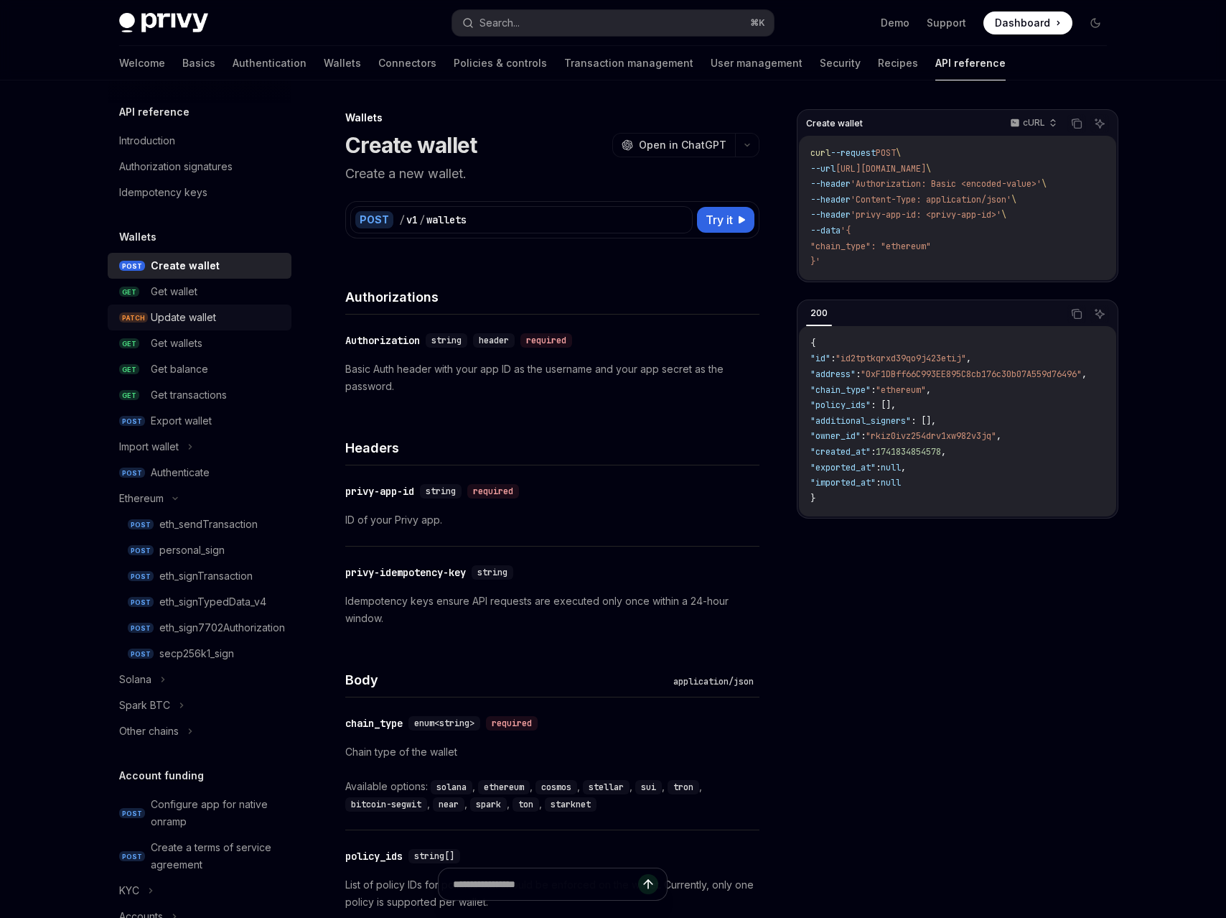
click at [197, 305] on link "PATCH Update wallet" at bounding box center [200, 317] width 184 height 26
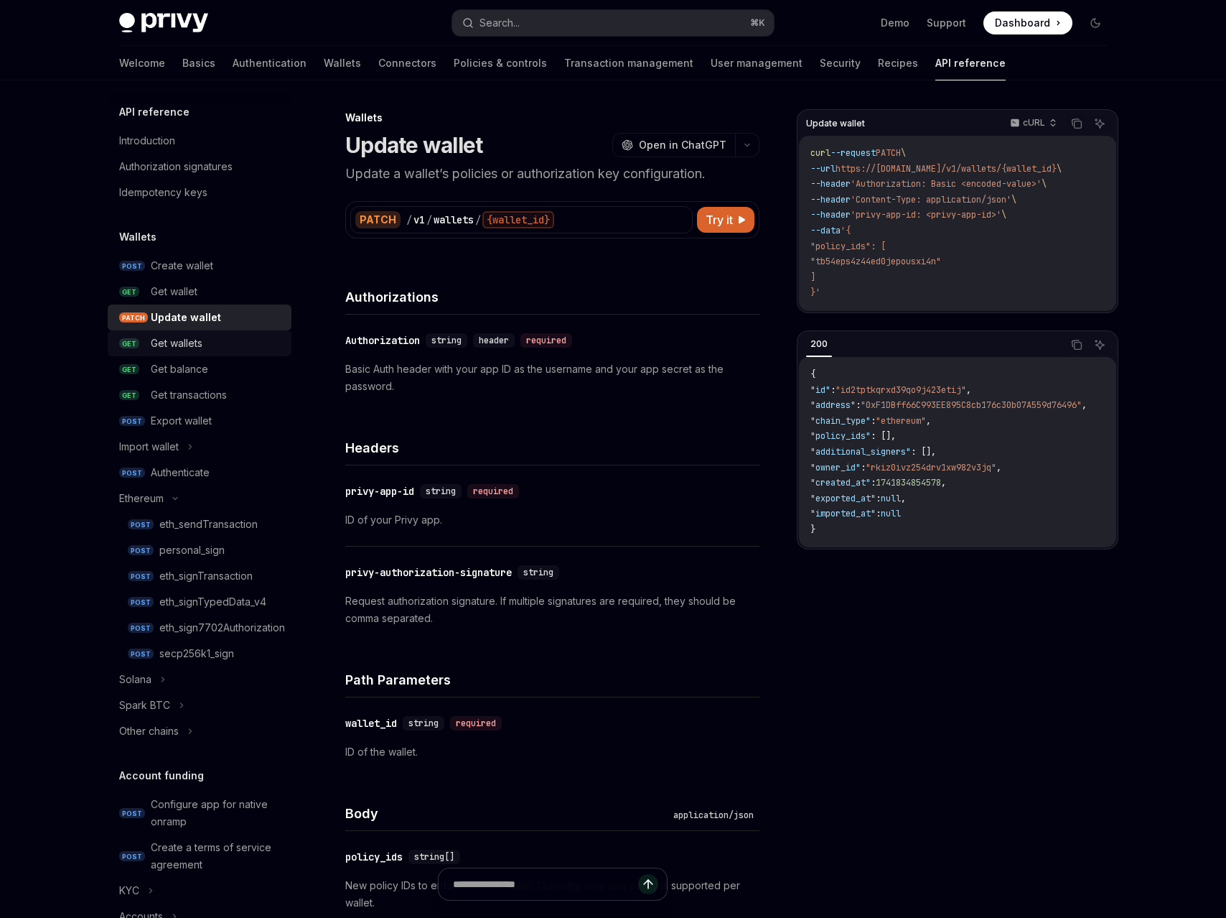
click at [197, 332] on link "GET Get wallets" at bounding box center [200, 343] width 184 height 26
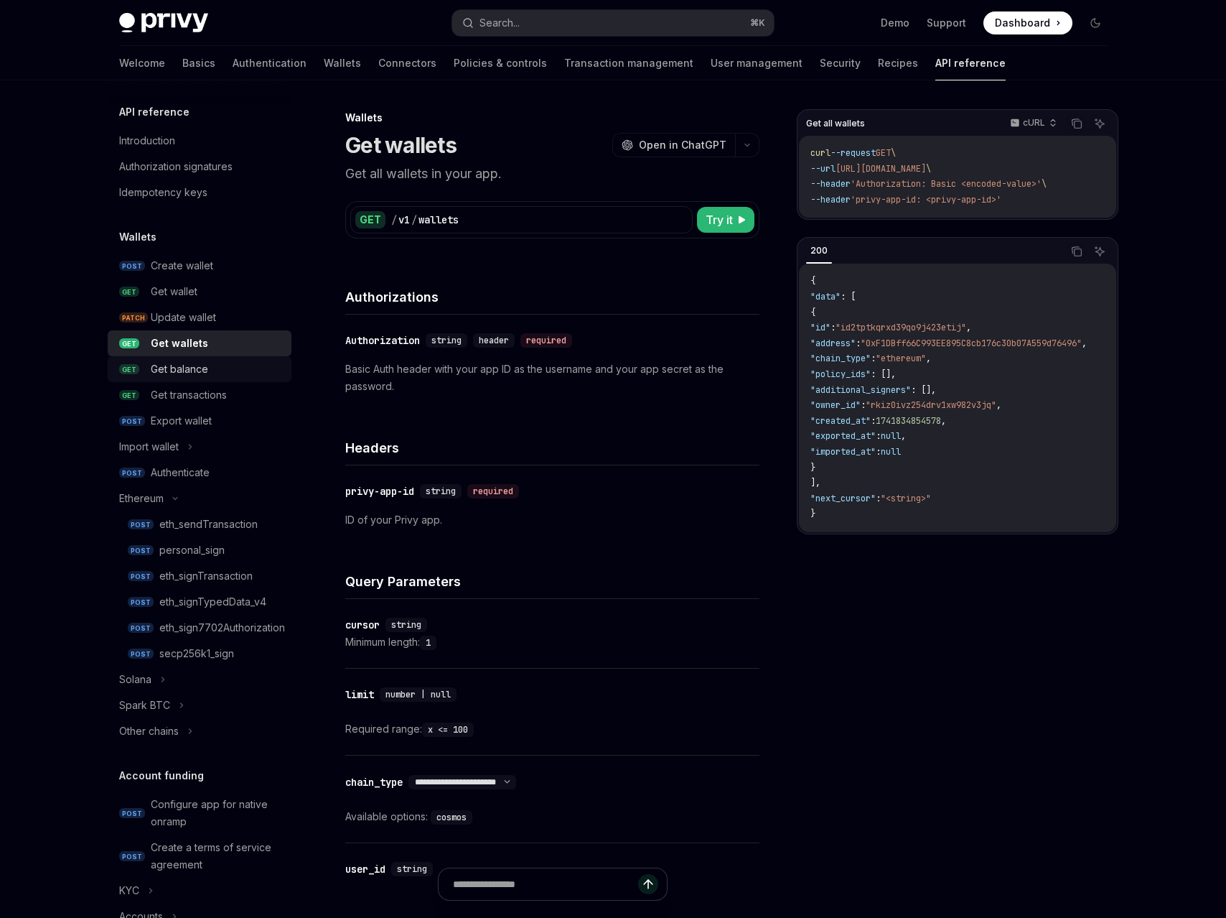
click at [197, 360] on div "Get balance" at bounding box center [179, 368] width 57 height 17
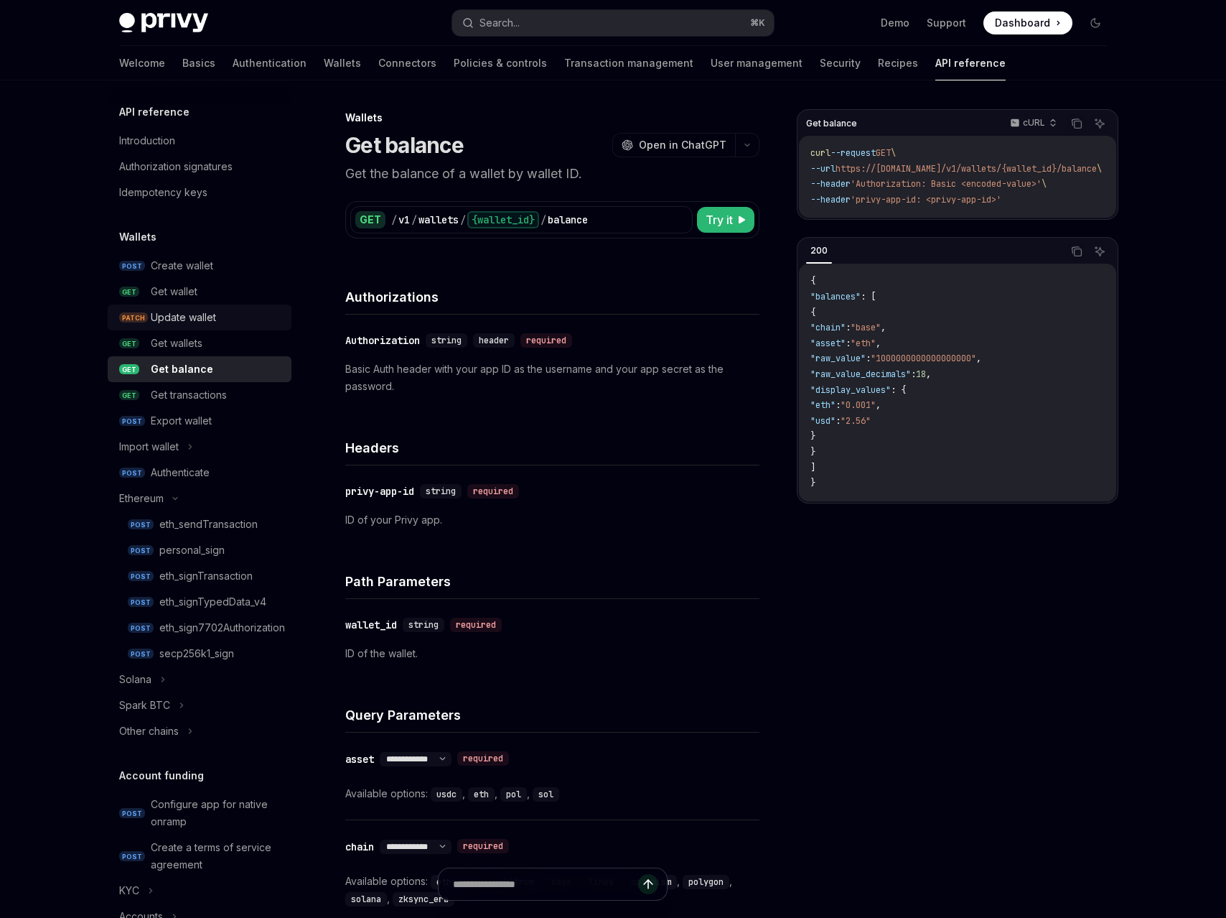
click at [197, 312] on div "Update wallet" at bounding box center [183, 317] width 65 height 17
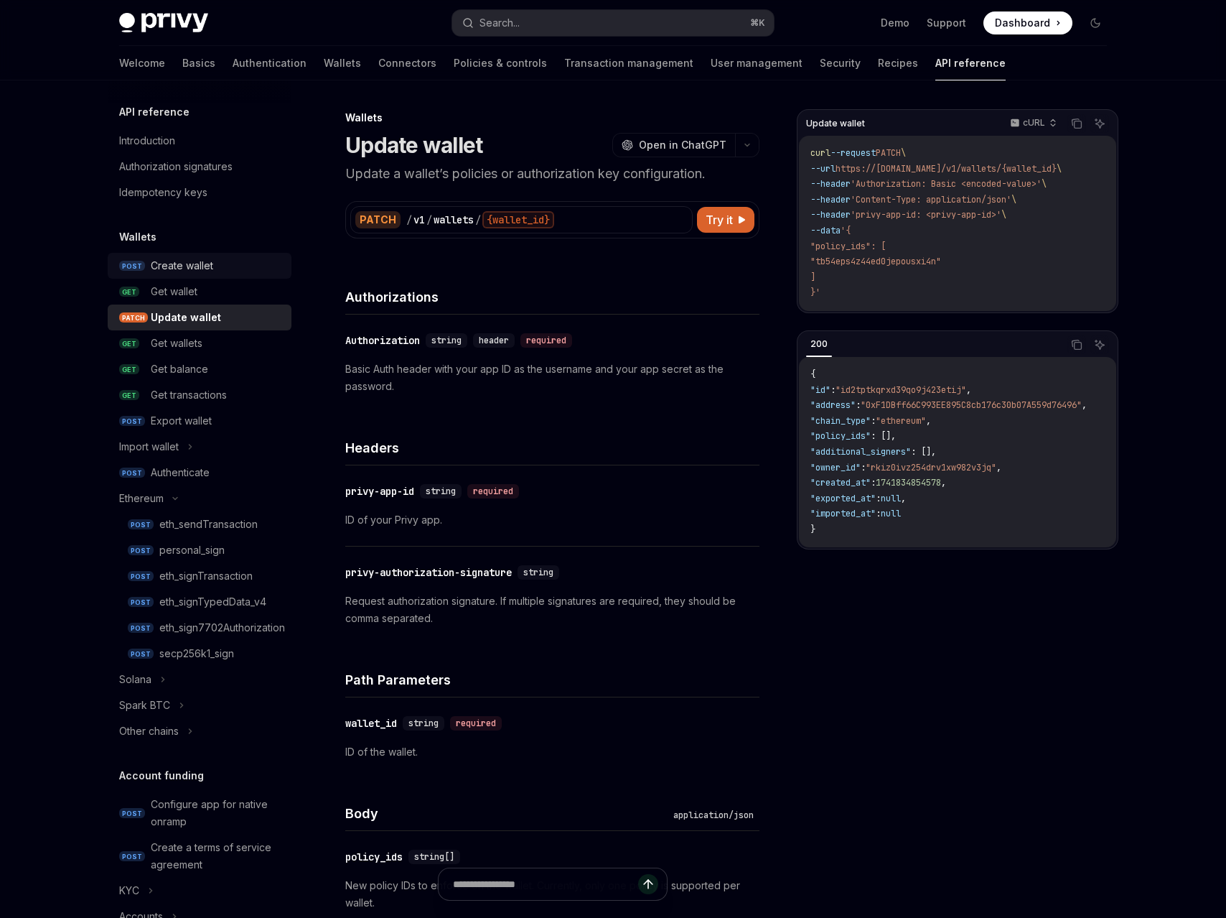
click at [203, 260] on div "Create wallet" at bounding box center [182, 265] width 62 height 17
type textarea "*"
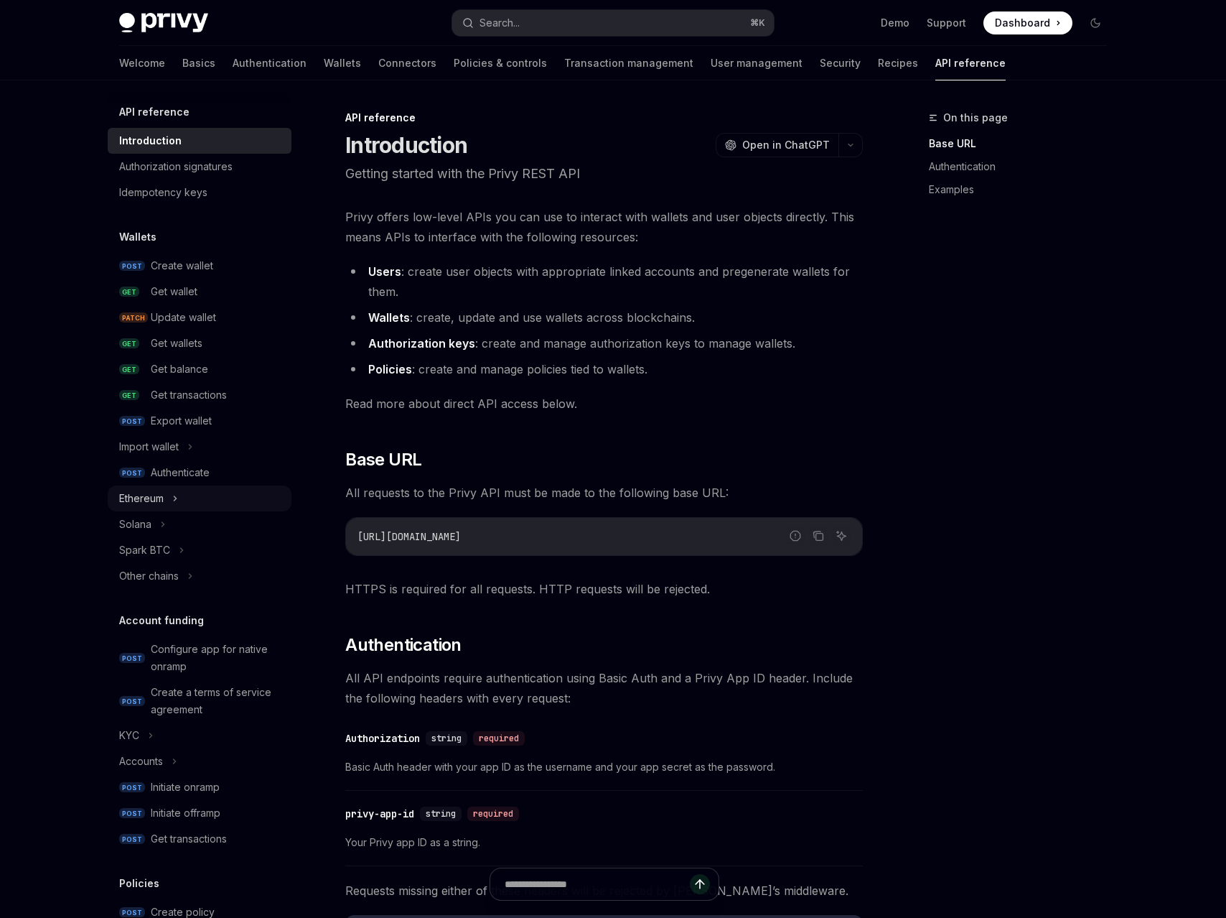
click at [164, 497] on div "Ethereum" at bounding box center [200, 498] width 184 height 26
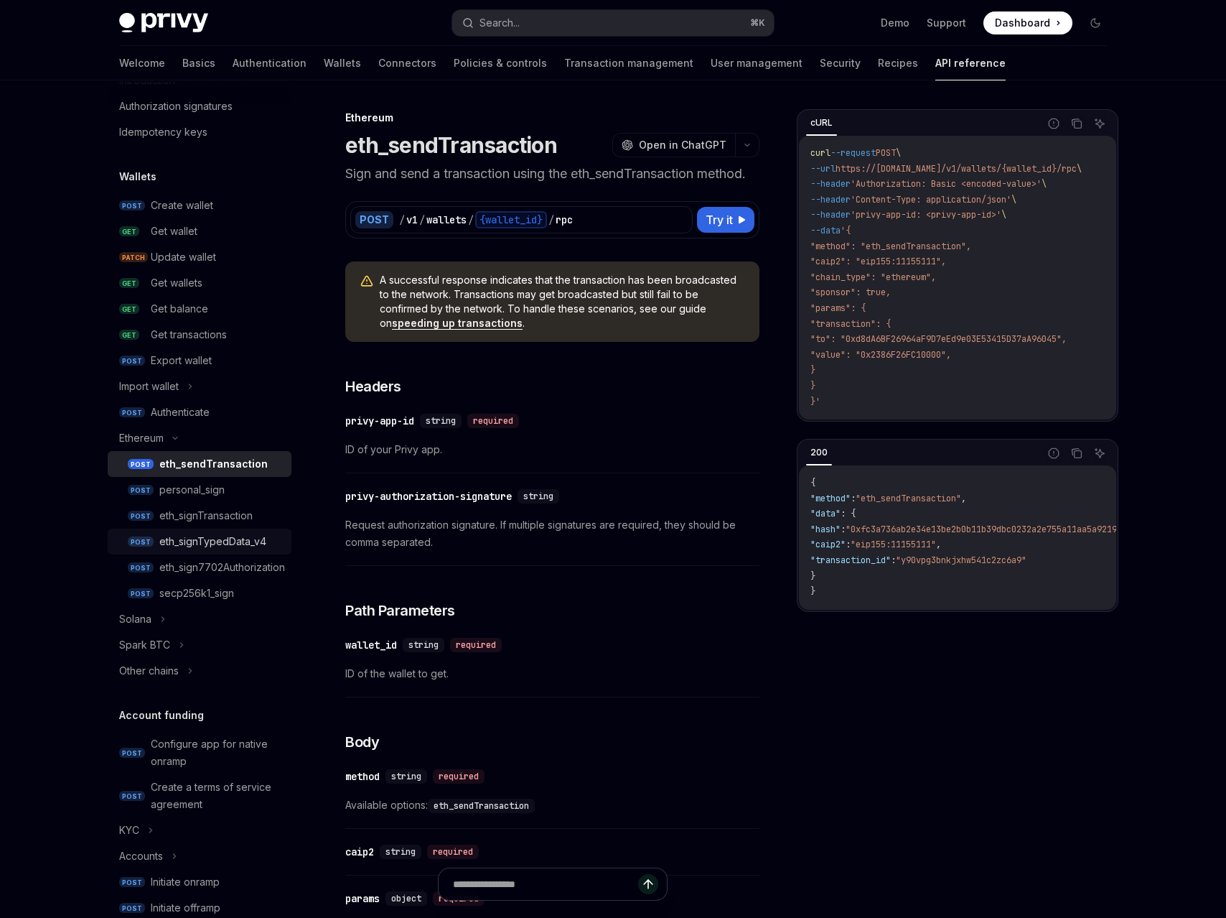
scroll to position [62, 0]
click at [324, 67] on link "Wallets" at bounding box center [342, 63] width 37 height 34
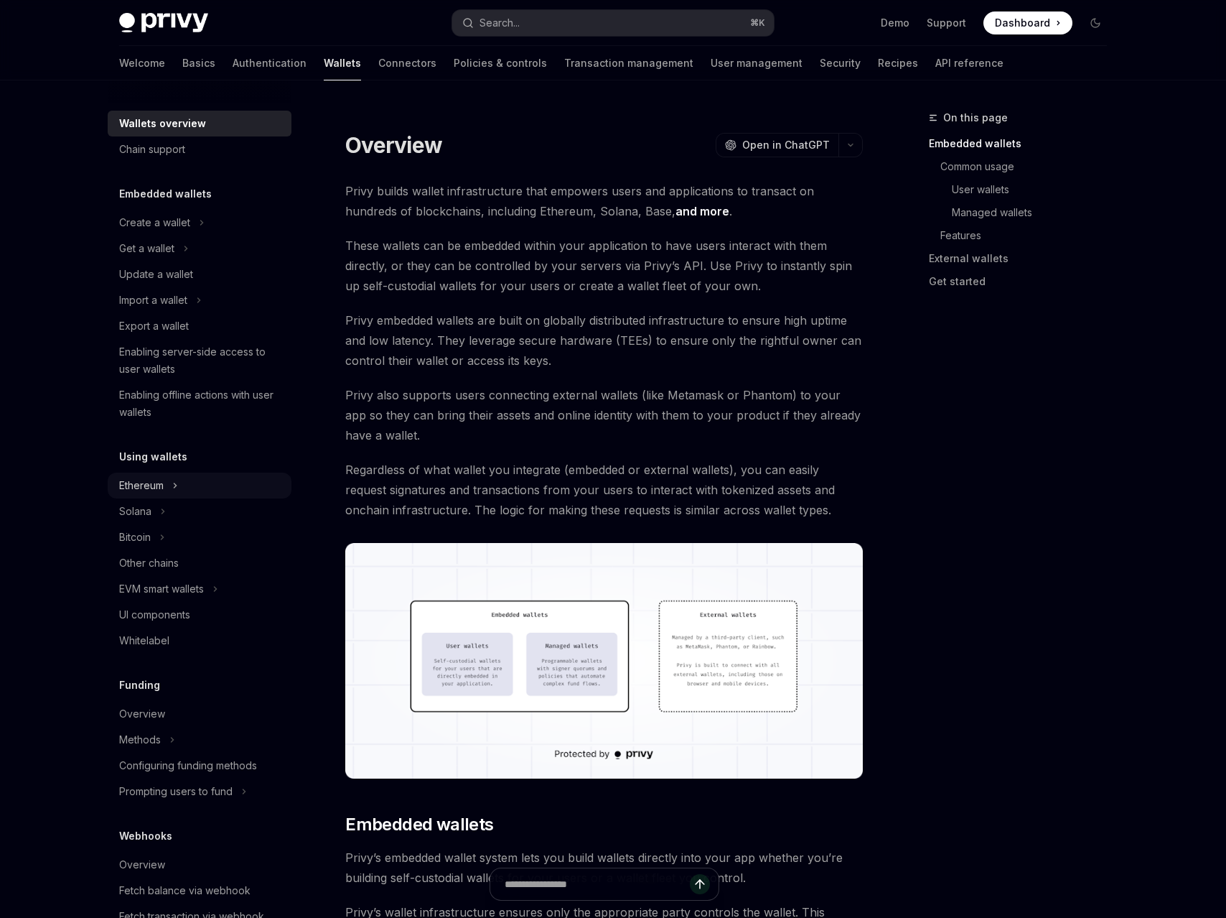
click at [162, 494] on div "Ethereum" at bounding box center [200, 485] width 184 height 26
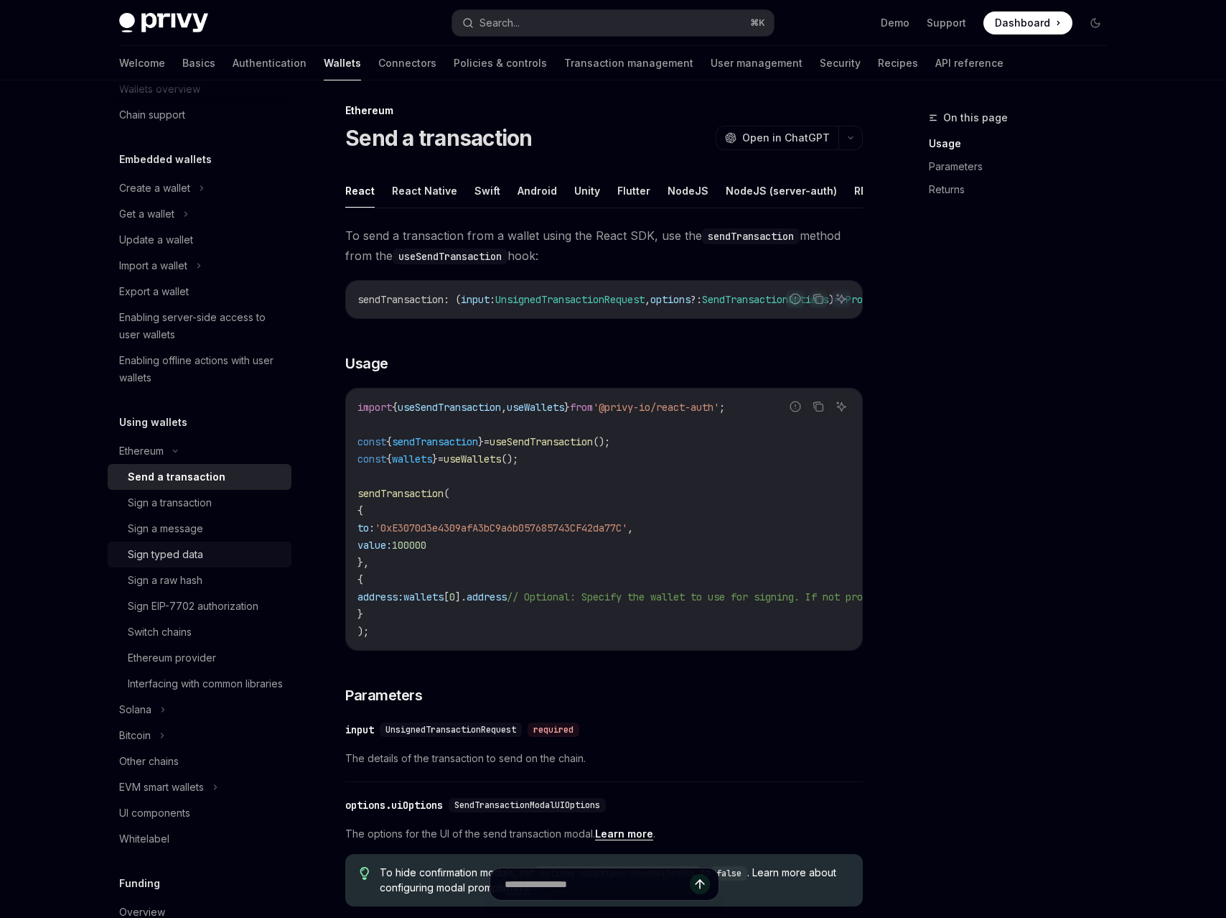
scroll to position [35, 0]
click at [211, 505] on div "Sign a transaction" at bounding box center [170, 501] width 84 height 17
click at [211, 535] on div "Sign a message" at bounding box center [205, 527] width 155 height 17
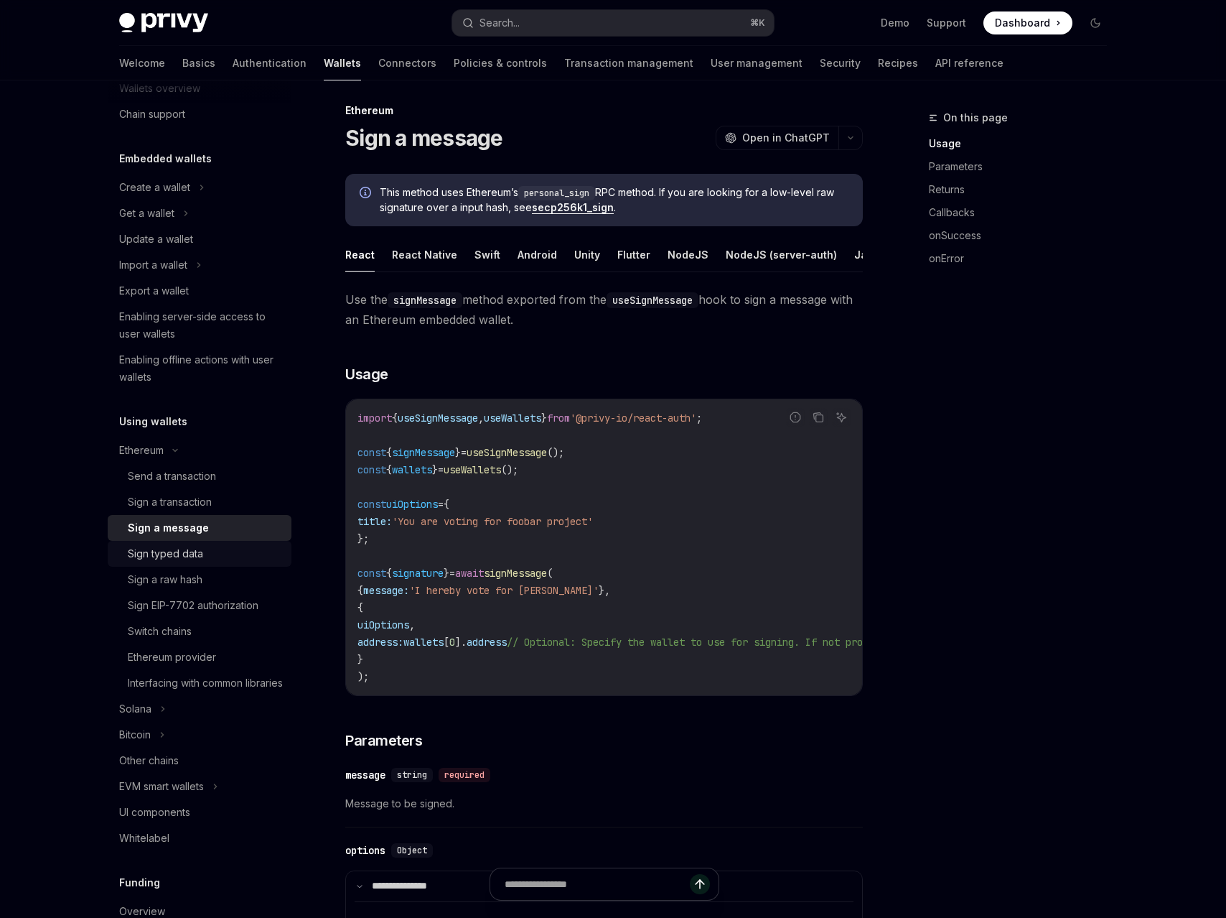
click at [212, 559] on div "Sign typed data" at bounding box center [205, 553] width 155 height 17
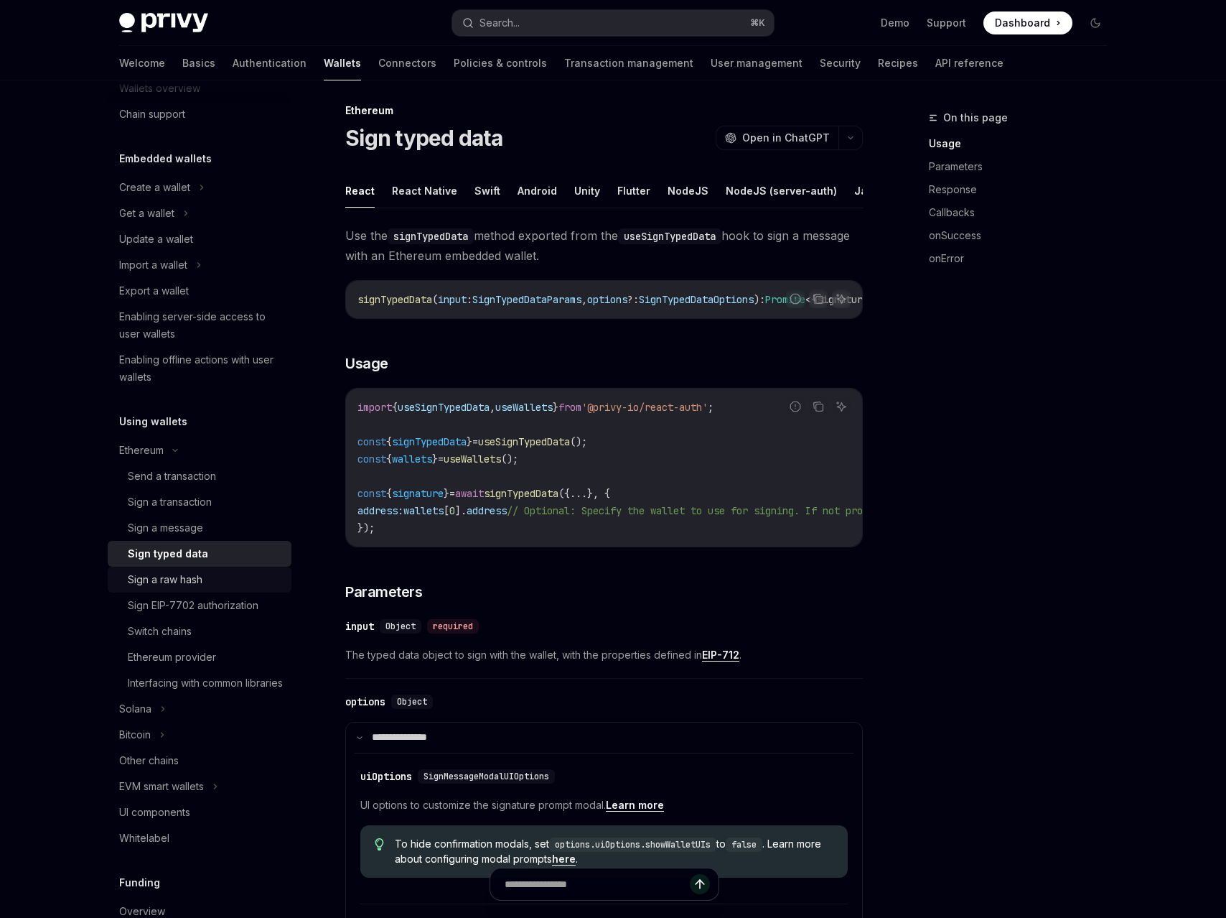
click at [213, 579] on div "Sign a raw hash" at bounding box center [205, 579] width 155 height 17
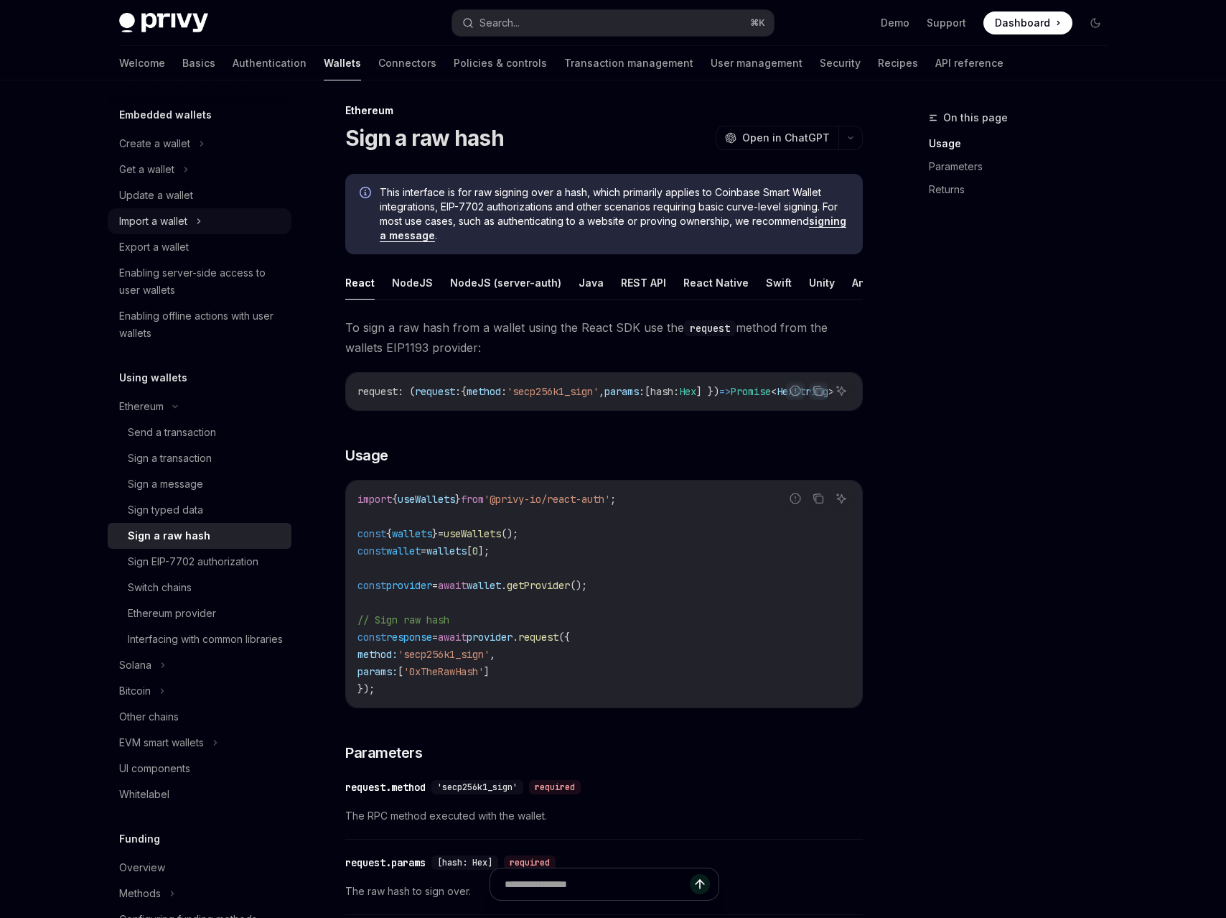
scroll to position [29, 0]
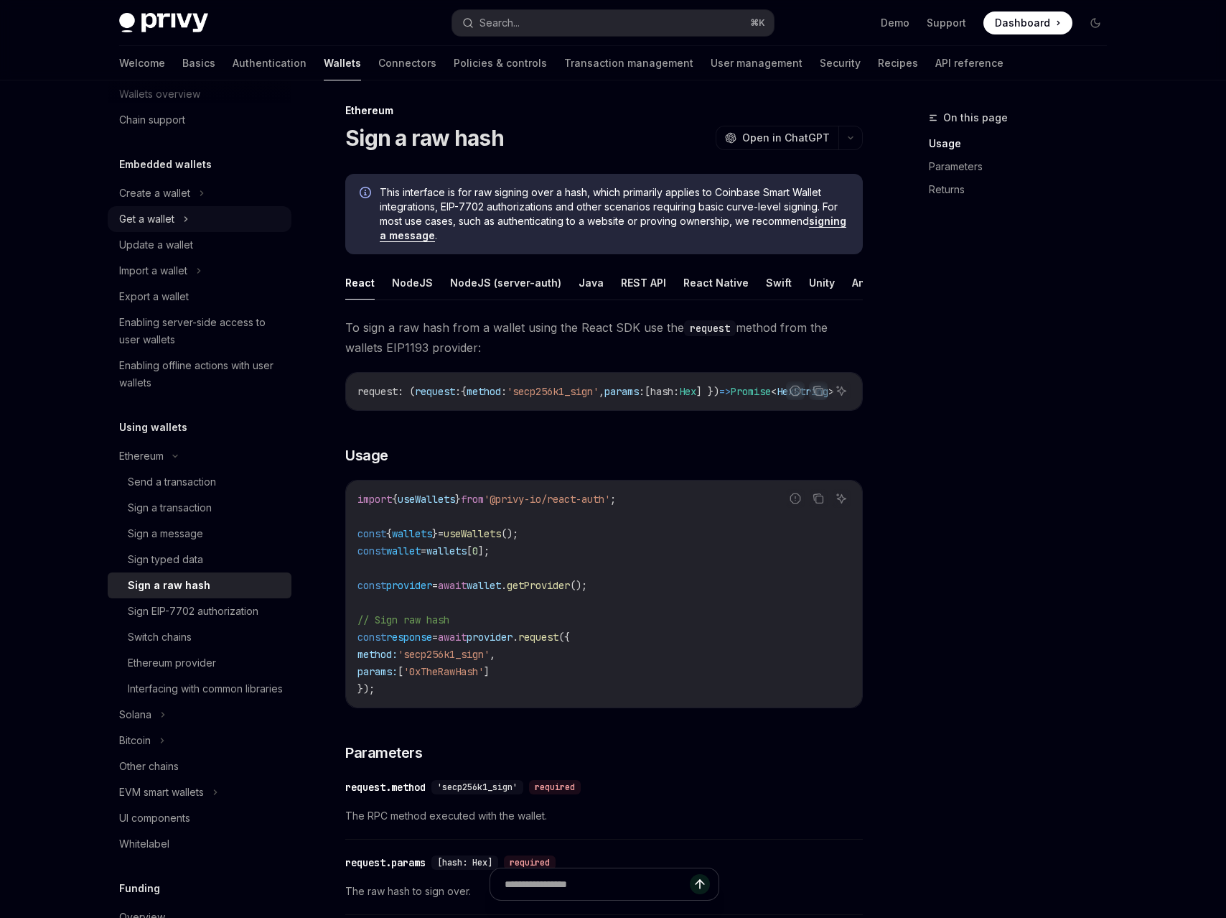
click at [217, 219] on div "Get a wallet" at bounding box center [200, 219] width 184 height 26
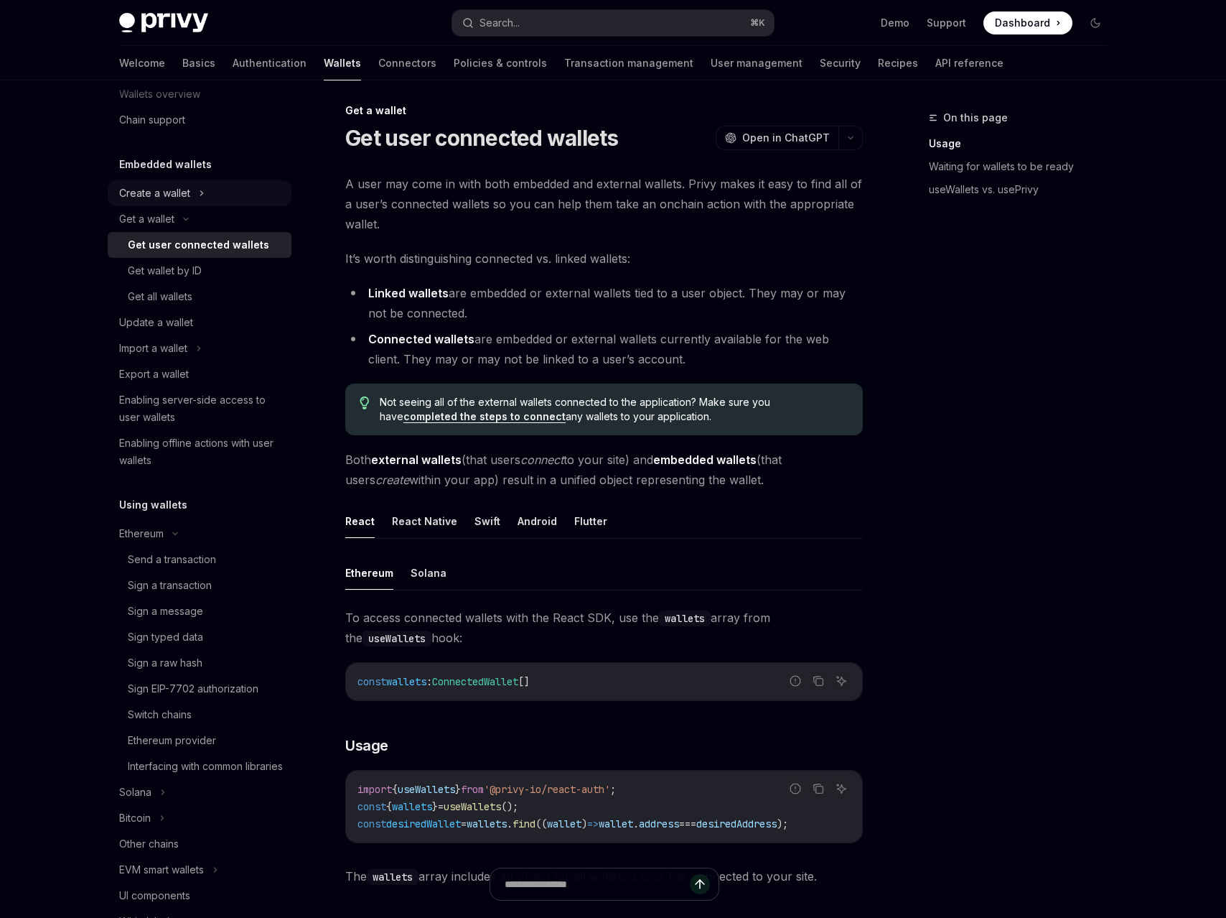
click at [223, 197] on div "Create a wallet" at bounding box center [200, 193] width 184 height 26
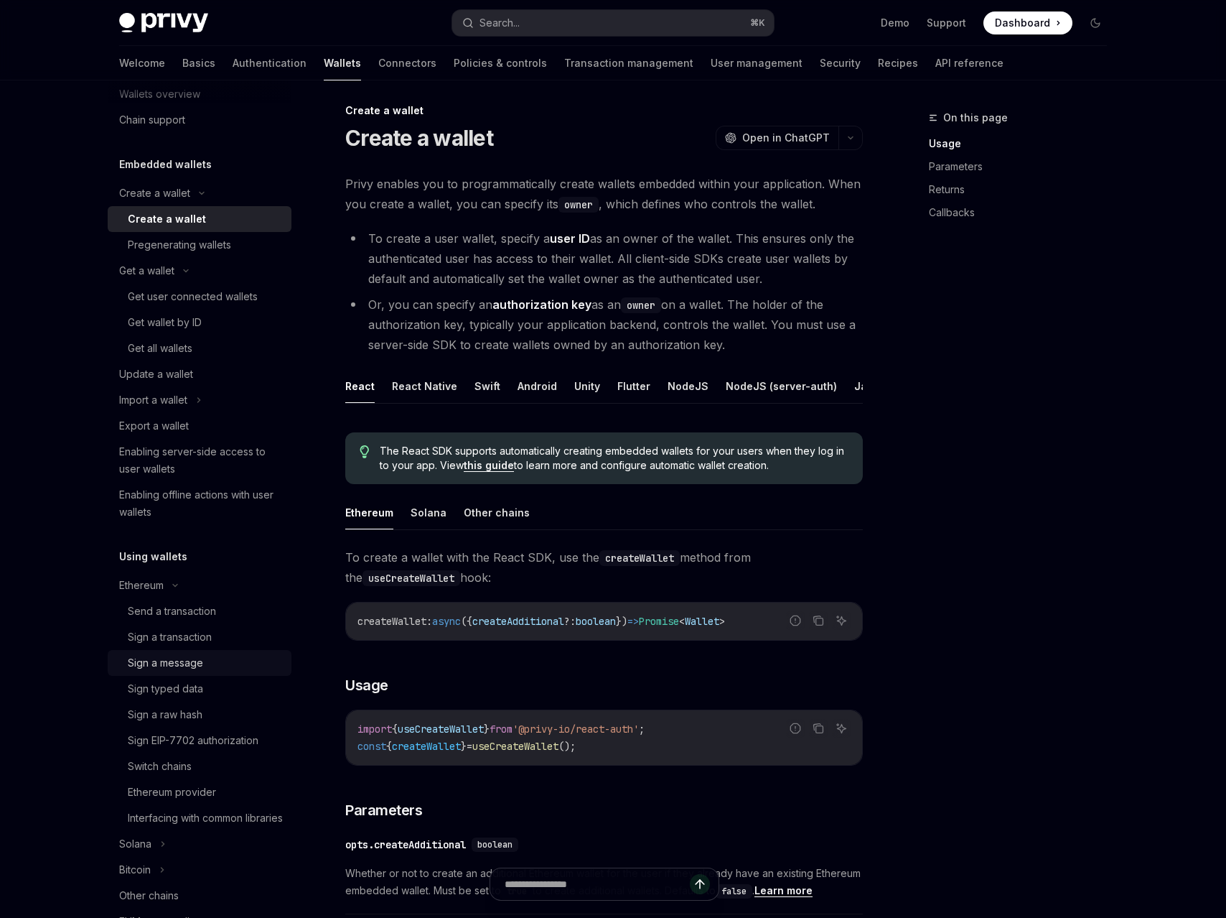
click at [245, 660] on div "Sign a message" at bounding box center [205, 662] width 155 height 17
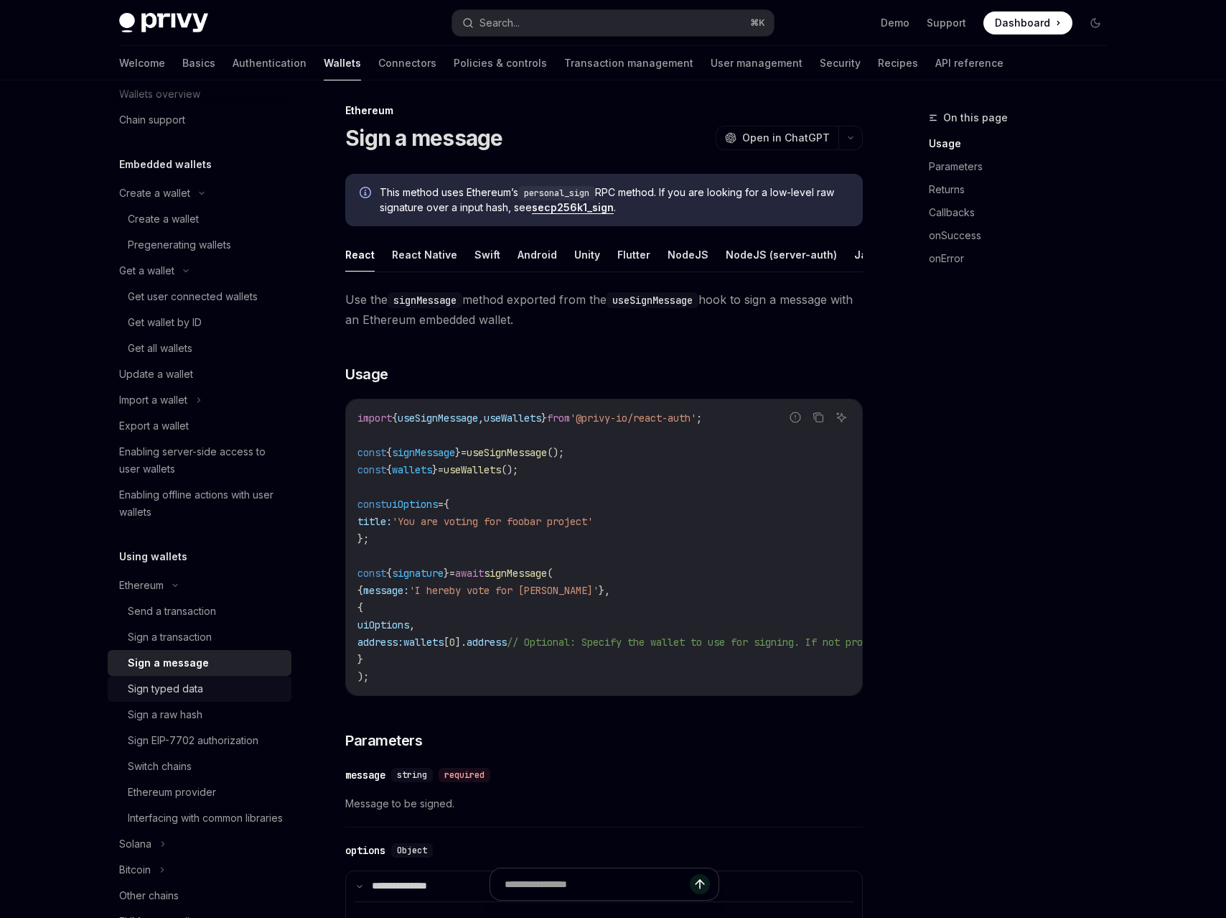
click at [246, 694] on div "Sign typed data" at bounding box center [205, 688] width 155 height 17
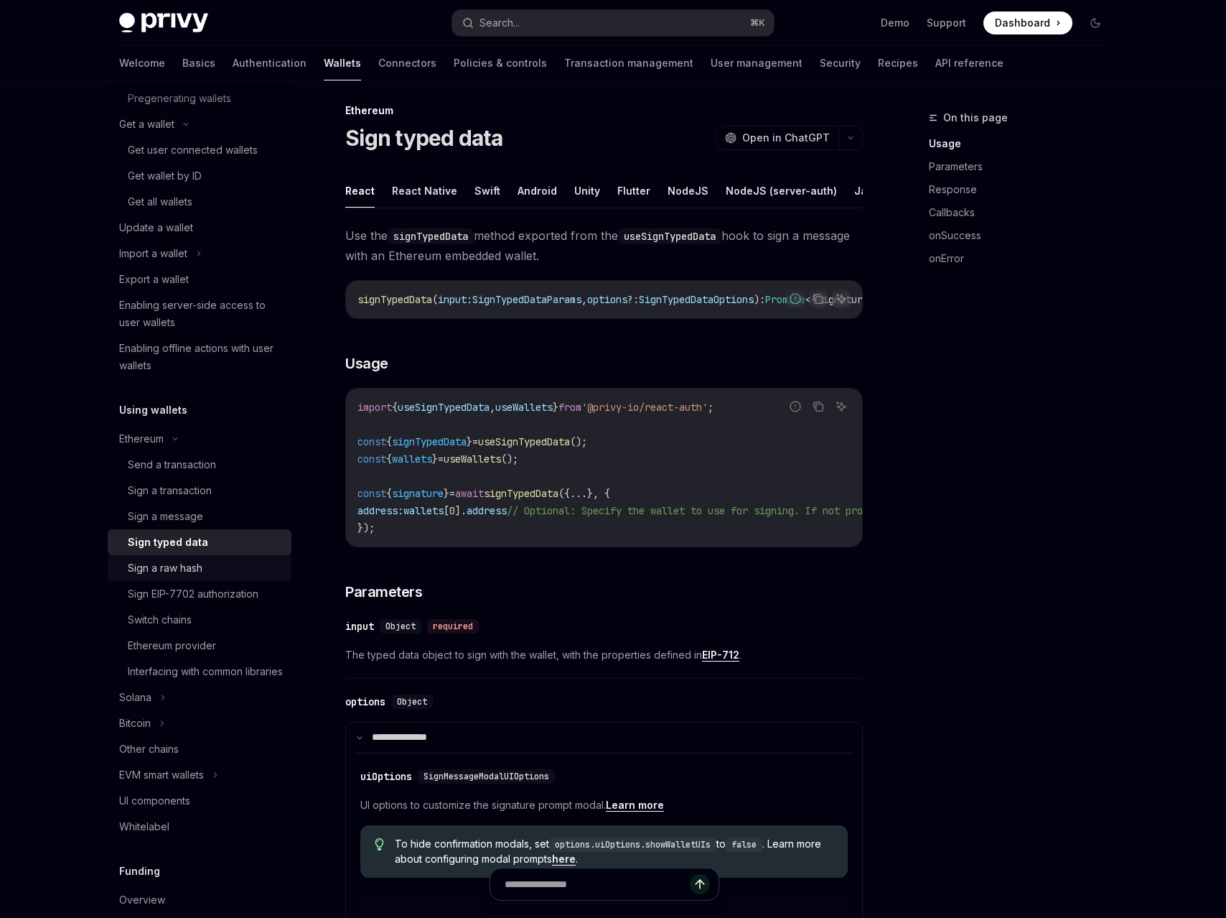
scroll to position [312, 0]
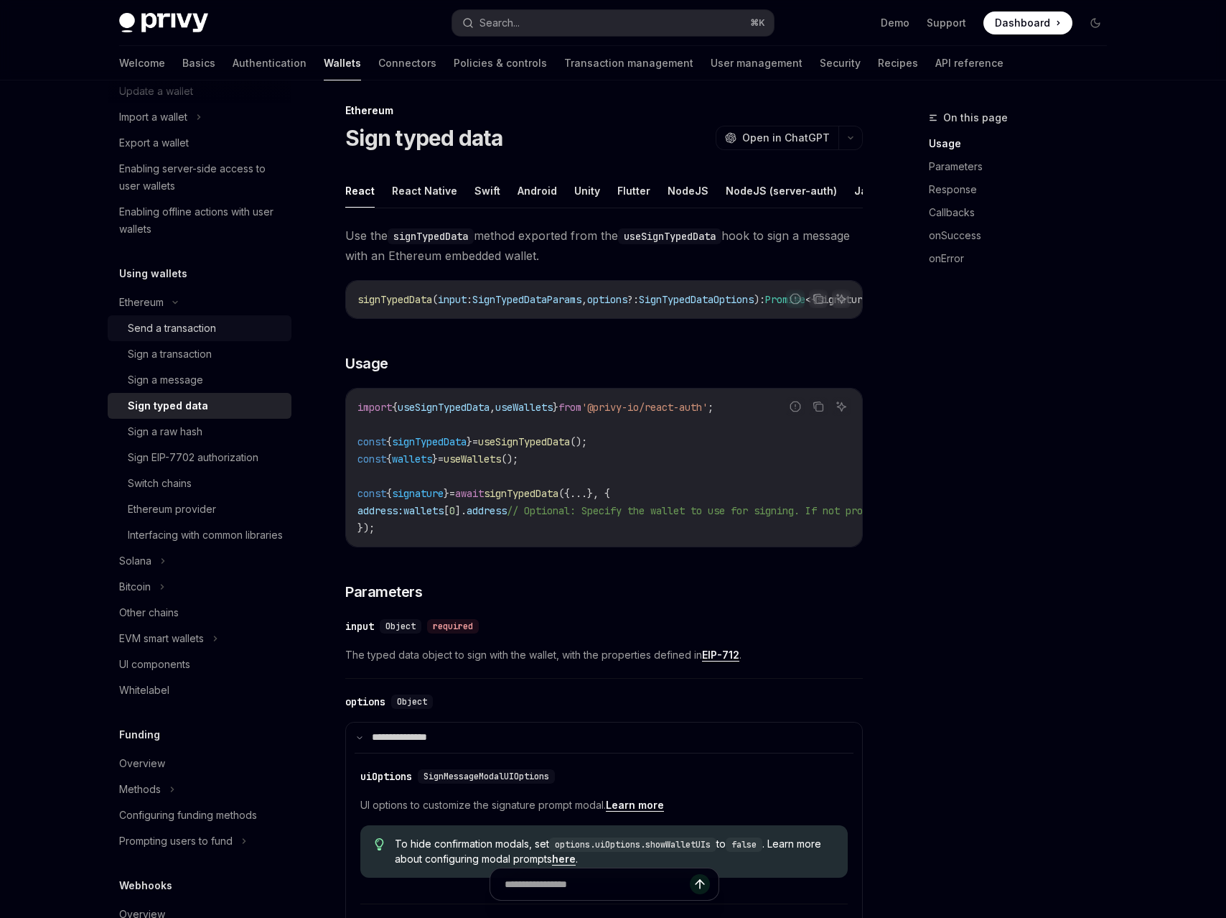
click at [228, 332] on div "Send a transaction" at bounding box center [205, 327] width 155 height 17
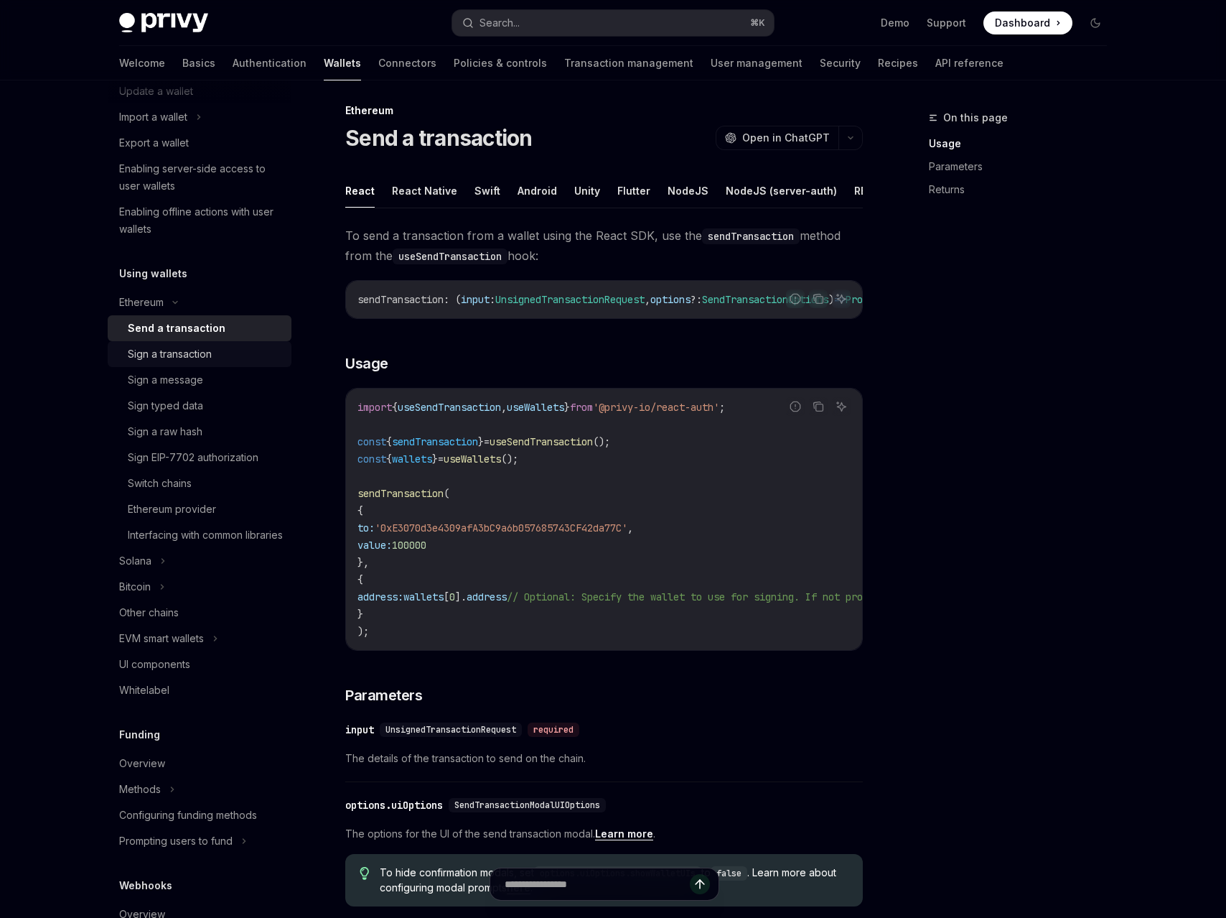
click at [230, 350] on div "Sign a transaction" at bounding box center [205, 353] width 155 height 17
click at [223, 319] on div "Send a transaction" at bounding box center [205, 327] width 155 height 17
click at [854, 183] on button "REST API" at bounding box center [876, 191] width 45 height 34
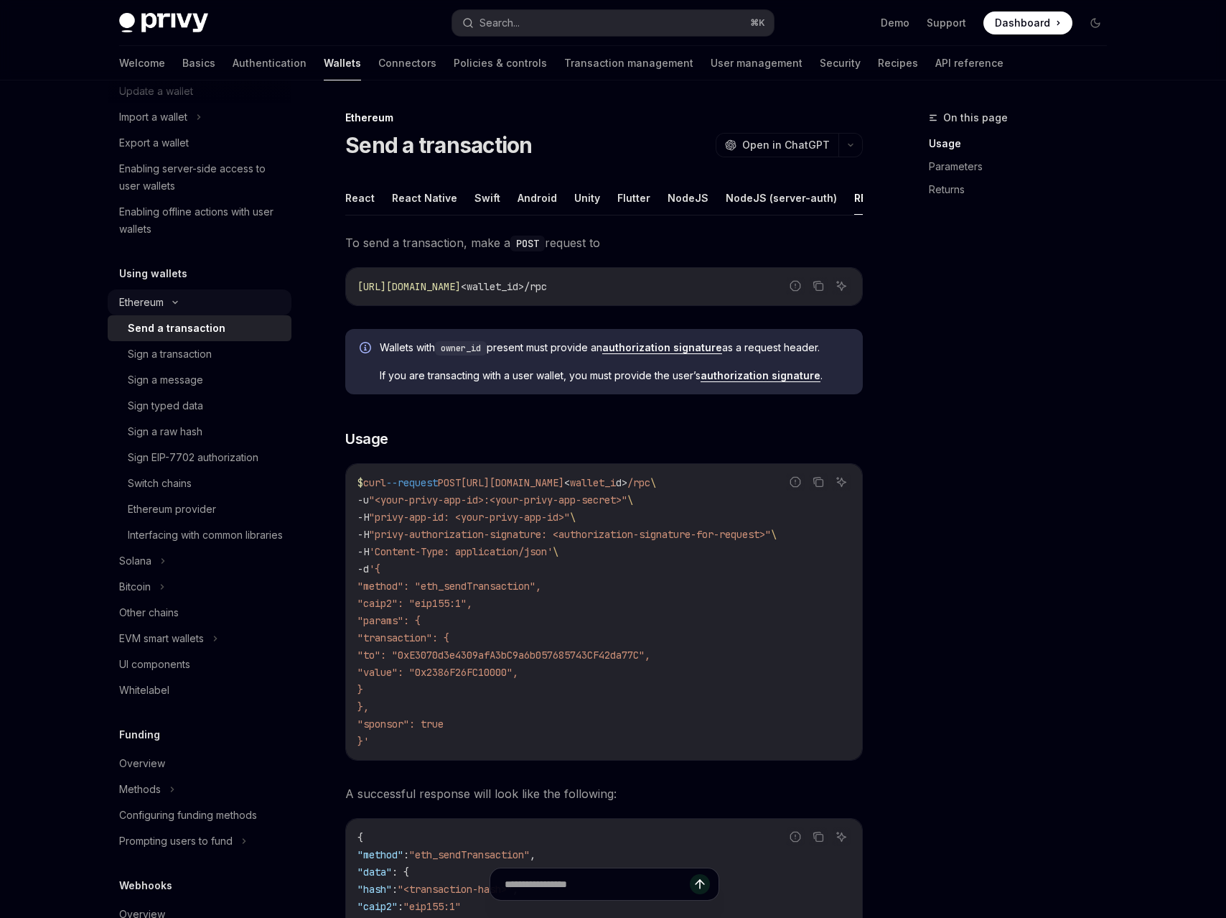
click at [164, 297] on div "Ethereum" at bounding box center [141, 302] width 45 height 17
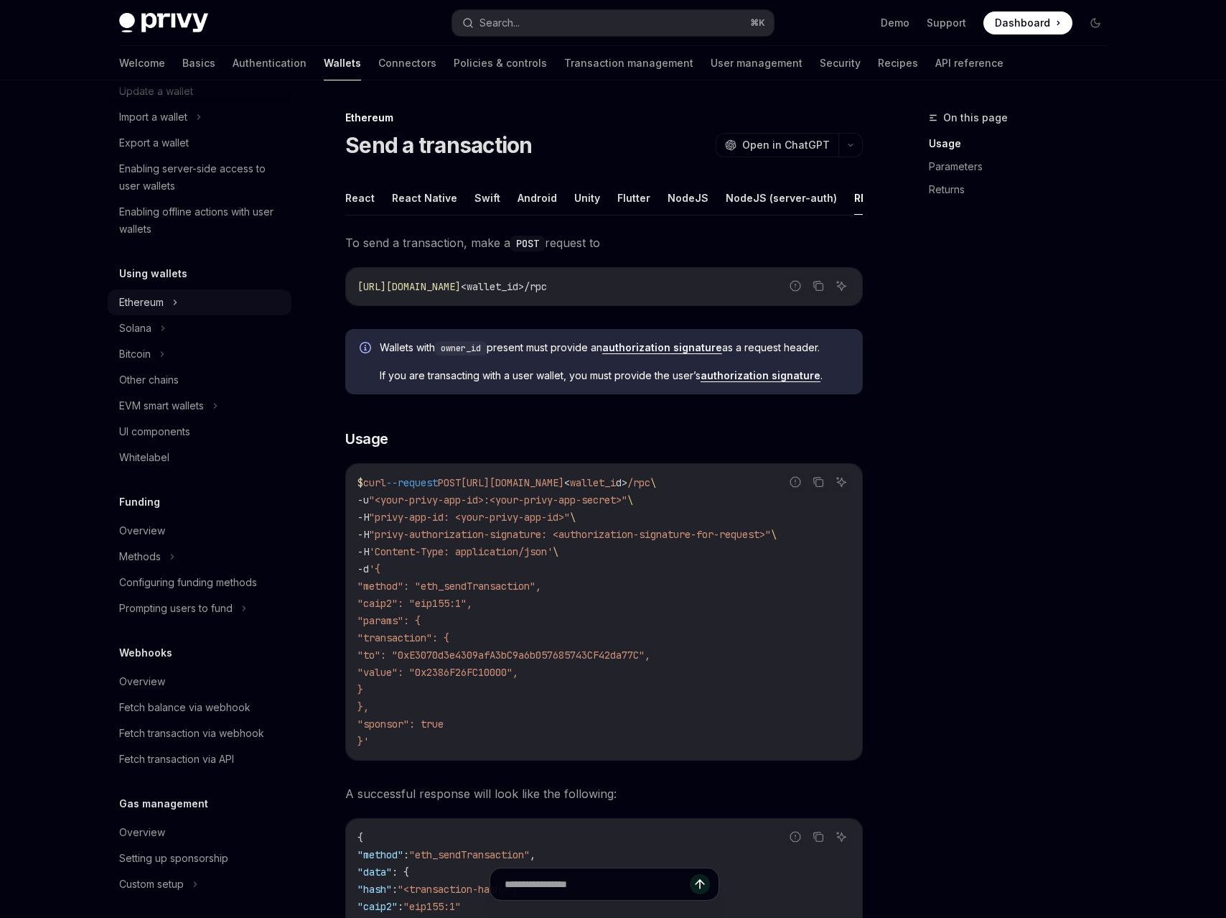
click at [167, 302] on div "Ethereum" at bounding box center [200, 302] width 184 height 26
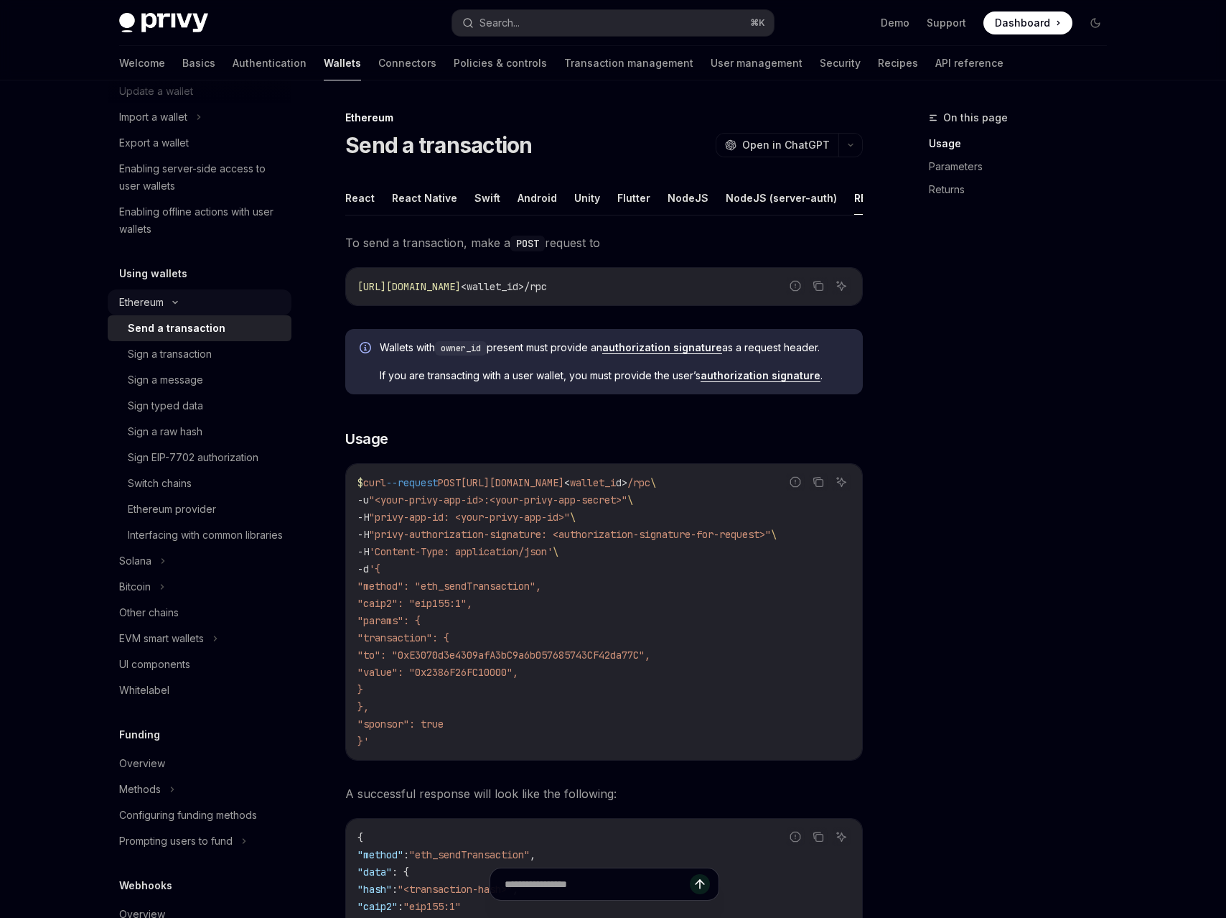
click at [168, 303] on icon at bounding box center [175, 302] width 17 height 6
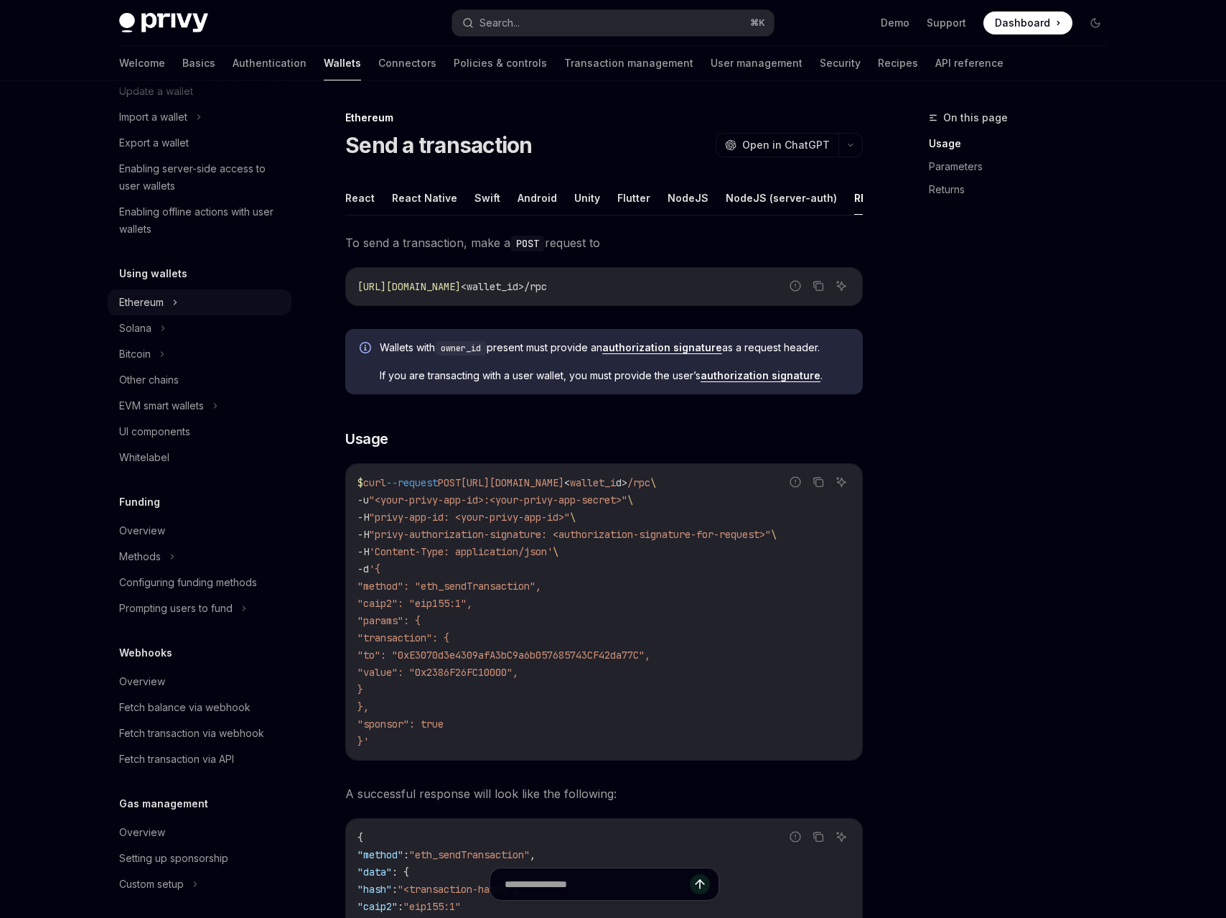
click at [168, 302] on div "Ethereum" at bounding box center [200, 302] width 184 height 26
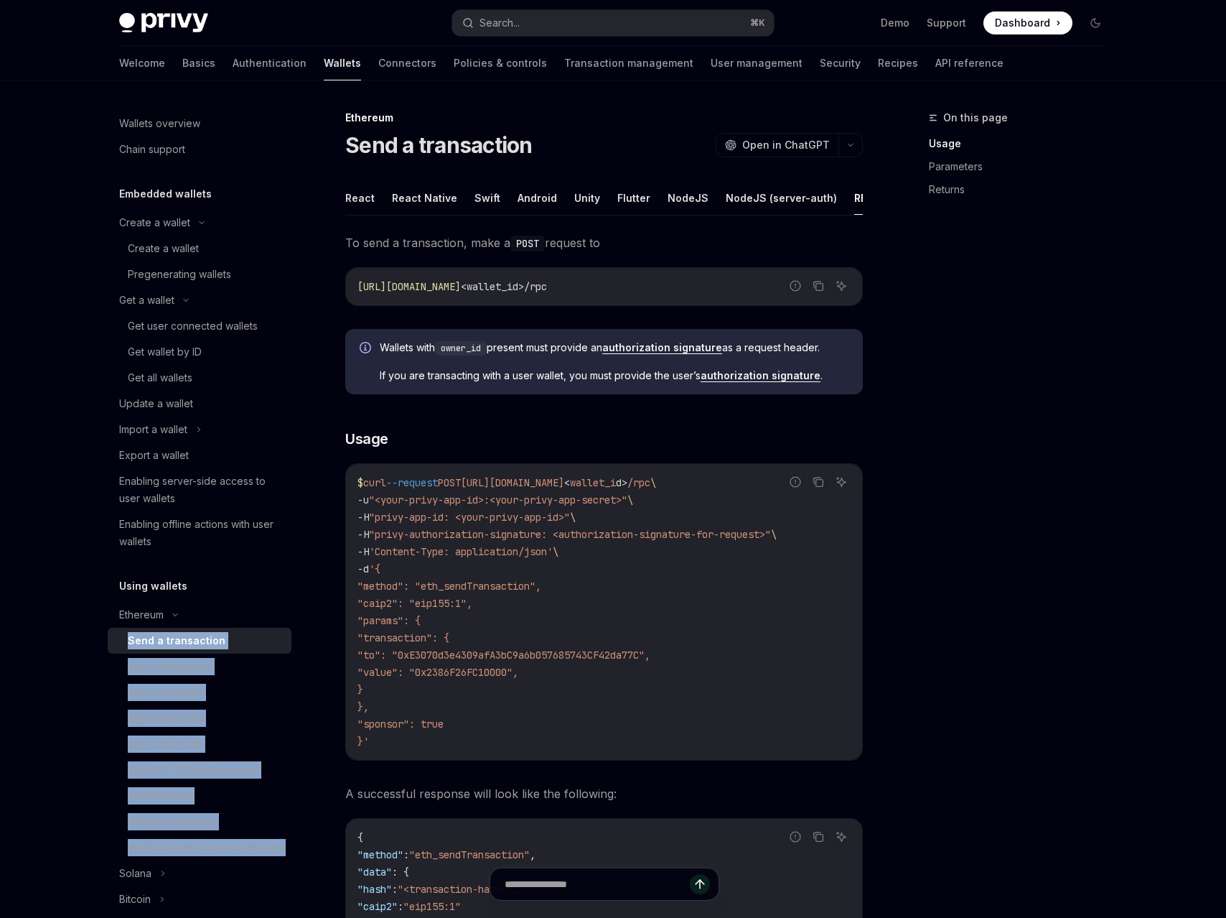
click at [1027, 25] on span "Dashboard" at bounding box center [1022, 23] width 55 height 14
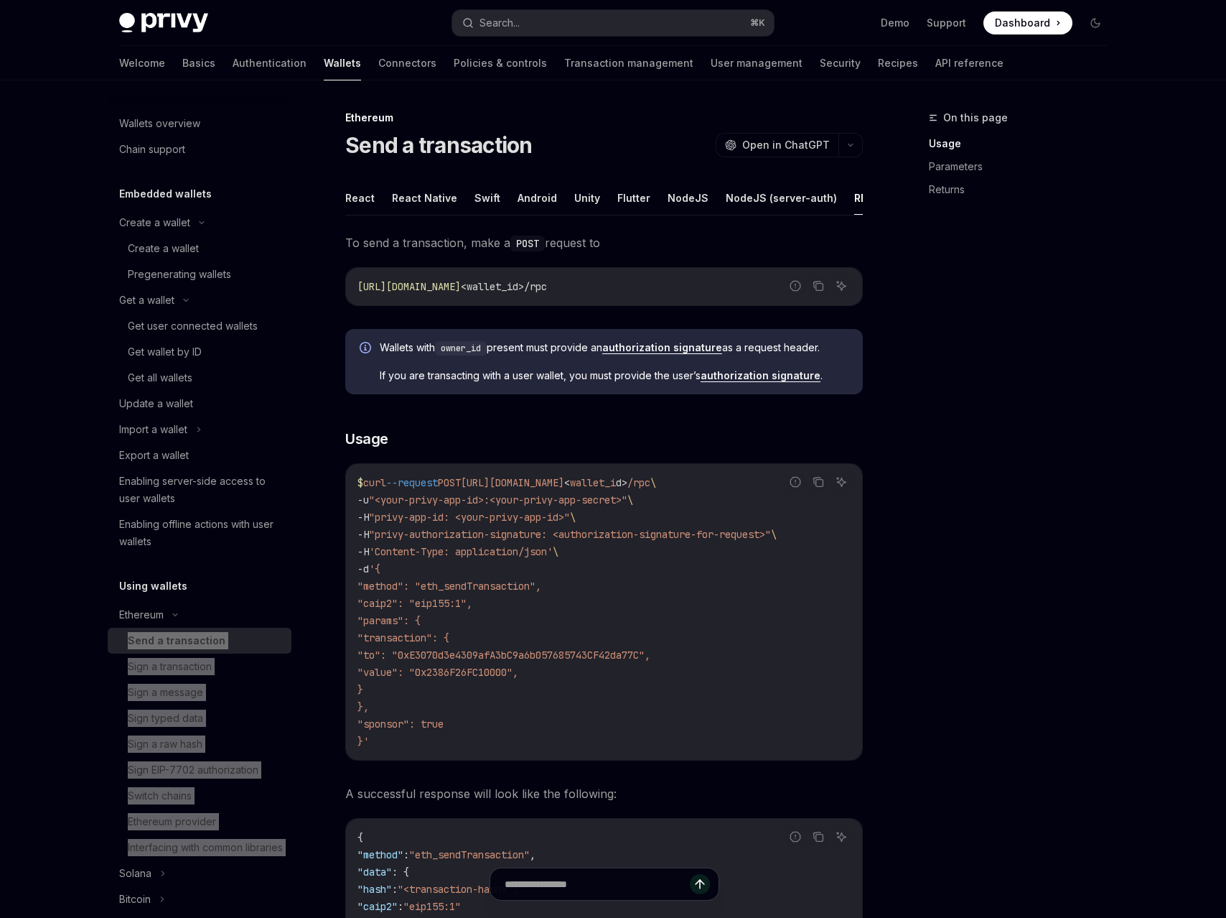
type textarea "*"
